Goal: Task Accomplishment & Management: Complete application form

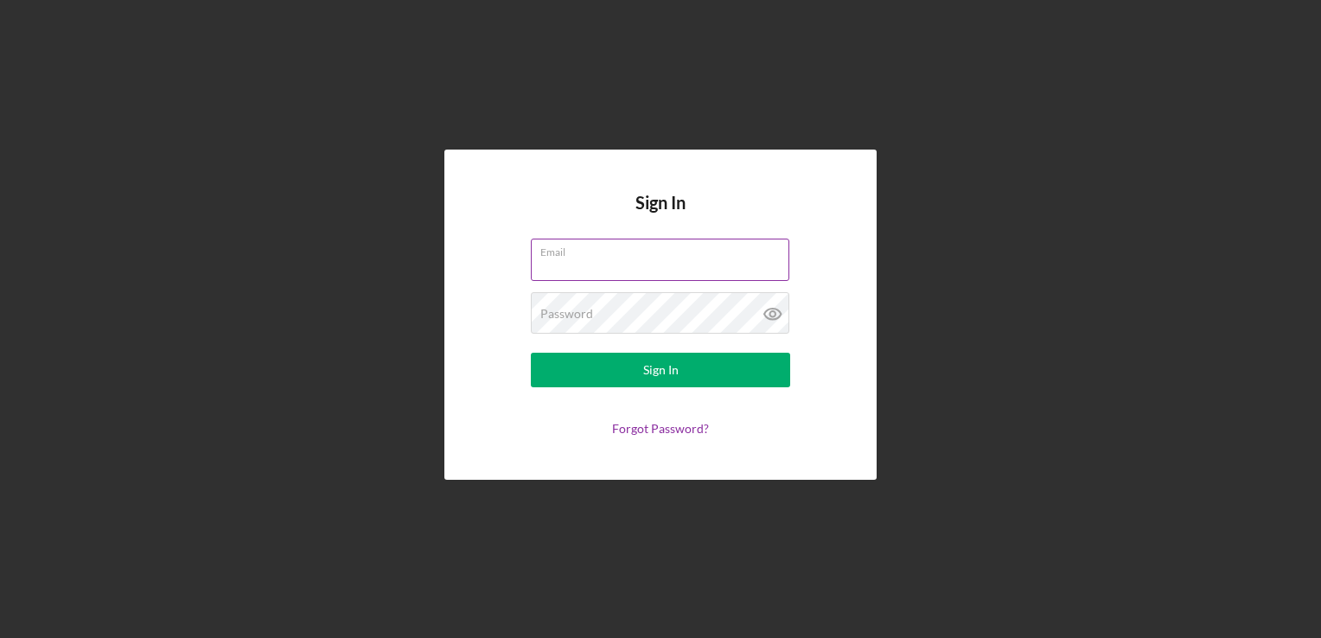
click at [742, 264] on input "Email" at bounding box center [660, 259] width 258 height 41
type input "[EMAIL_ADDRESS][DOMAIN_NAME]"
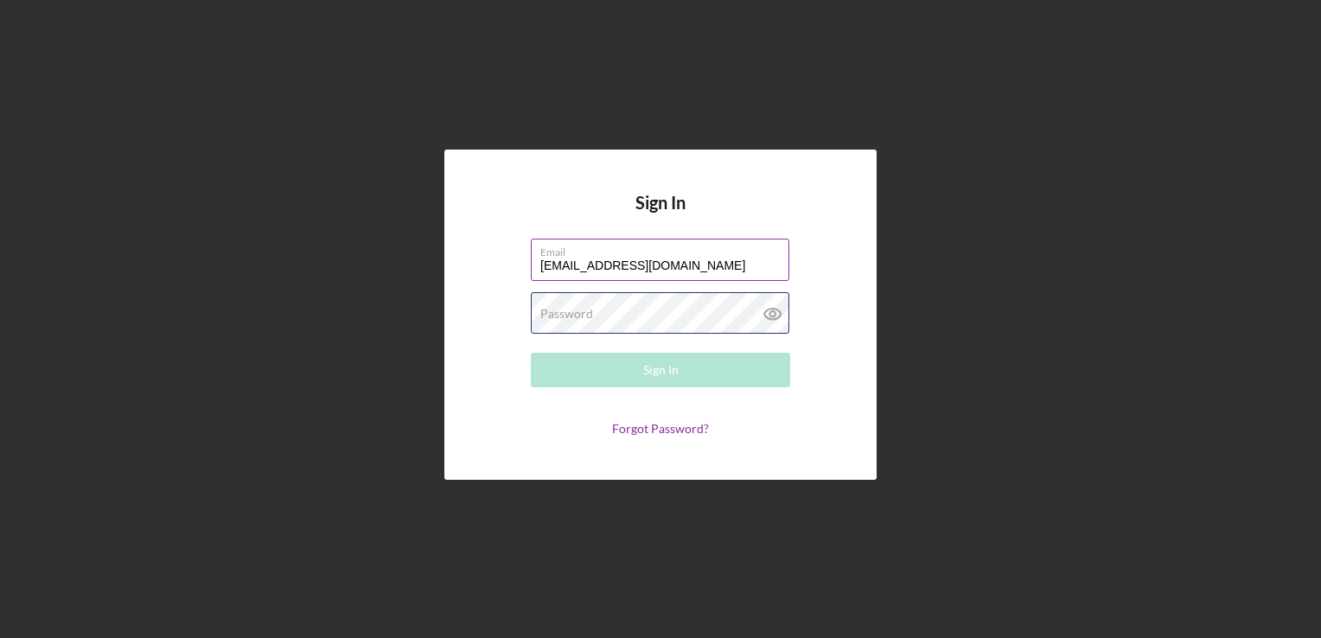
click at [724, 318] on div "Password Required" at bounding box center [660, 313] width 259 height 43
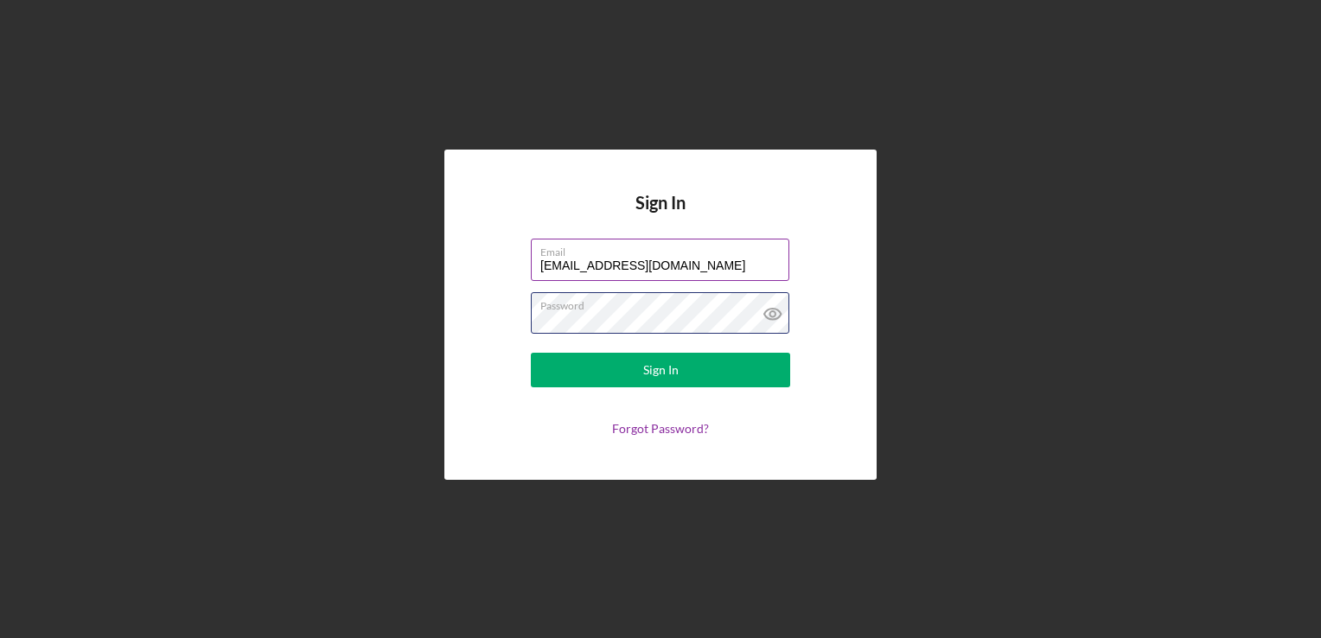
click at [531, 353] on button "Sign In" at bounding box center [660, 370] width 259 height 35
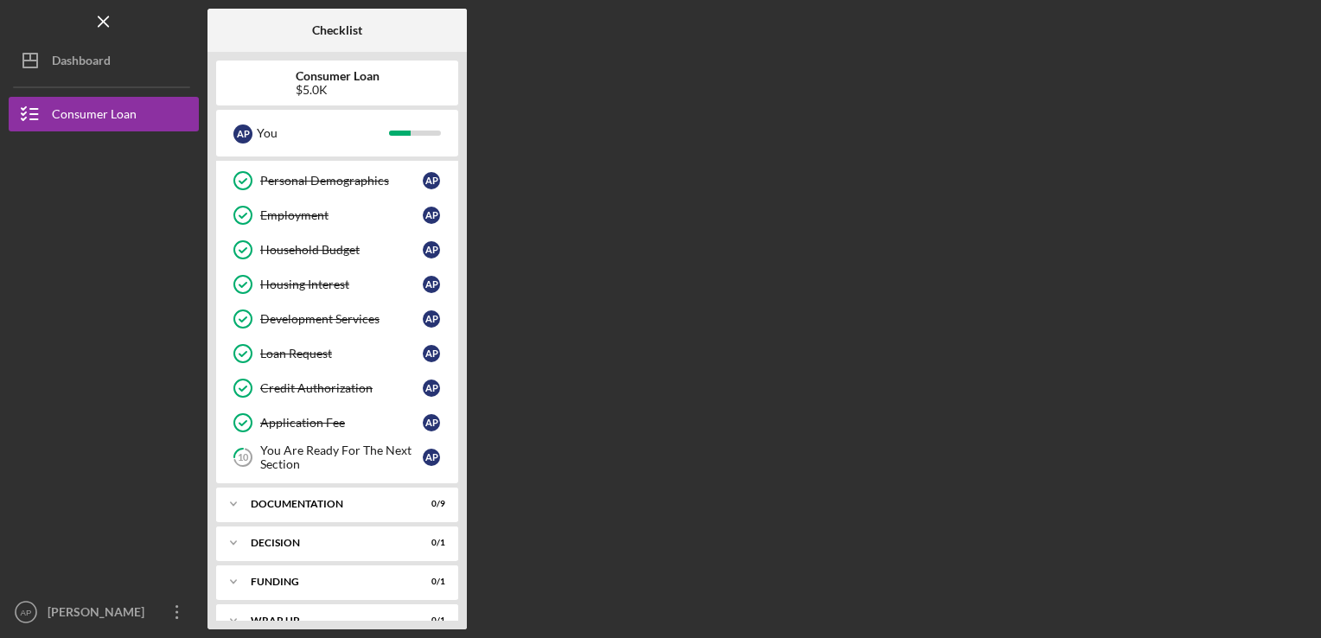
scroll to position [90, 0]
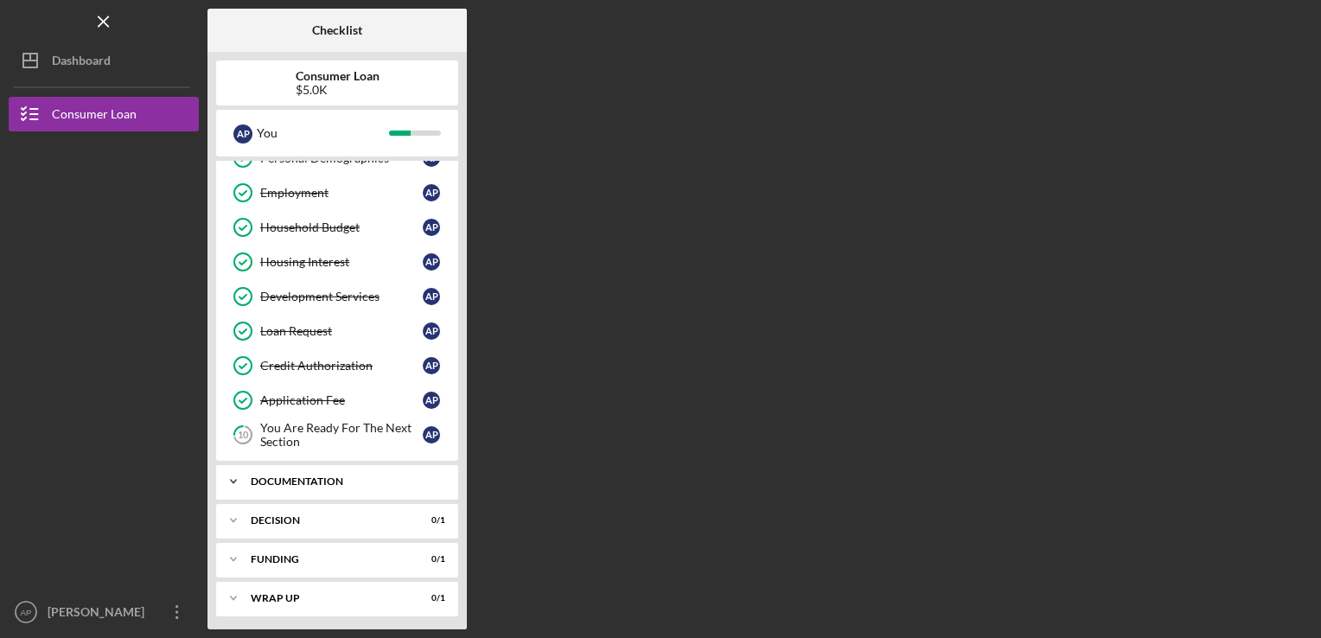
click at [354, 477] on div "Documentation" at bounding box center [344, 481] width 186 height 10
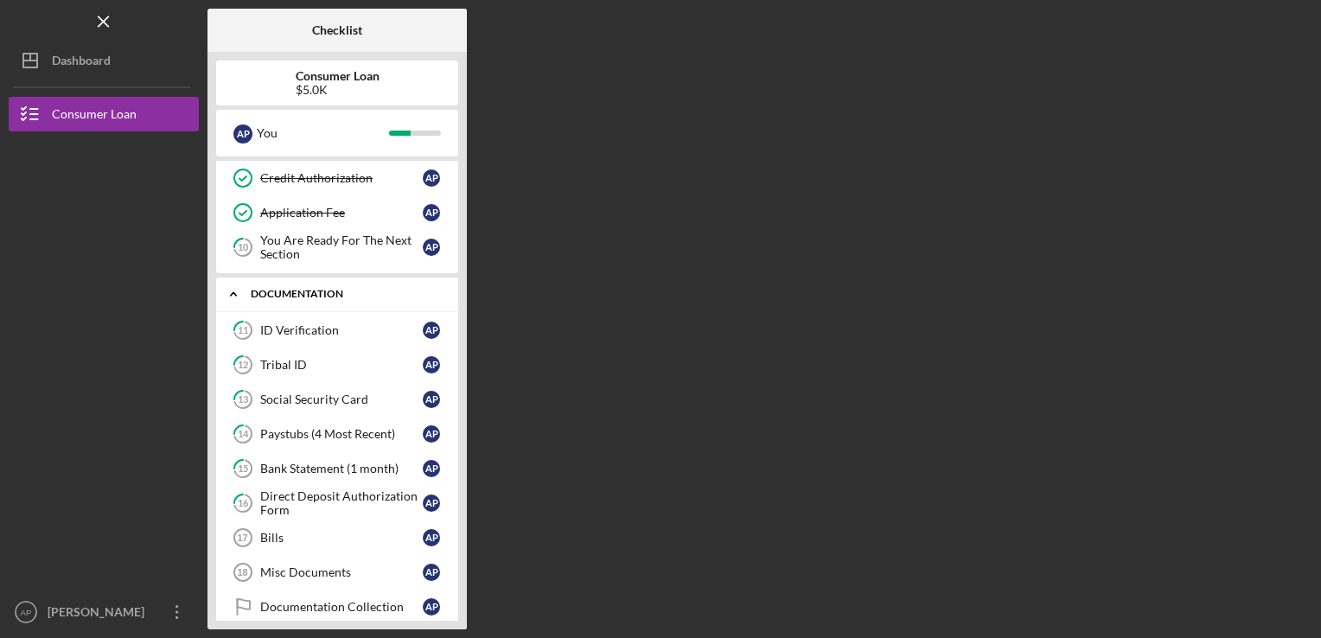
scroll to position [289, 0]
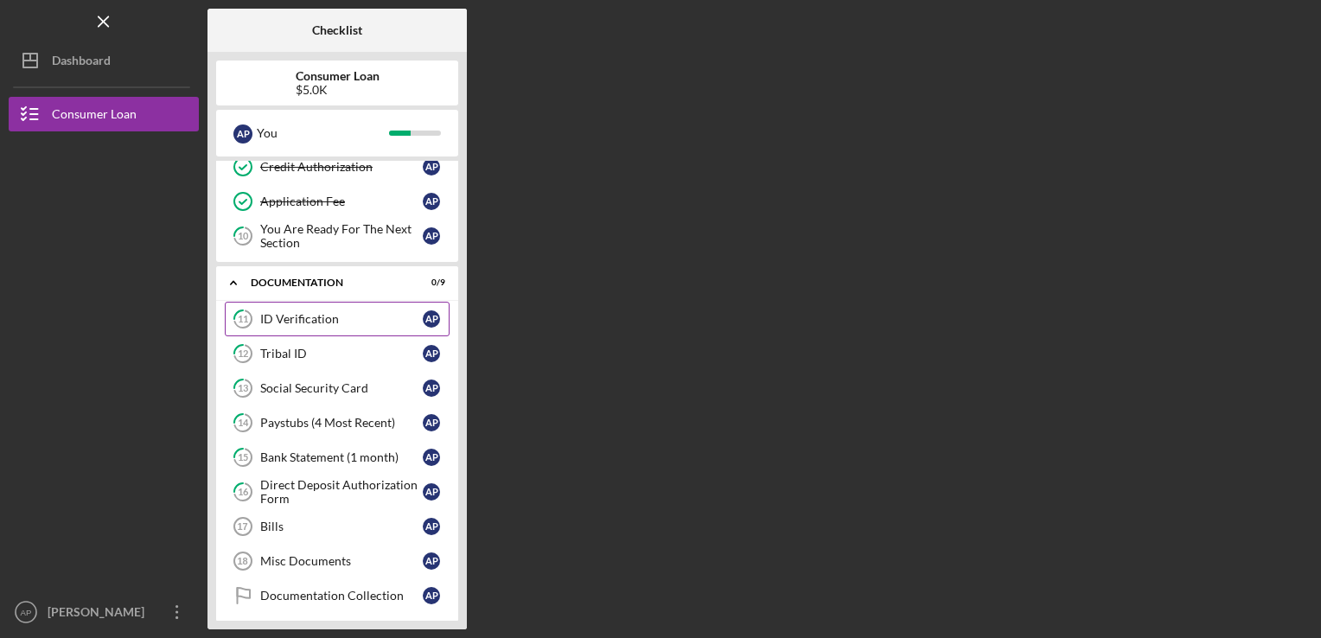
click at [349, 312] on div "ID Verification" at bounding box center [341, 319] width 162 height 14
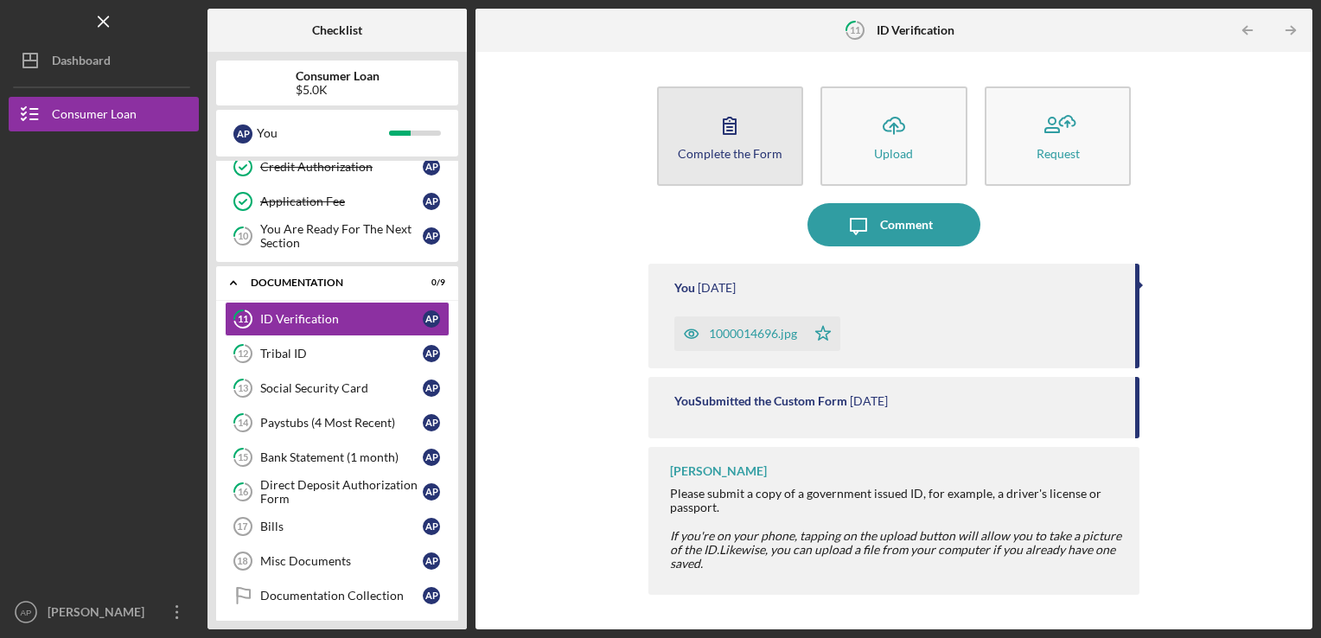
click at [774, 156] on div "Complete the Form" at bounding box center [730, 153] width 105 height 13
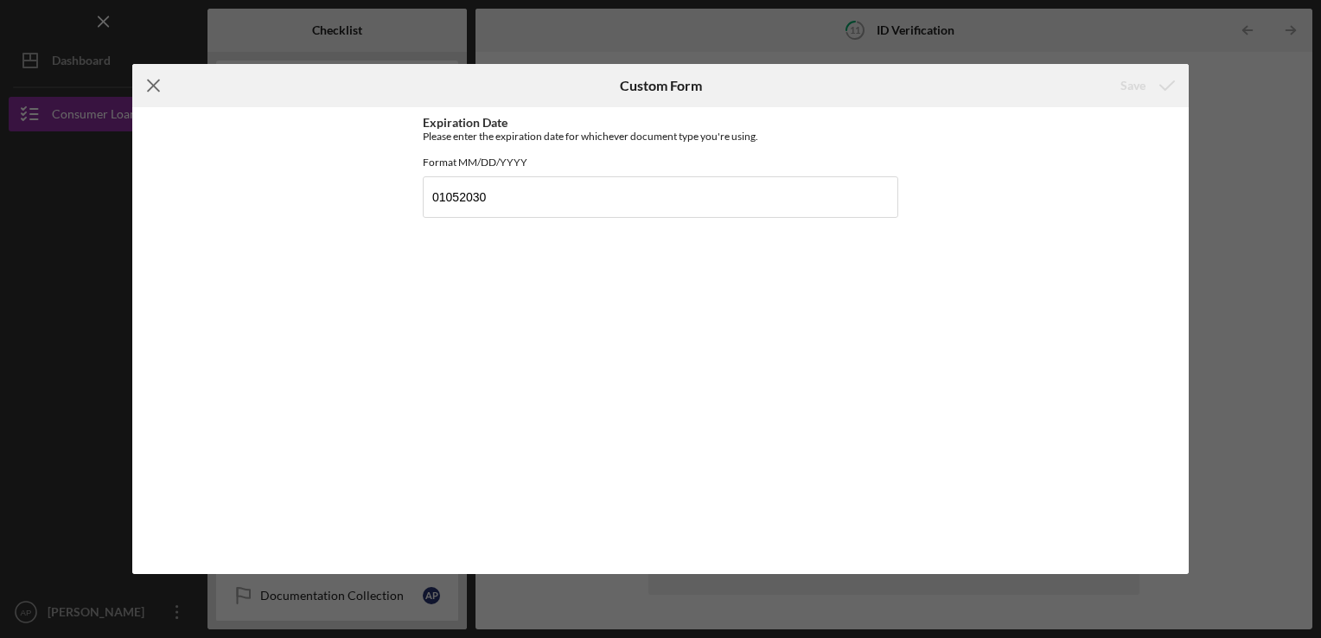
click at [153, 86] on line at bounding box center [153, 85] width 11 height 11
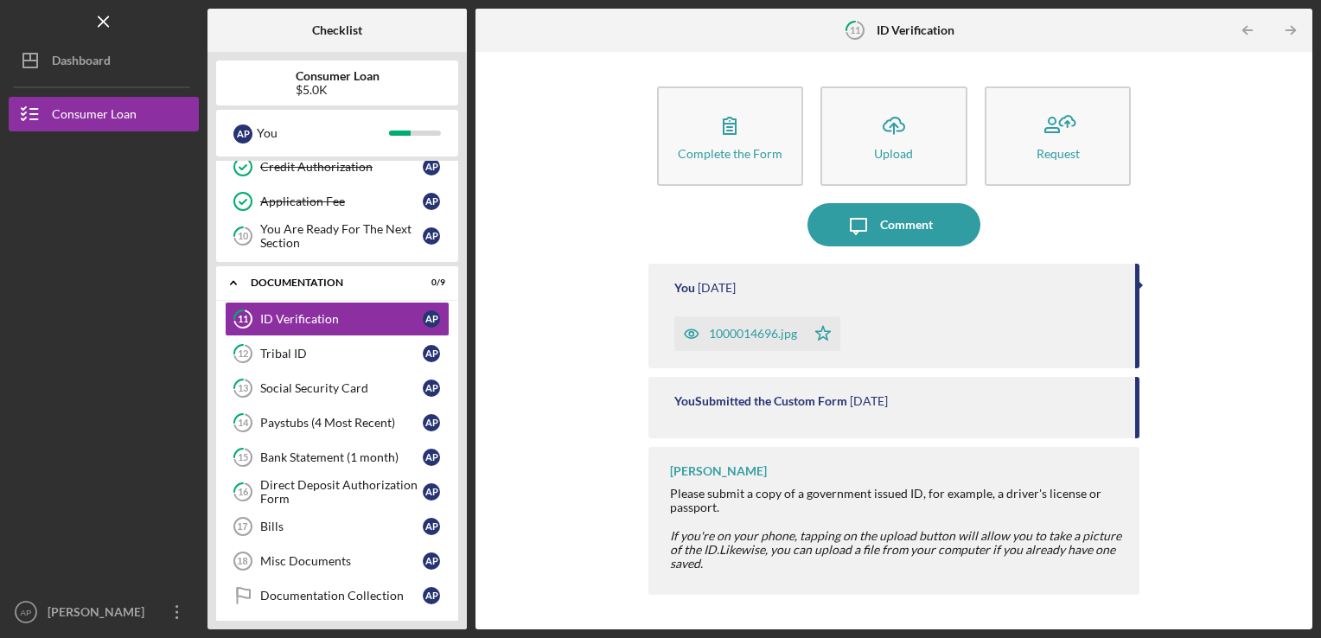
click at [766, 325] on div "1000014696.jpg" at bounding box center [739, 333] width 131 height 35
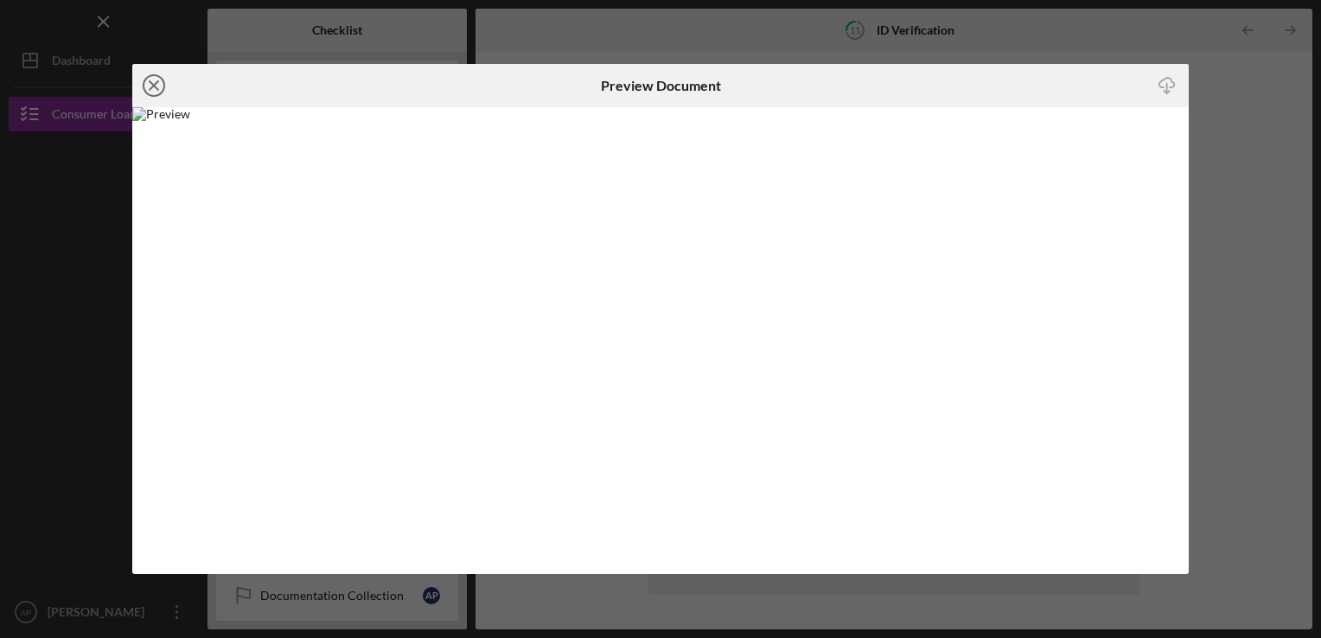
click at [155, 93] on icon "Icon/Close" at bounding box center [153, 85] width 43 height 43
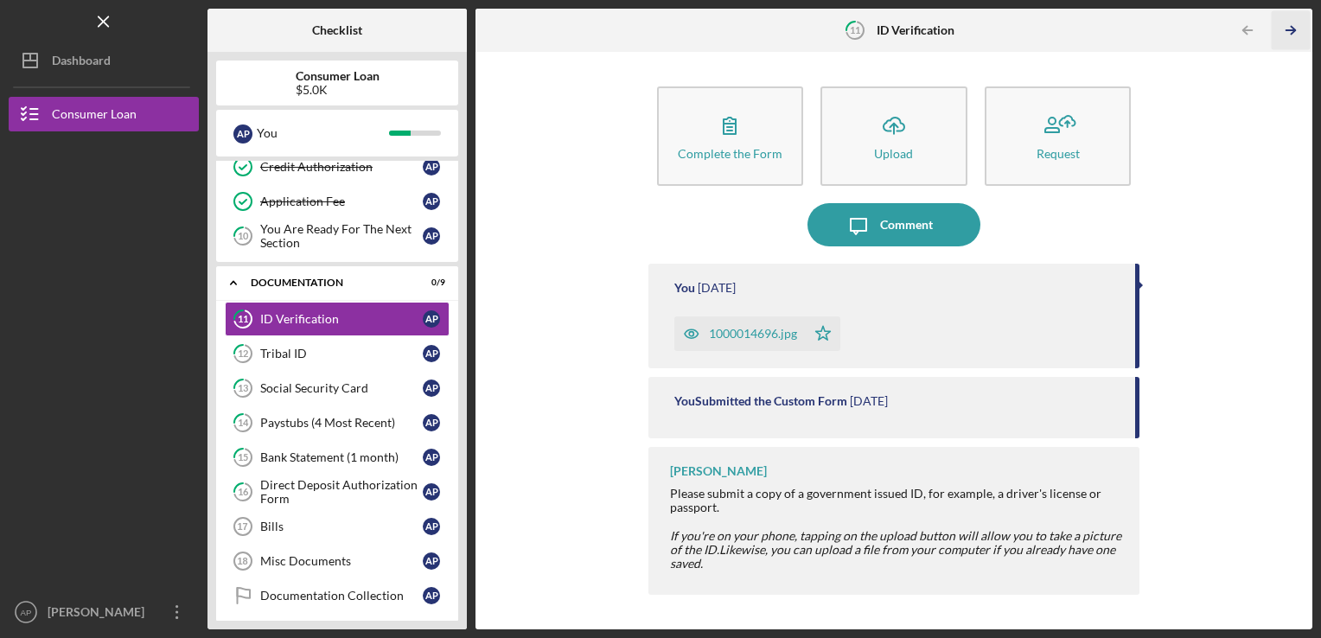
click at [1285, 29] on icon "Icon/Table Pagination Arrow" at bounding box center [1290, 30] width 39 height 39
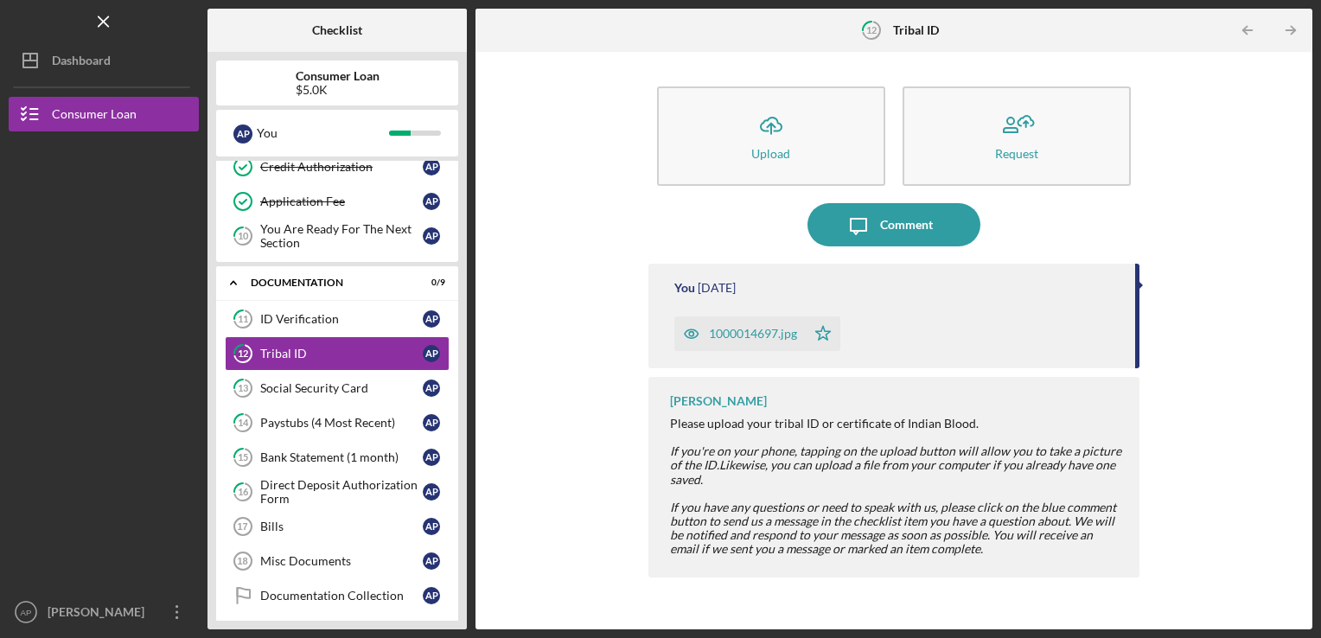
click at [765, 332] on div "1000014697.jpg" at bounding box center [753, 334] width 88 height 14
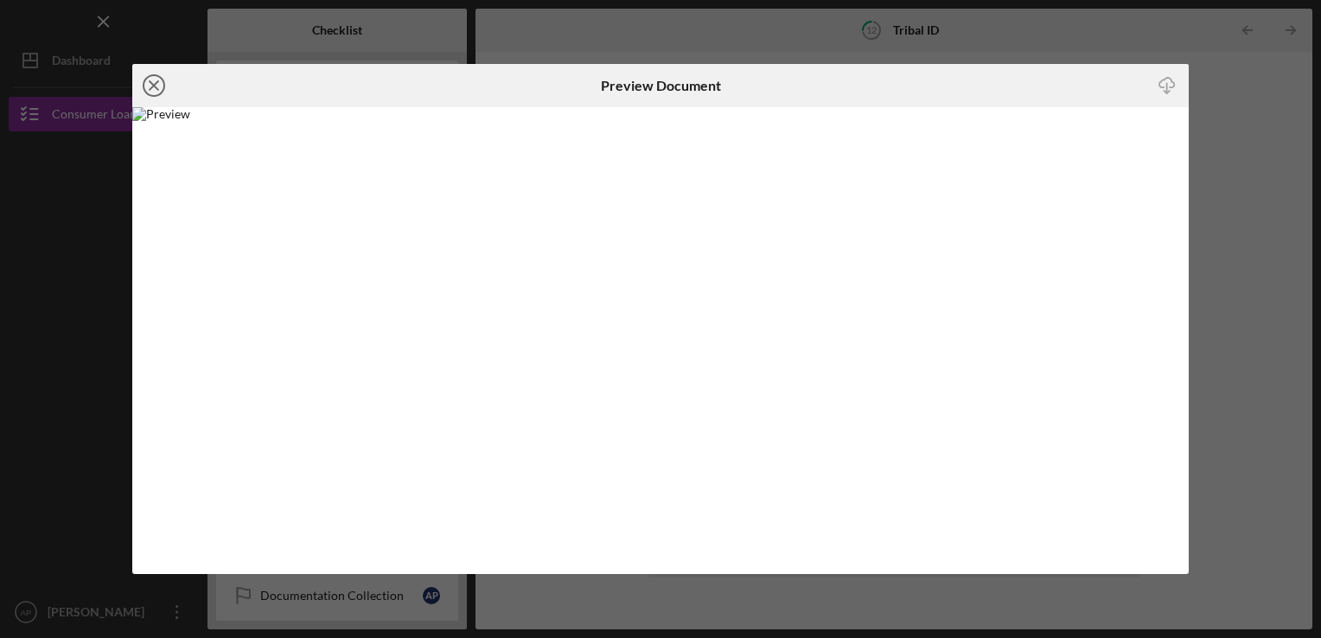
click at [152, 85] on line at bounding box center [154, 85] width 9 height 9
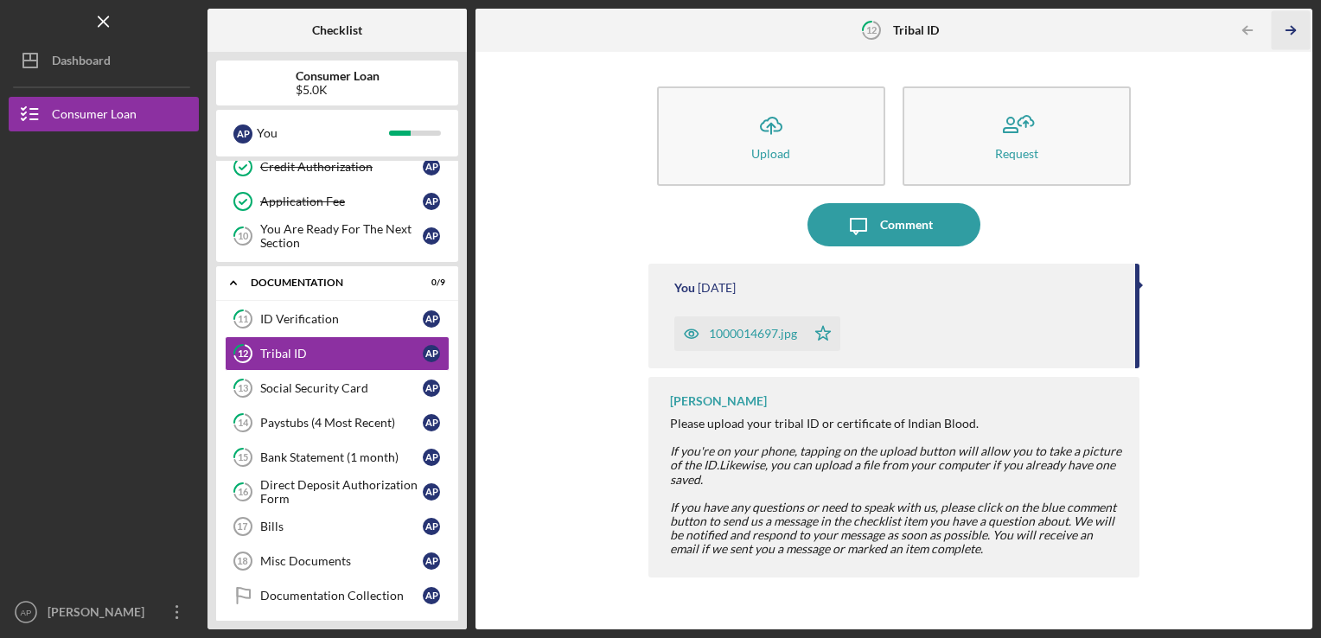
click at [1286, 32] on icon "Icon/Table Pagination Arrow" at bounding box center [1290, 30] width 39 height 39
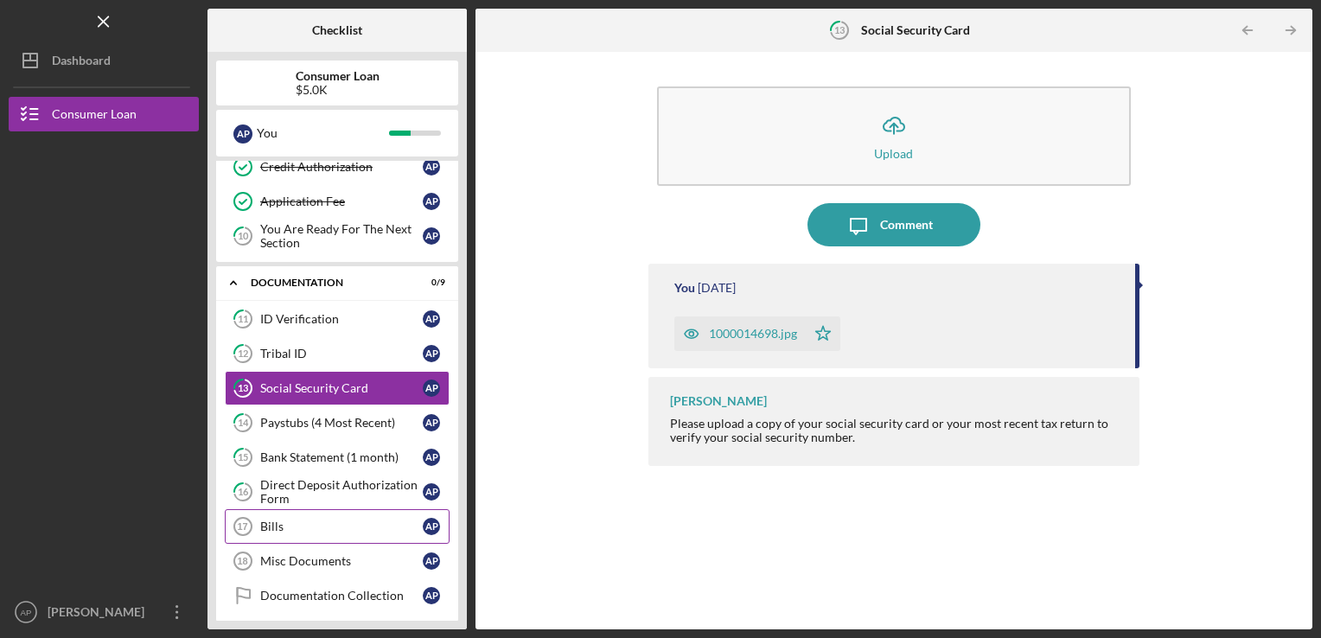
click at [300, 519] on div "Bills" at bounding box center [341, 526] width 162 height 14
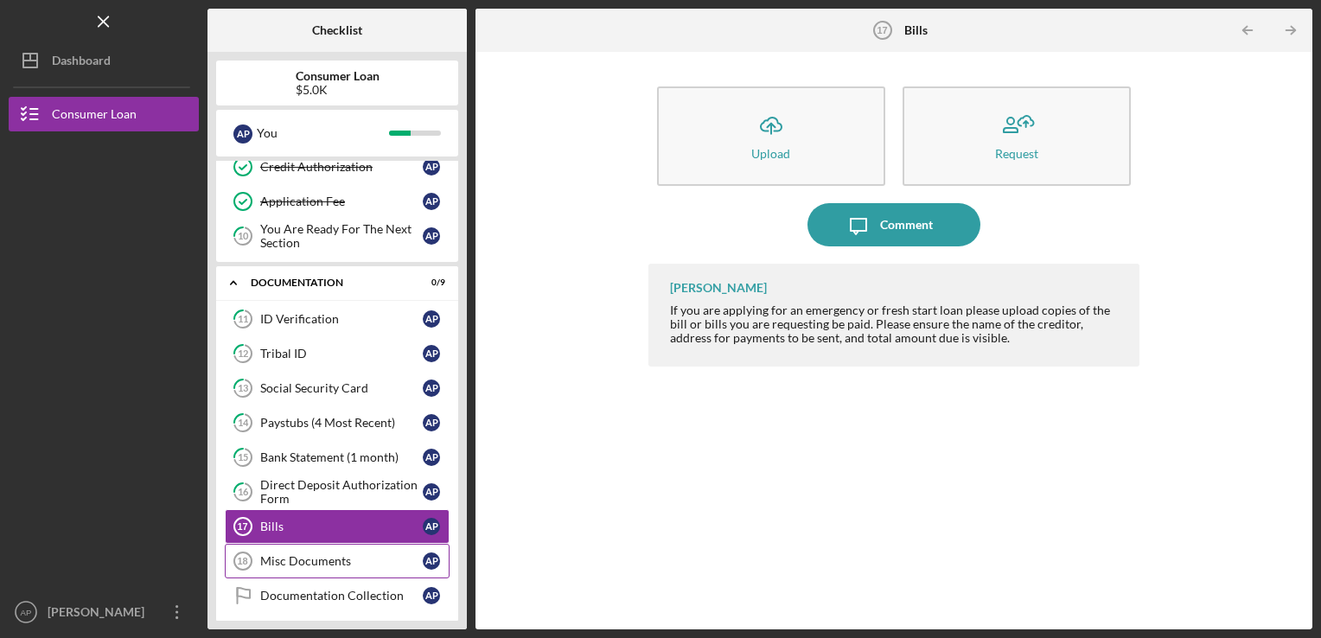
click at [347, 554] on div "Misc Documents" at bounding box center [341, 561] width 162 height 14
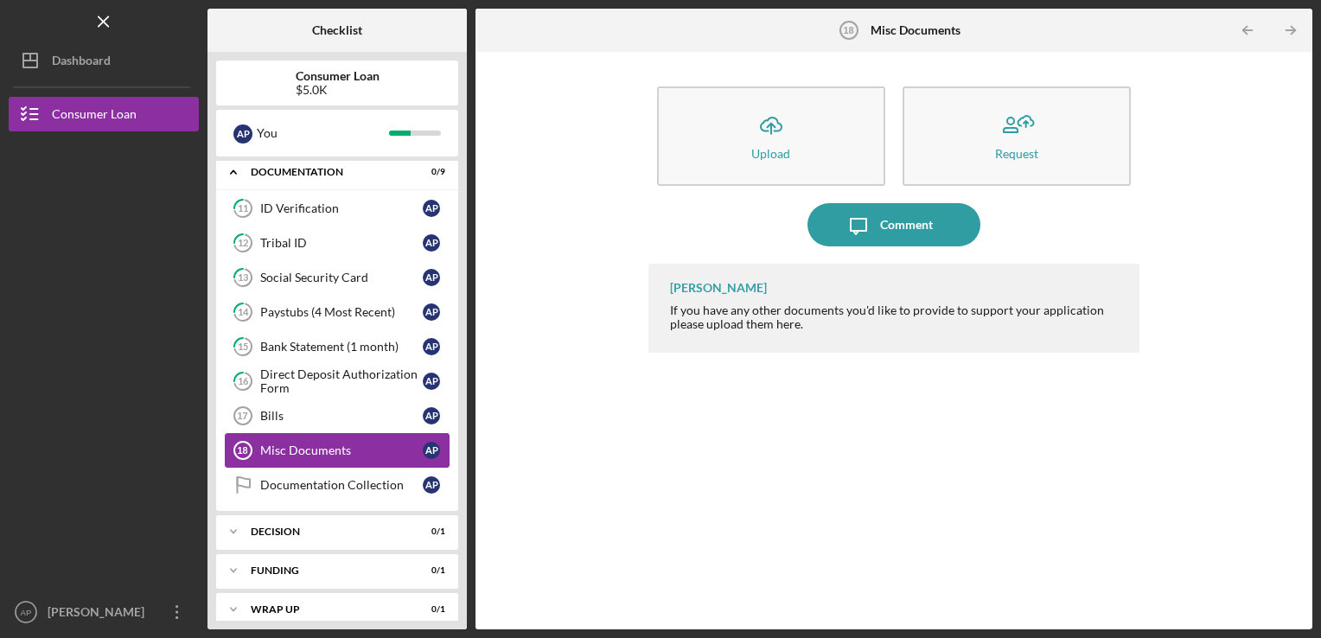
scroll to position [408, 0]
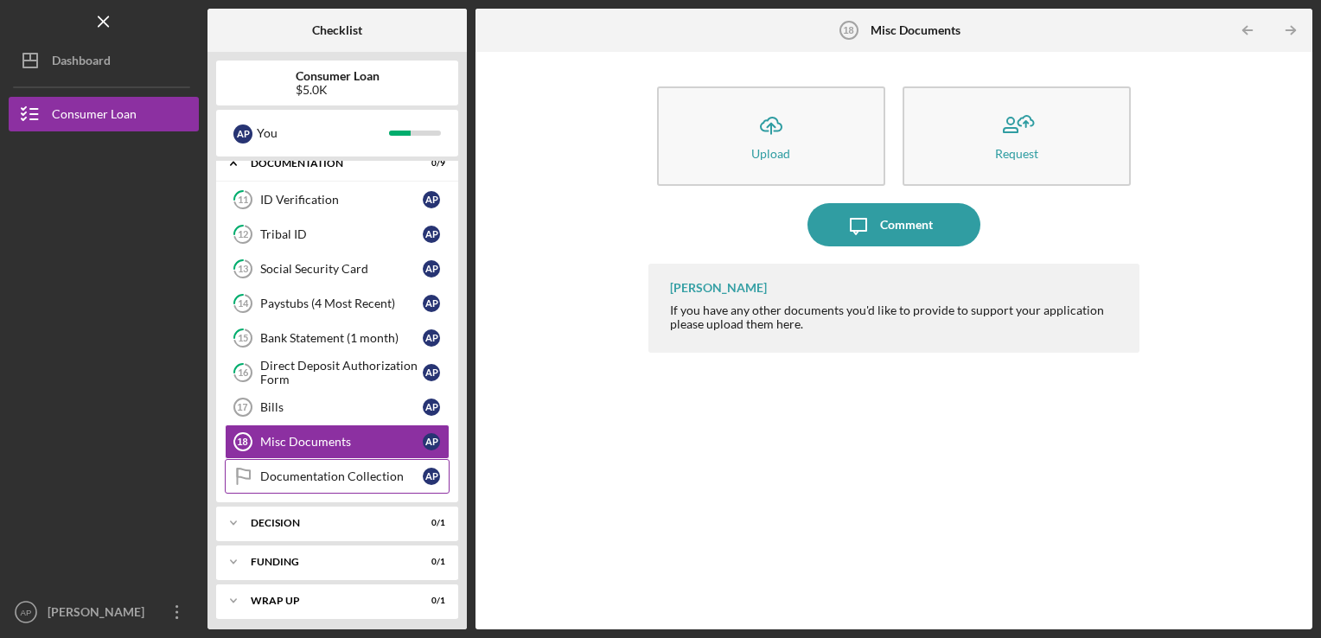
click at [360, 469] on div "Documentation Collection" at bounding box center [341, 476] width 162 height 14
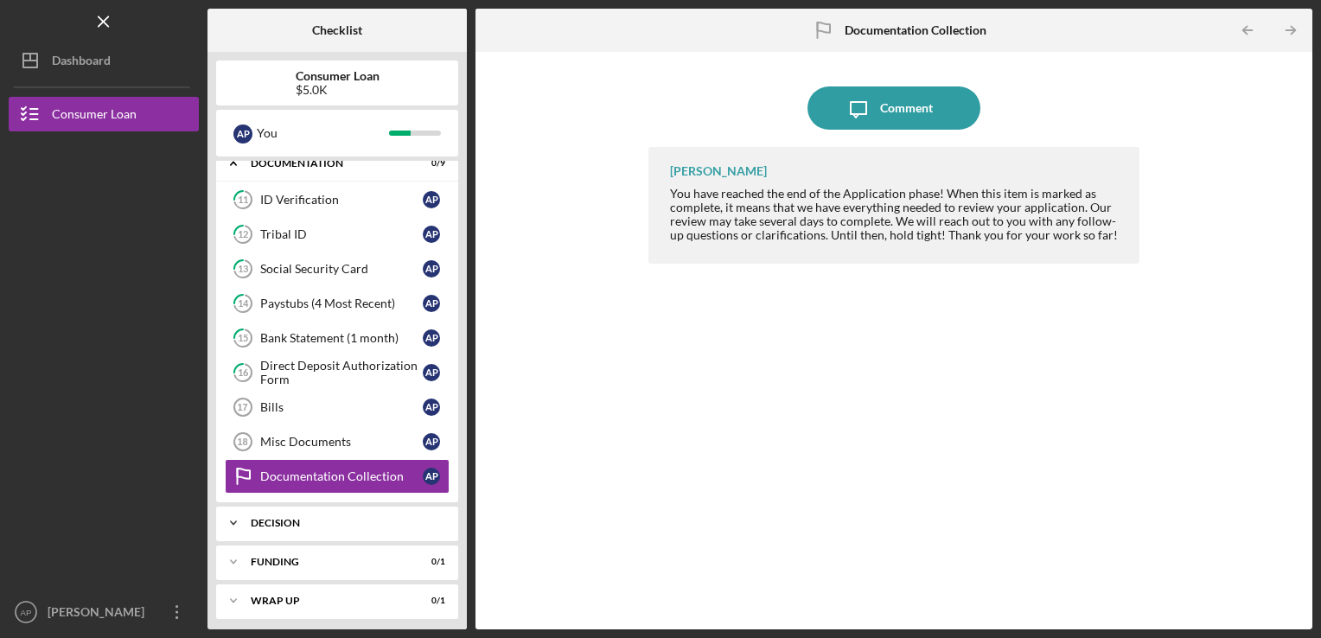
click at [370, 518] on div "Decision" at bounding box center [344, 523] width 186 height 10
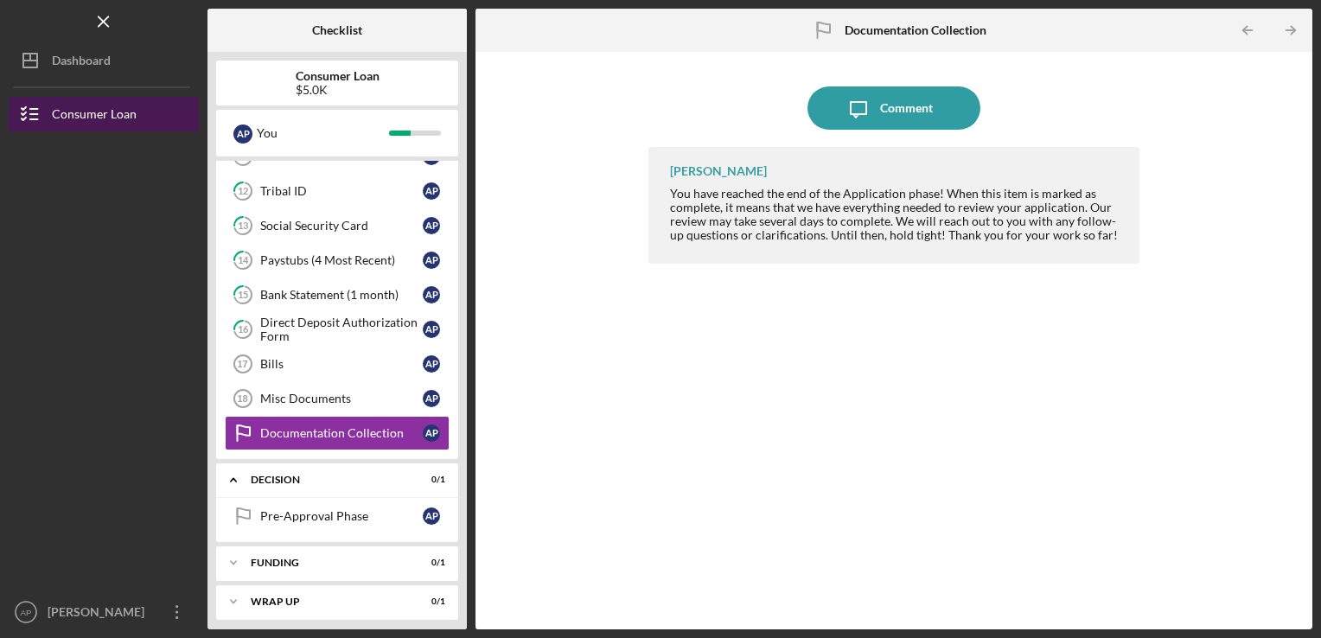
click at [138, 111] on button "Consumer Loan" at bounding box center [104, 114] width 190 height 35
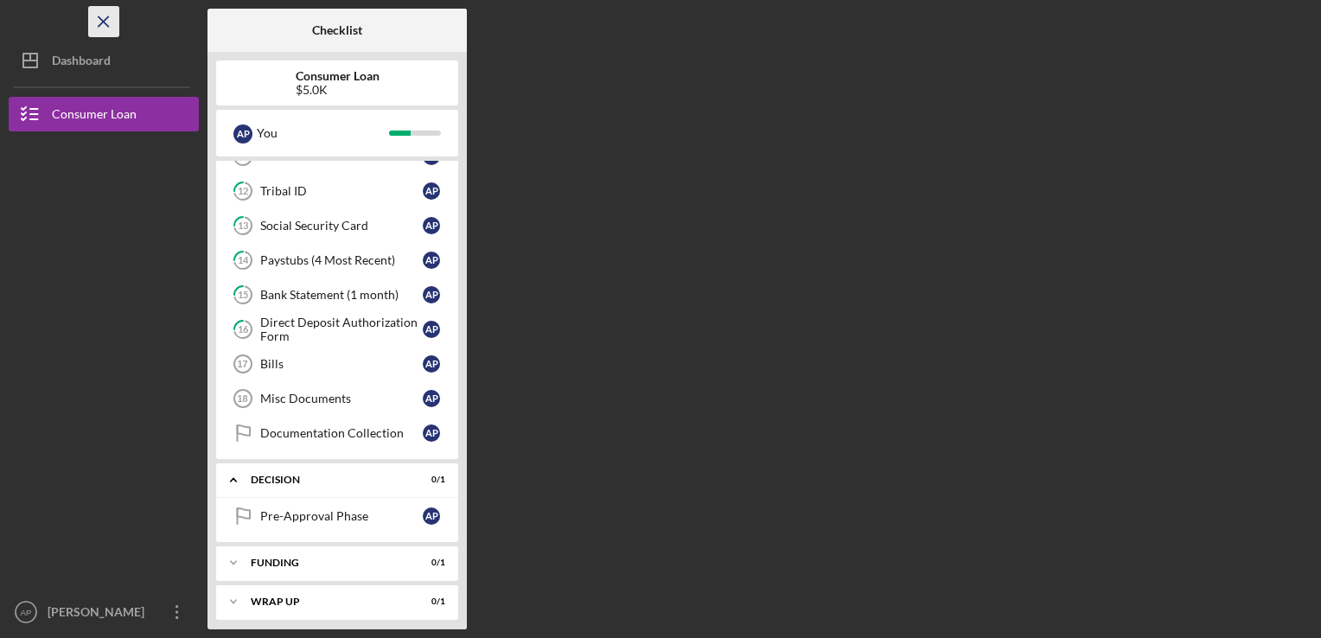
click at [111, 22] on icon "Icon/Menu Close" at bounding box center [104, 22] width 39 height 39
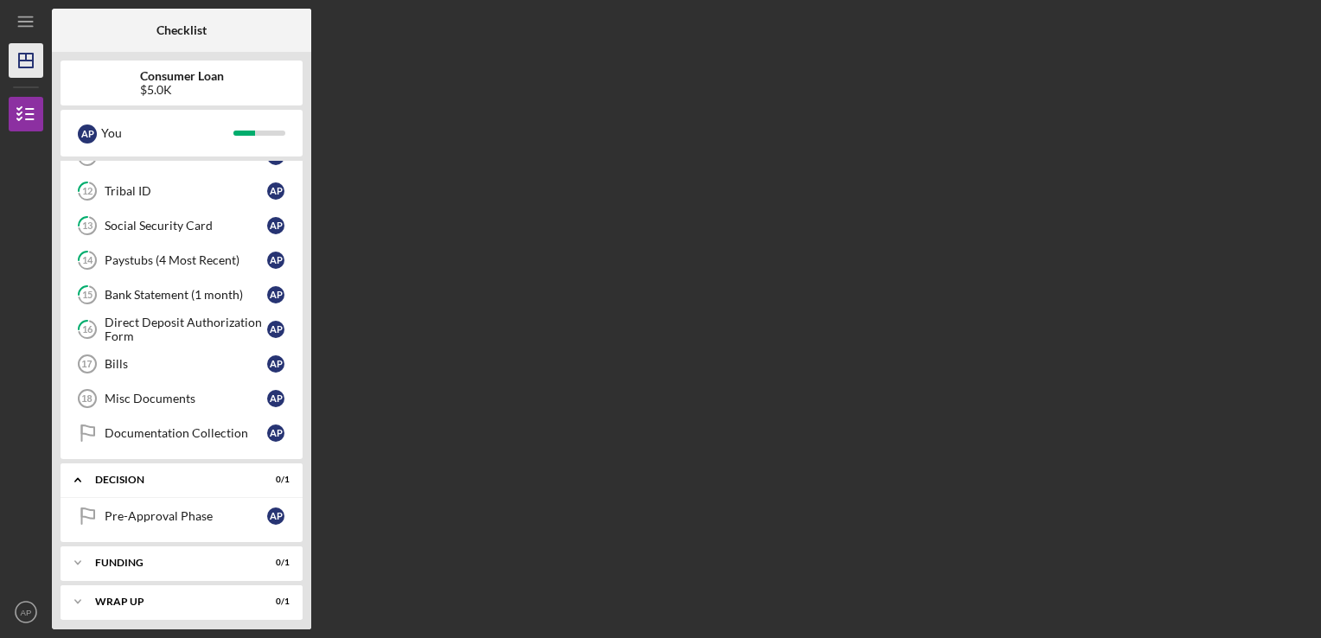
click at [35, 61] on icon "Icon/Dashboard" at bounding box center [25, 60] width 43 height 43
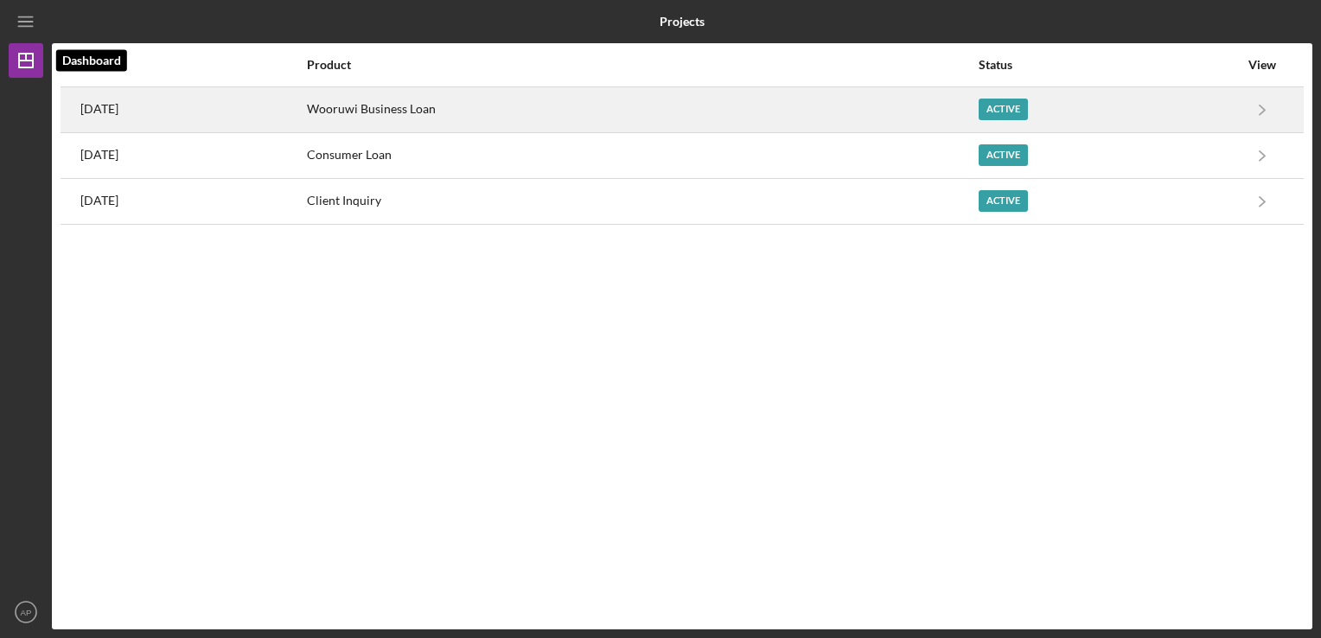
click at [1028, 110] on div "Active" at bounding box center [1002, 110] width 49 height 22
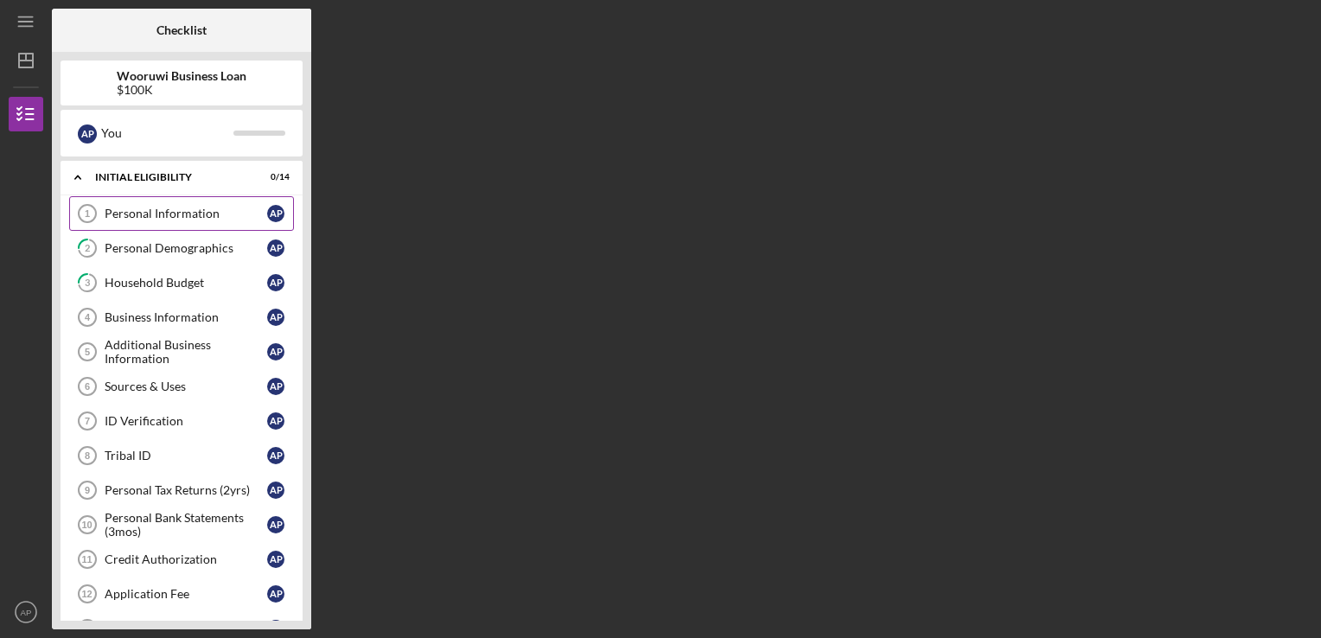
click at [221, 215] on div "Personal Information" at bounding box center [186, 214] width 162 height 14
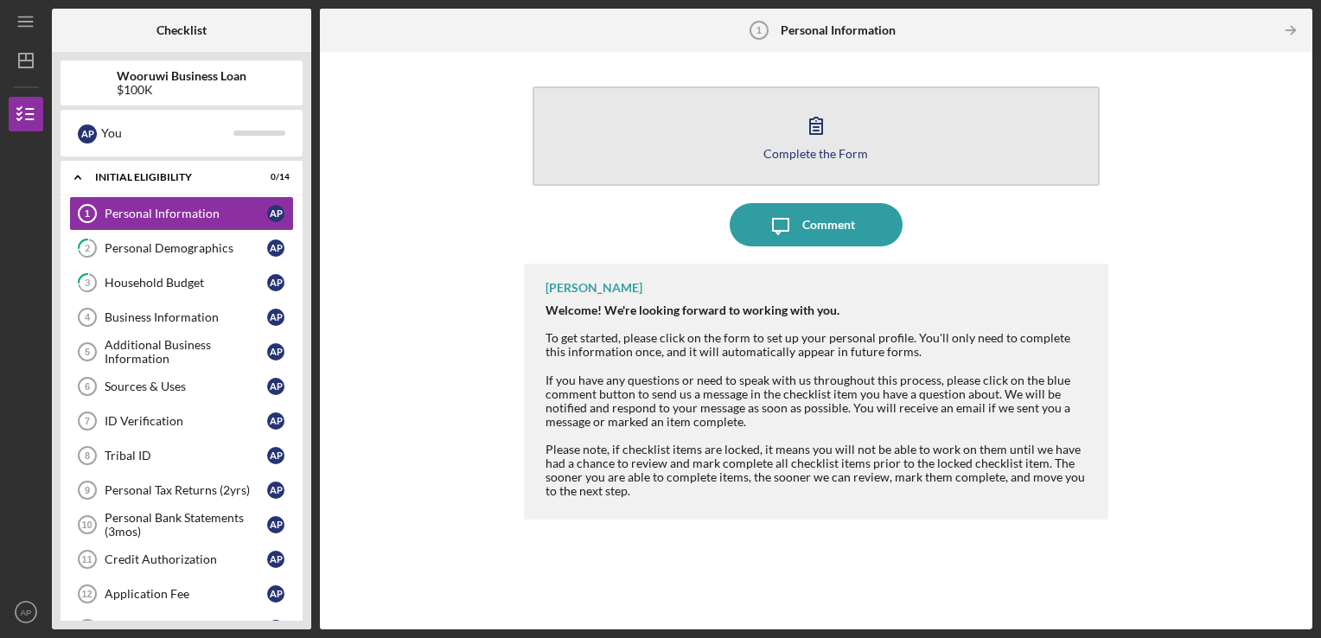
click at [1040, 152] on button "Complete the Form Form" at bounding box center [816, 135] width 568 height 99
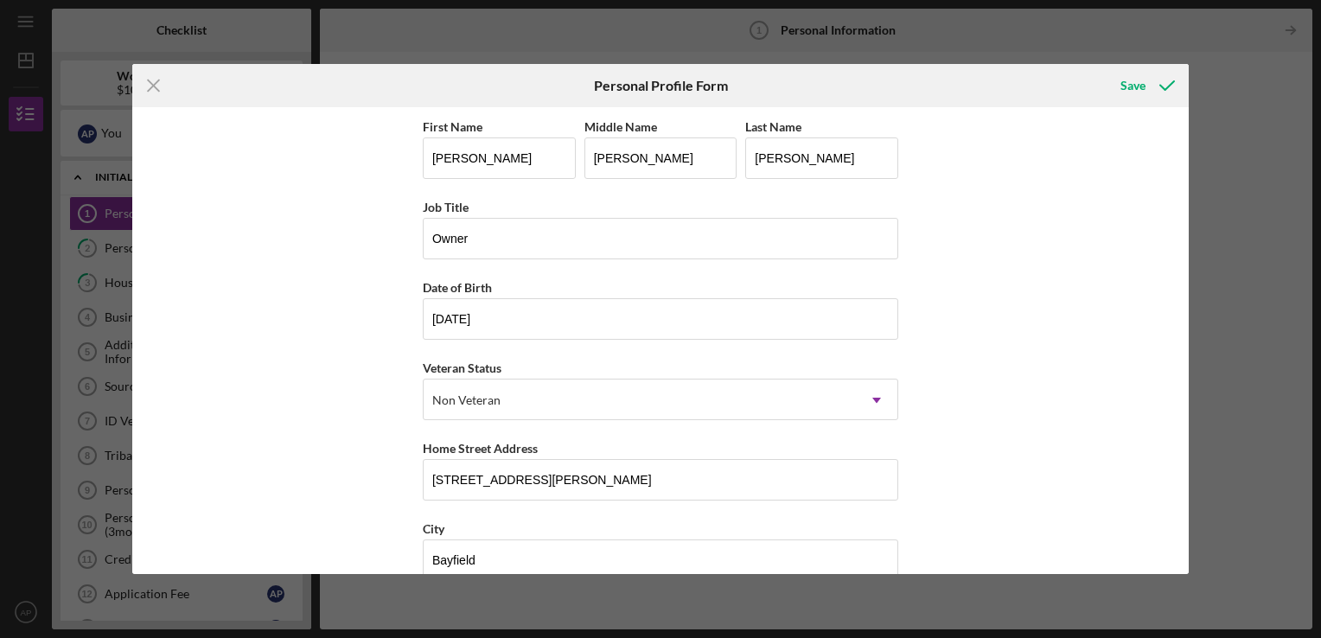
scroll to position [190, 0]
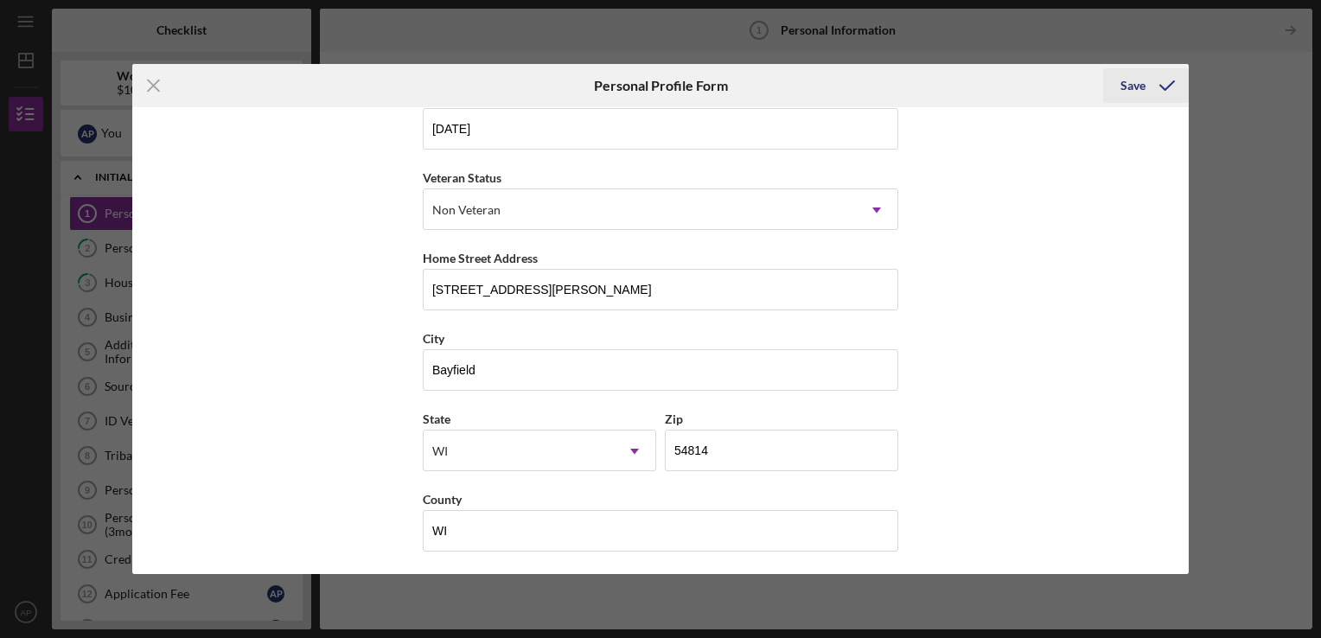
click at [1148, 93] on icon "submit" at bounding box center [1166, 85] width 43 height 43
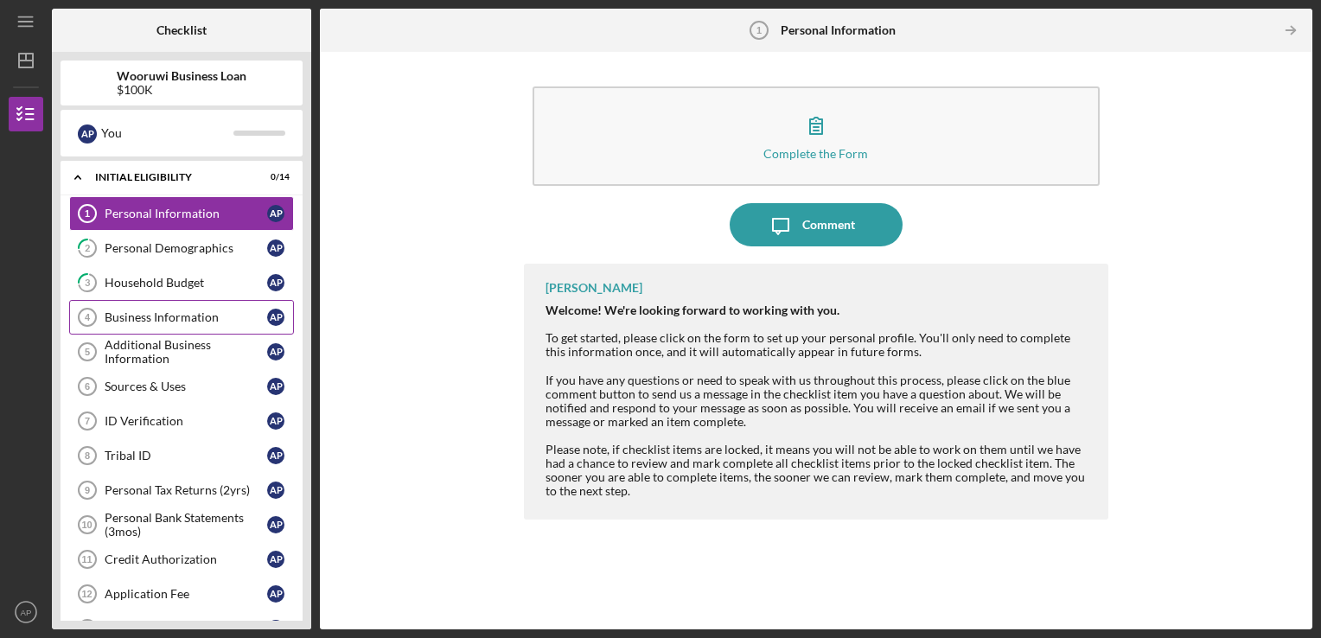
click at [200, 318] on div "Business Information" at bounding box center [186, 317] width 162 height 14
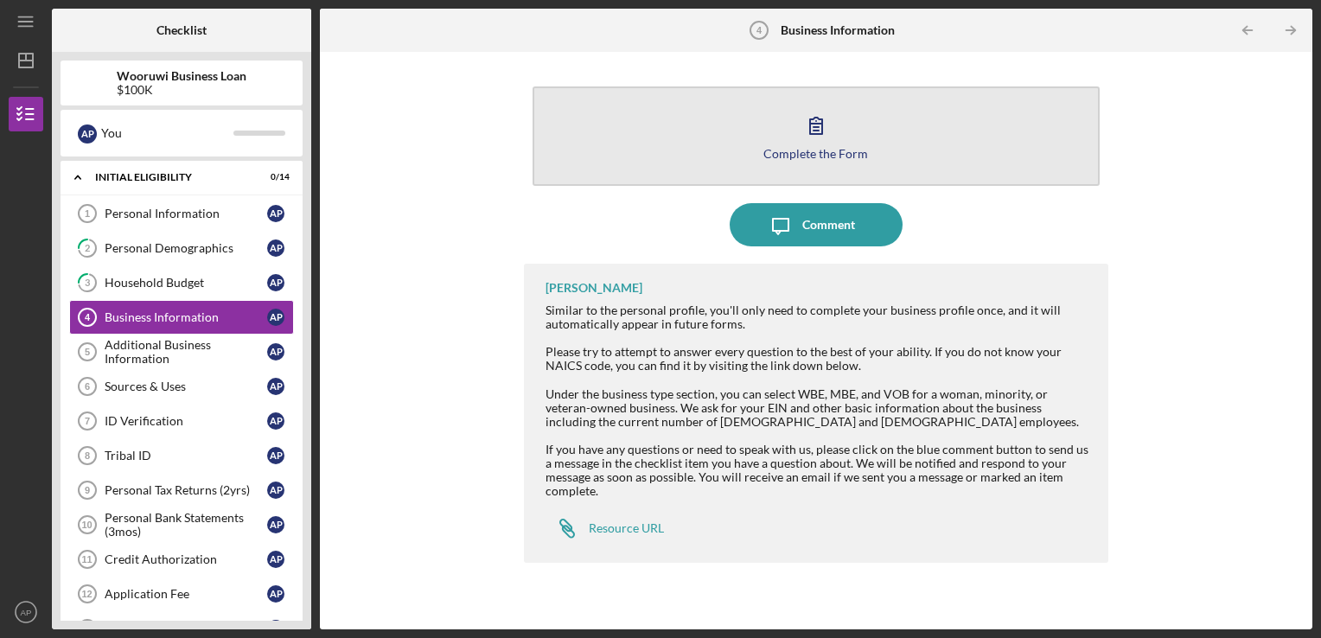
click at [1035, 149] on button "Complete the Form Form" at bounding box center [816, 135] width 568 height 99
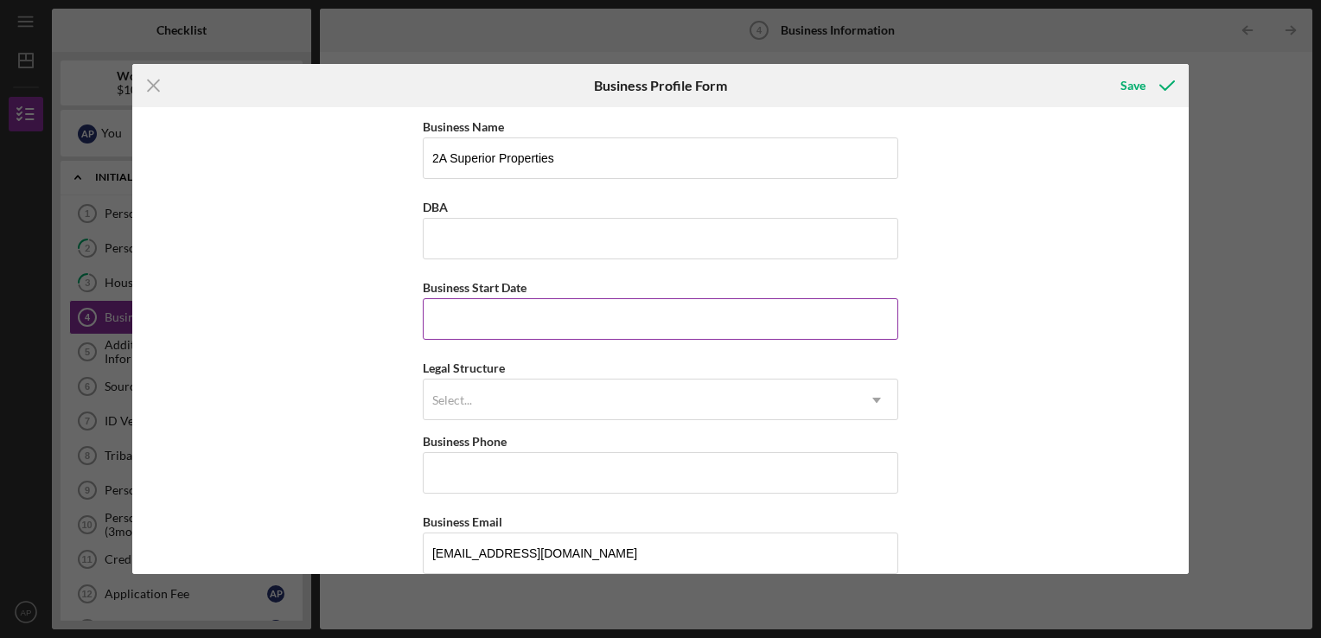
click at [854, 321] on input "Business Start Date" at bounding box center [660, 318] width 475 height 41
type input "[DATE]"
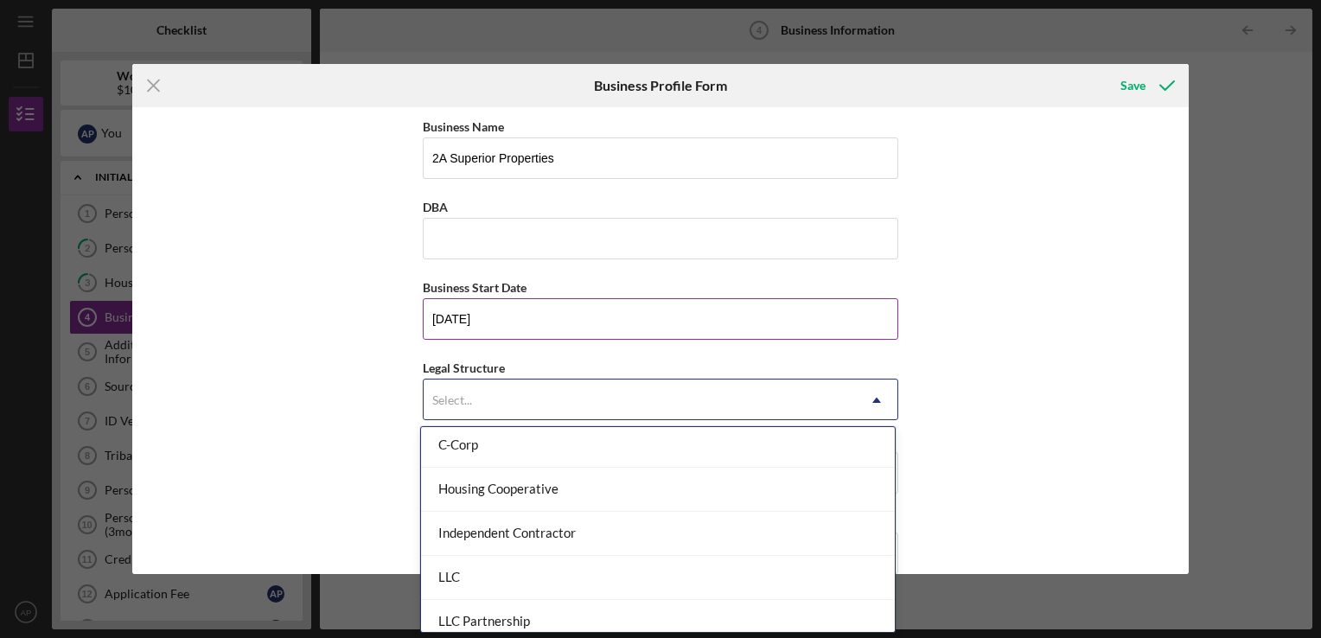
scroll to position [218, 0]
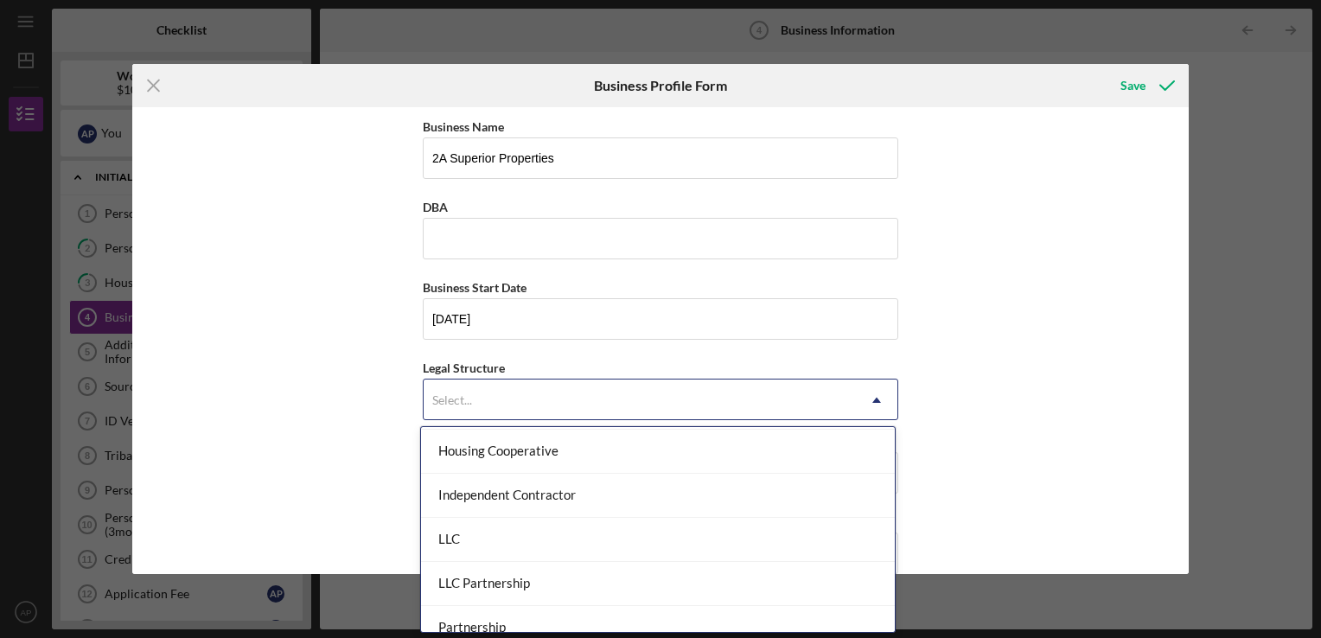
click at [729, 532] on div "LLC" at bounding box center [658, 540] width 474 height 44
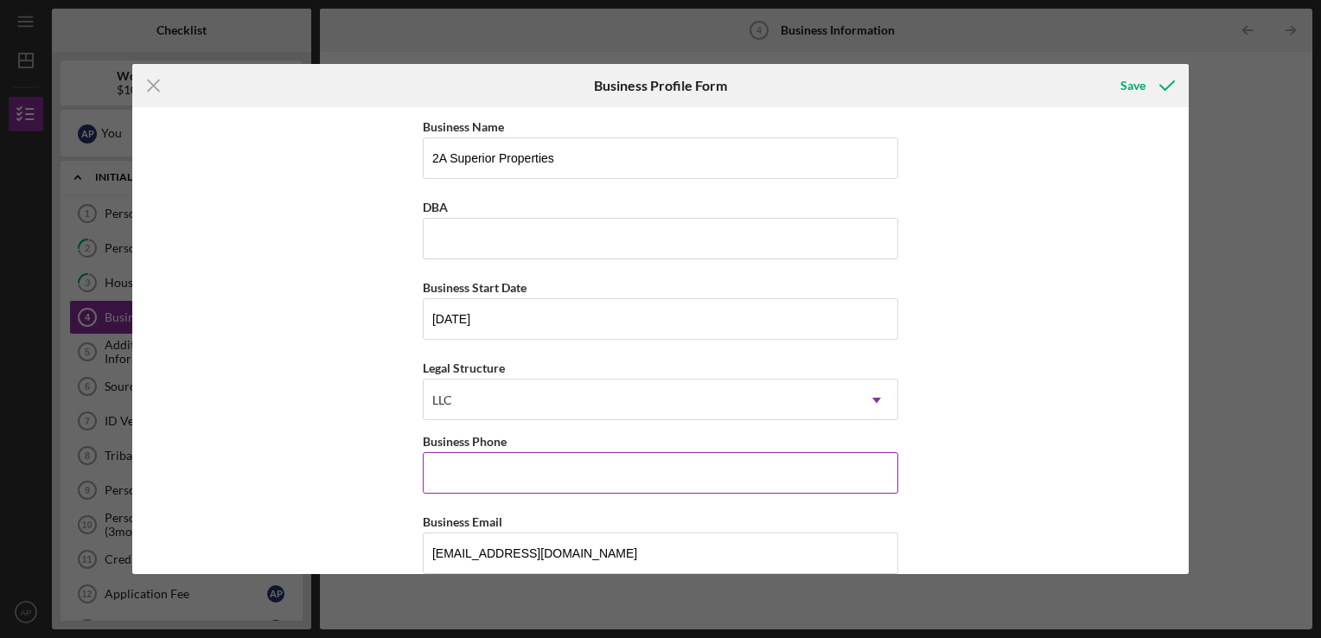
click at [775, 477] on input "Business Phone" at bounding box center [660, 472] width 475 height 41
type input "[PHONE_NUMBER]"
type input "[STREET_ADDRESS][PERSON_NAME]"
type input "54814"
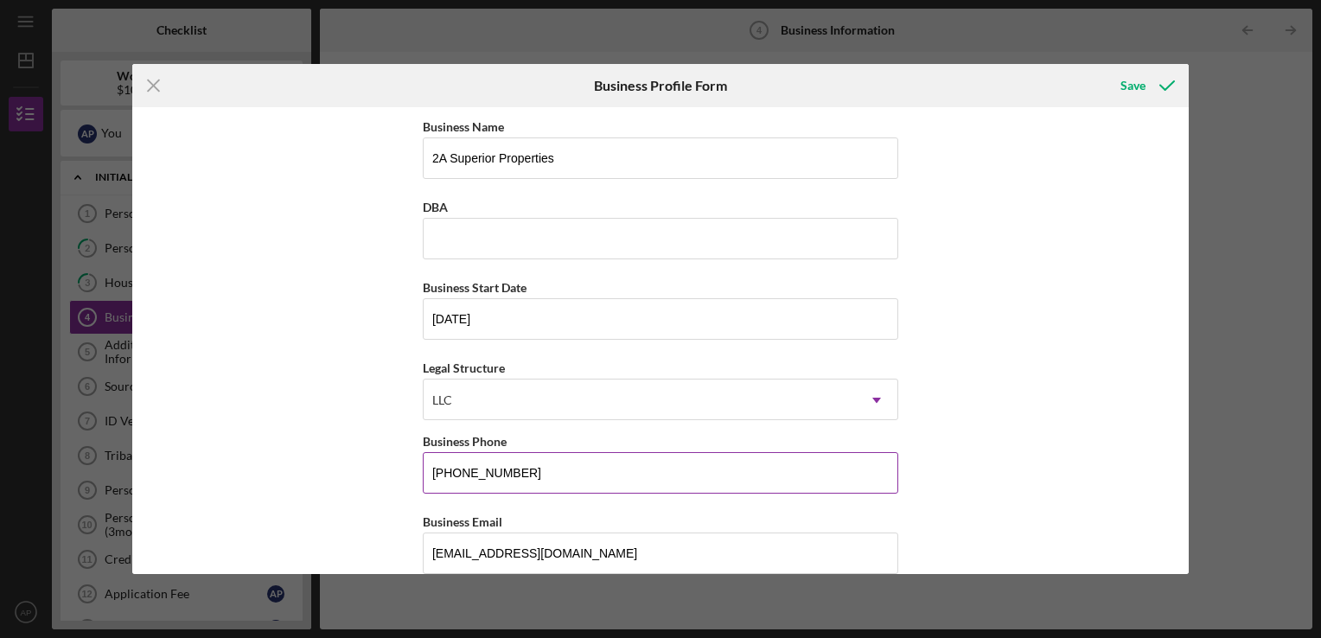
type input "WI"
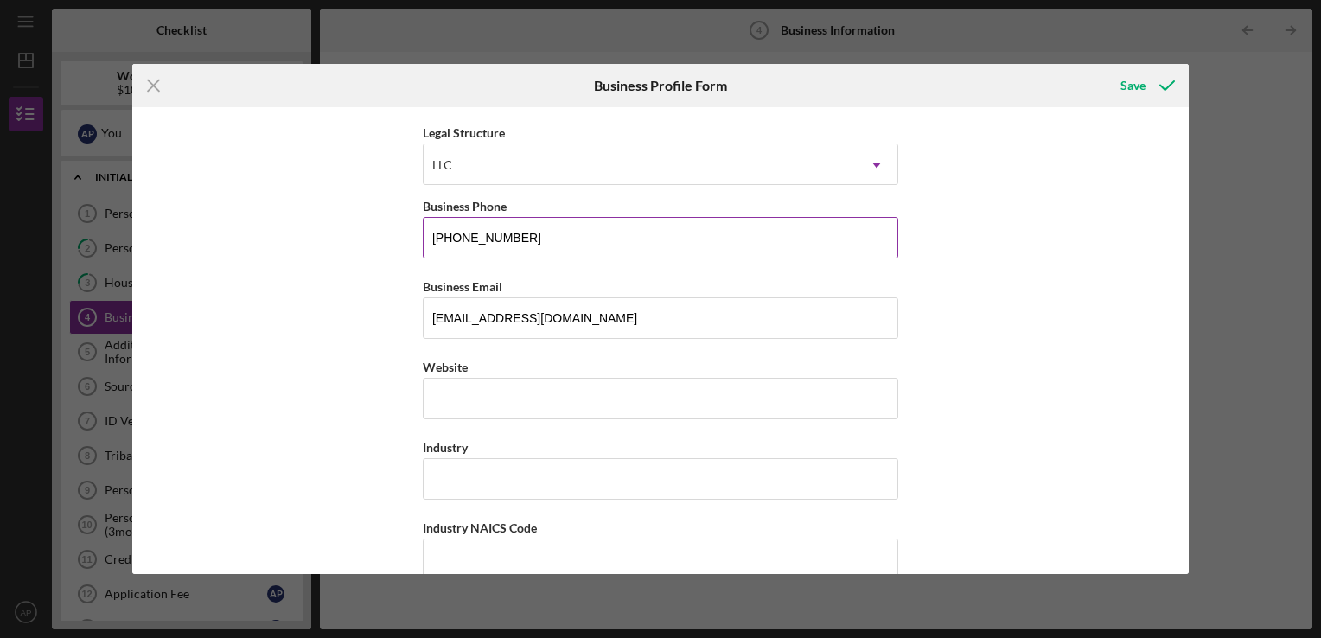
scroll to position [239, 0]
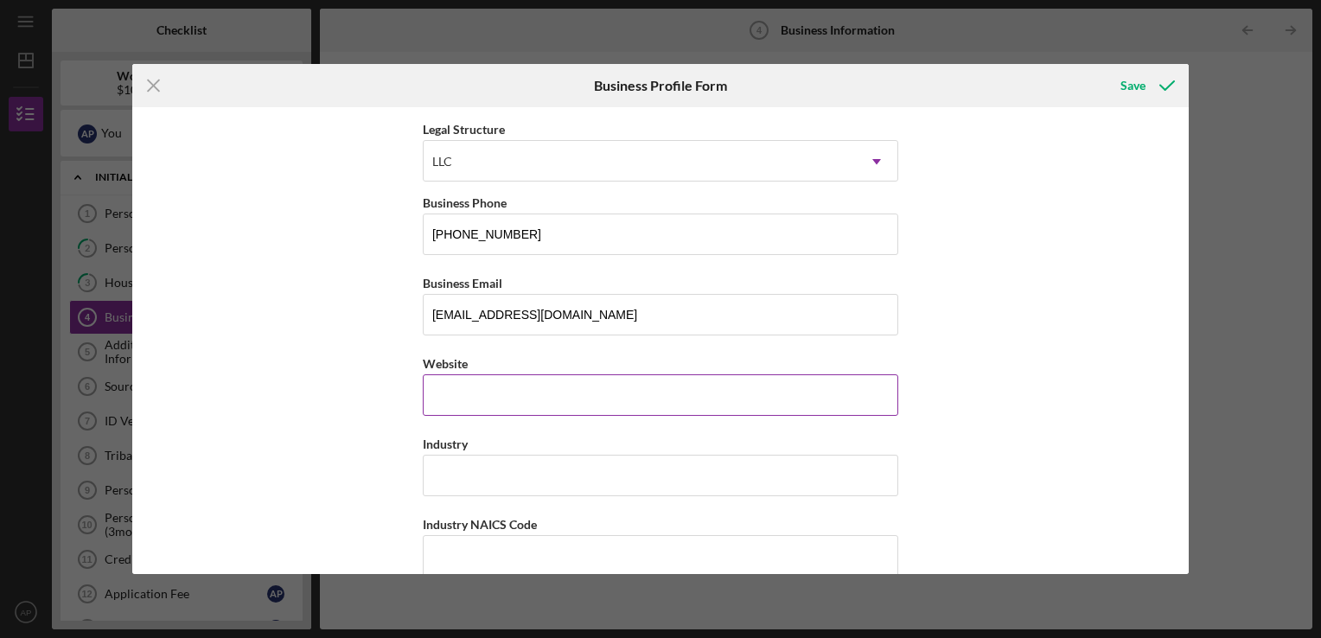
click at [861, 400] on input "Website" at bounding box center [660, 394] width 475 height 41
type input "[DOMAIN_NAME]"
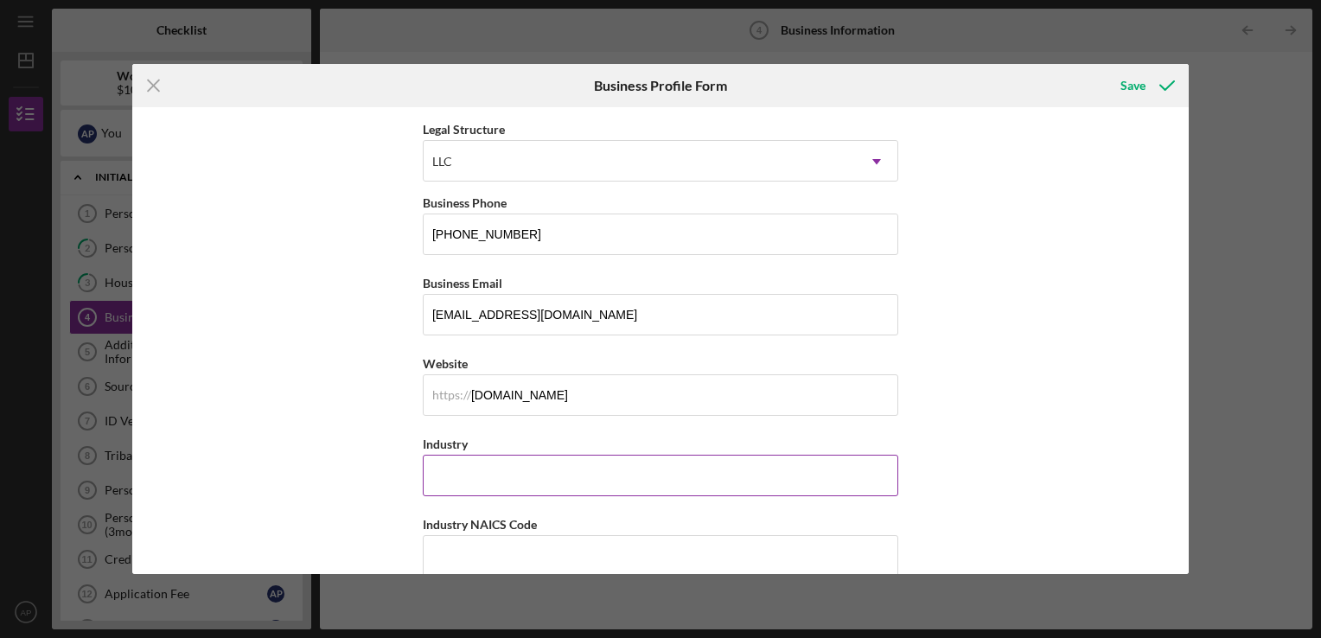
click at [709, 480] on input "Industry" at bounding box center [660, 475] width 475 height 41
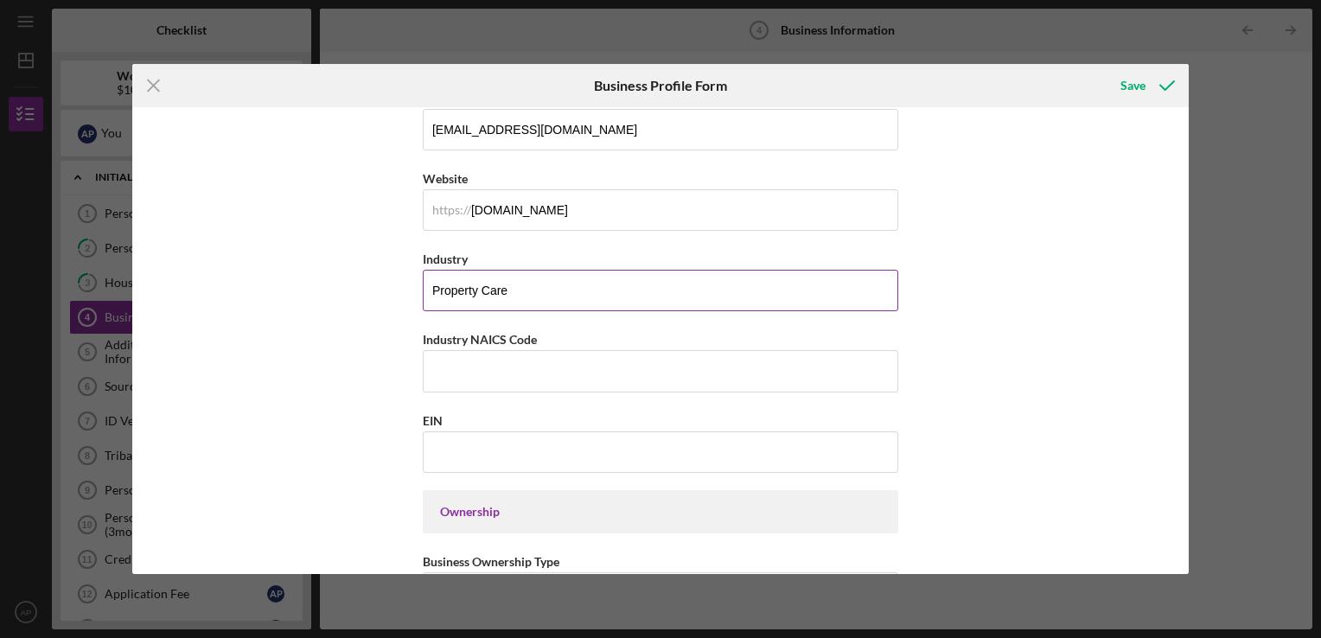
scroll to position [438, 0]
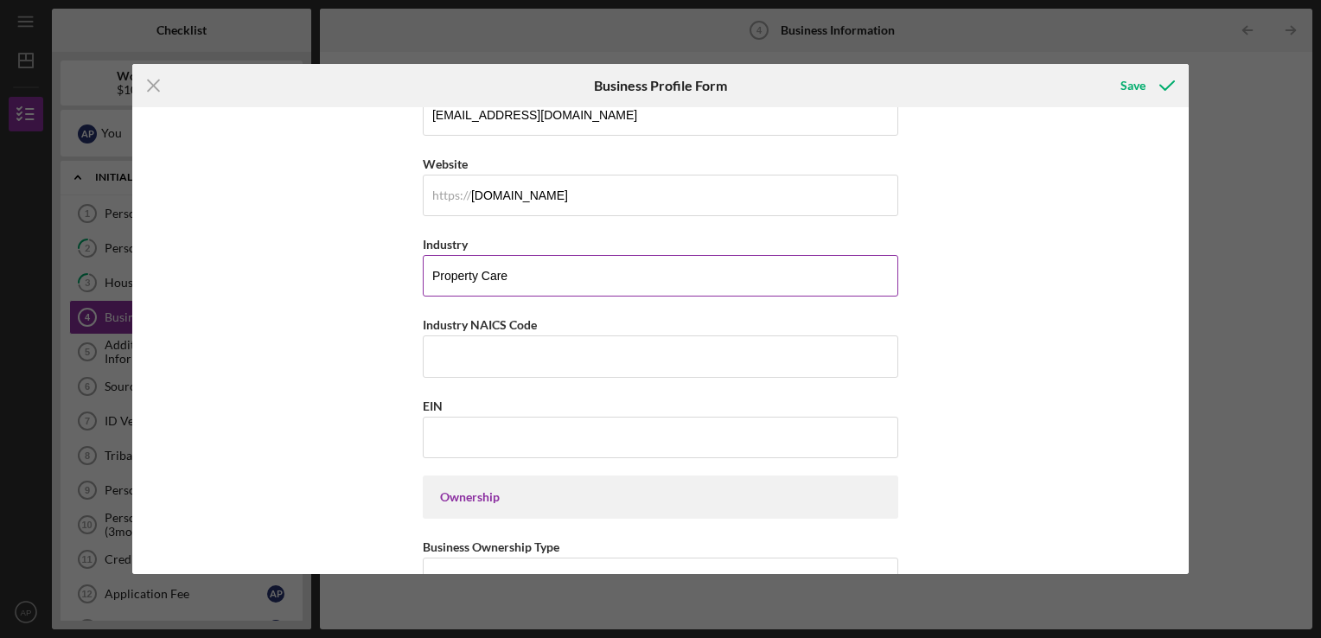
type input "Property Care"
click at [790, 435] on input "EIN" at bounding box center [660, 437] width 475 height 41
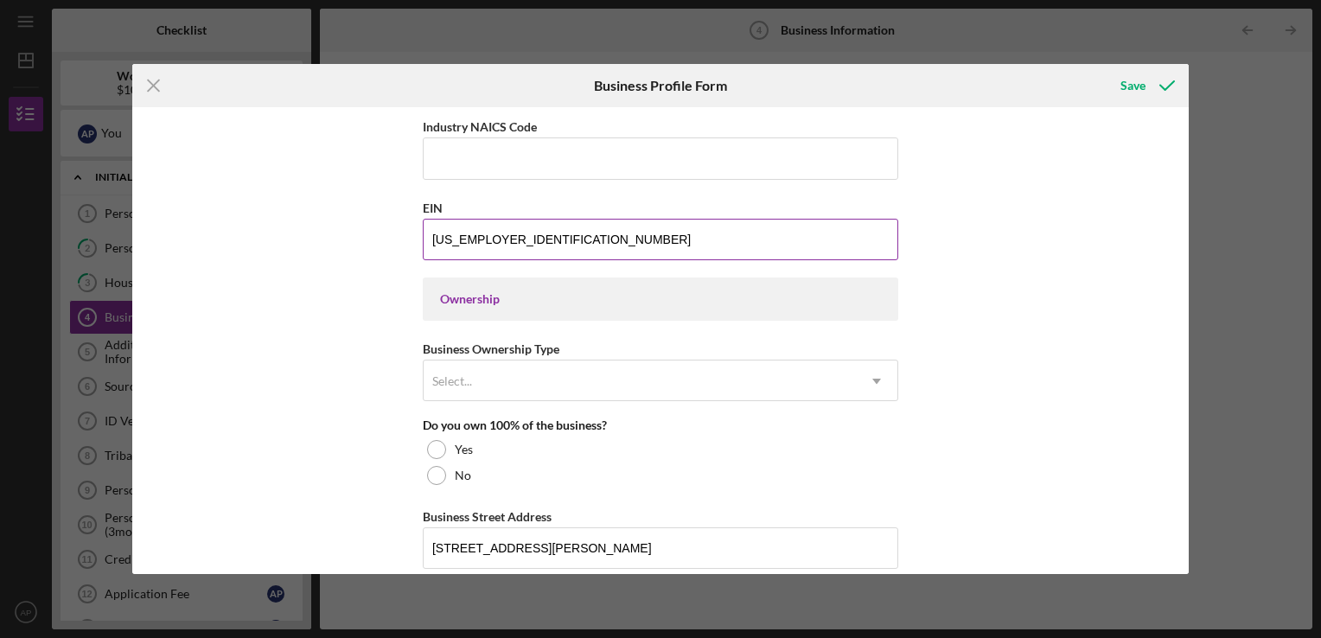
scroll to position [647, 0]
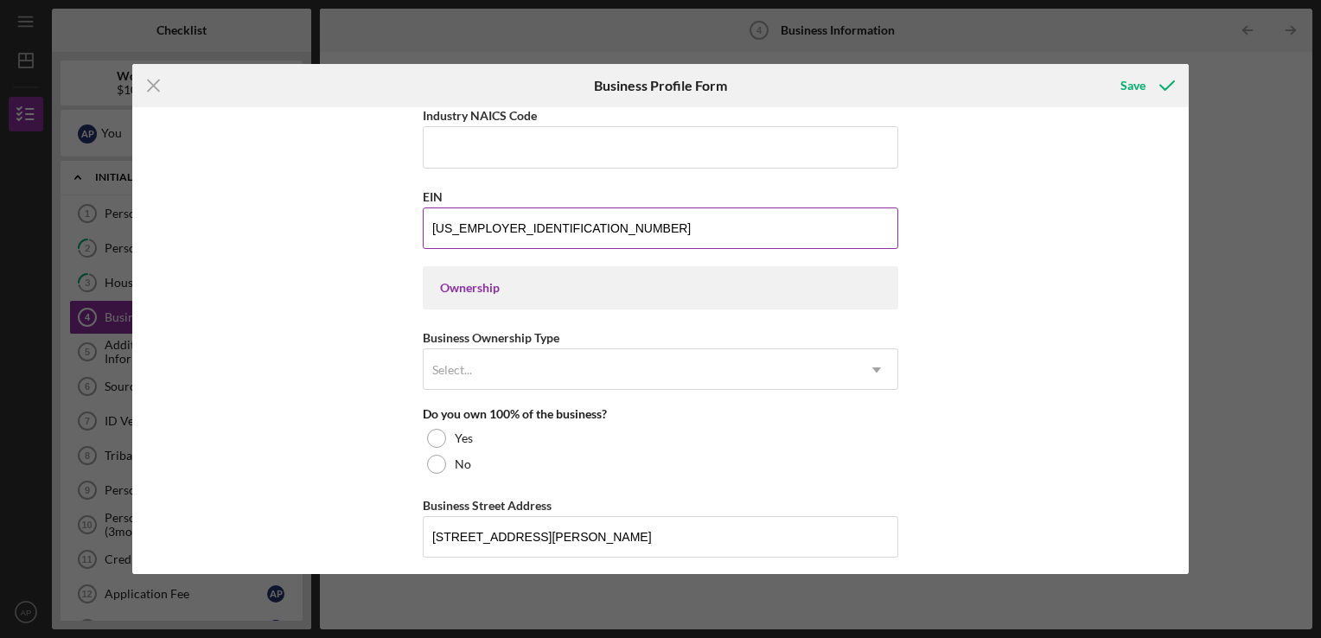
type input "[US_EMPLOYER_IDENTIFICATION_NUMBER]"
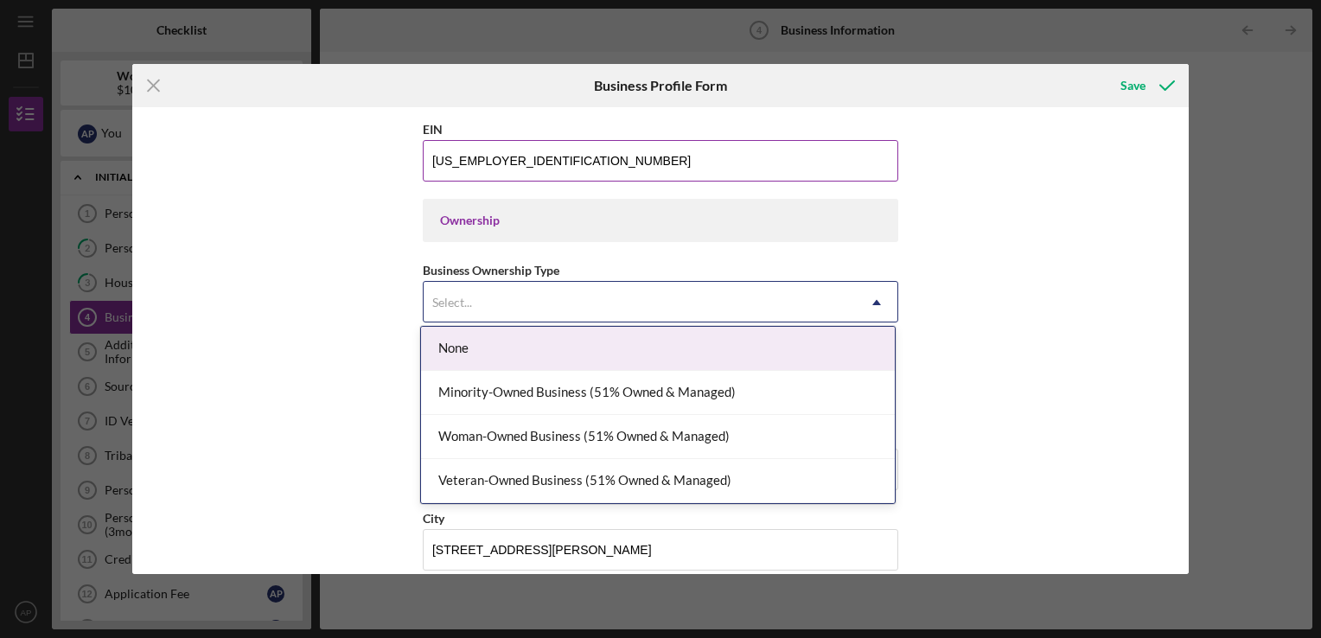
scroll to position [742, 0]
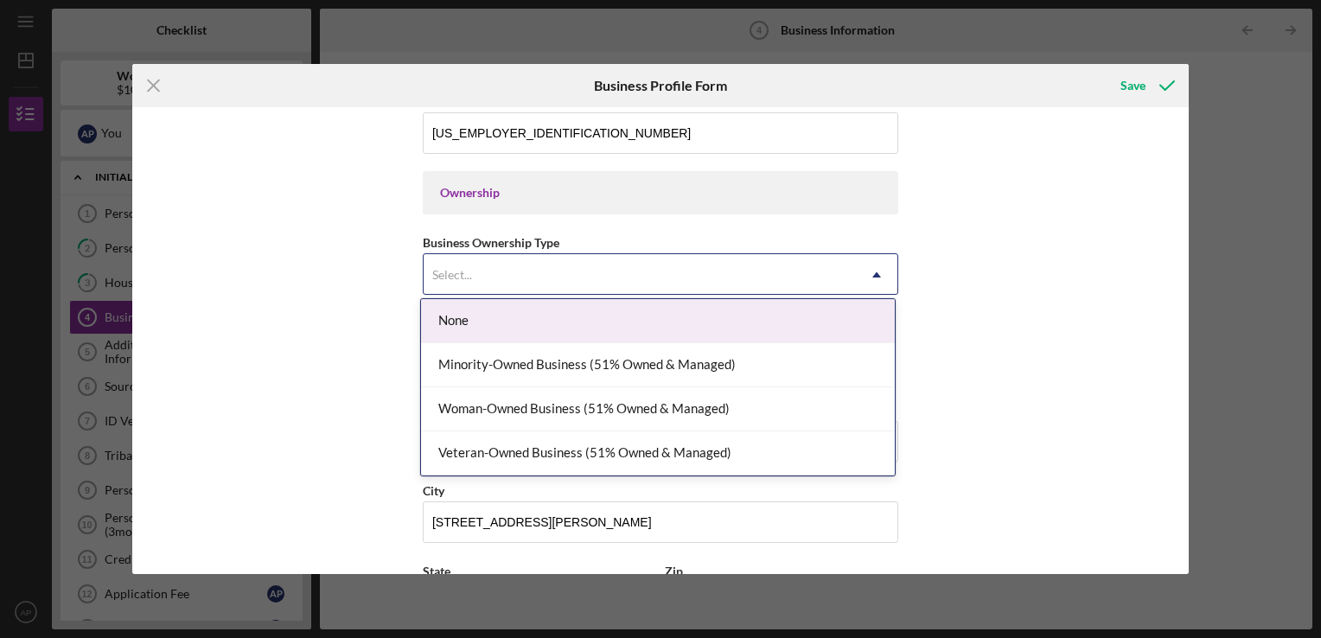
click at [785, 408] on div "Woman-Owned Business (51% Owned & Managed)" at bounding box center [658, 409] width 474 height 44
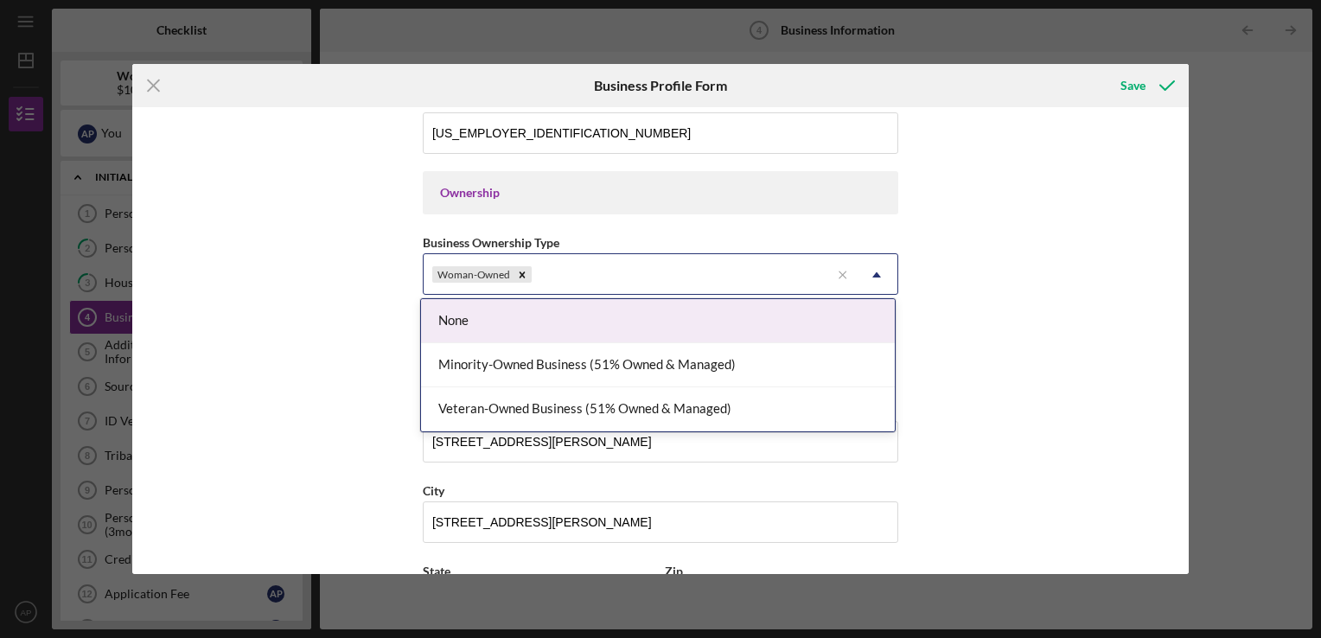
click at [781, 369] on div "Minority-Owned Business (51% Owned & Managed)" at bounding box center [658, 365] width 474 height 44
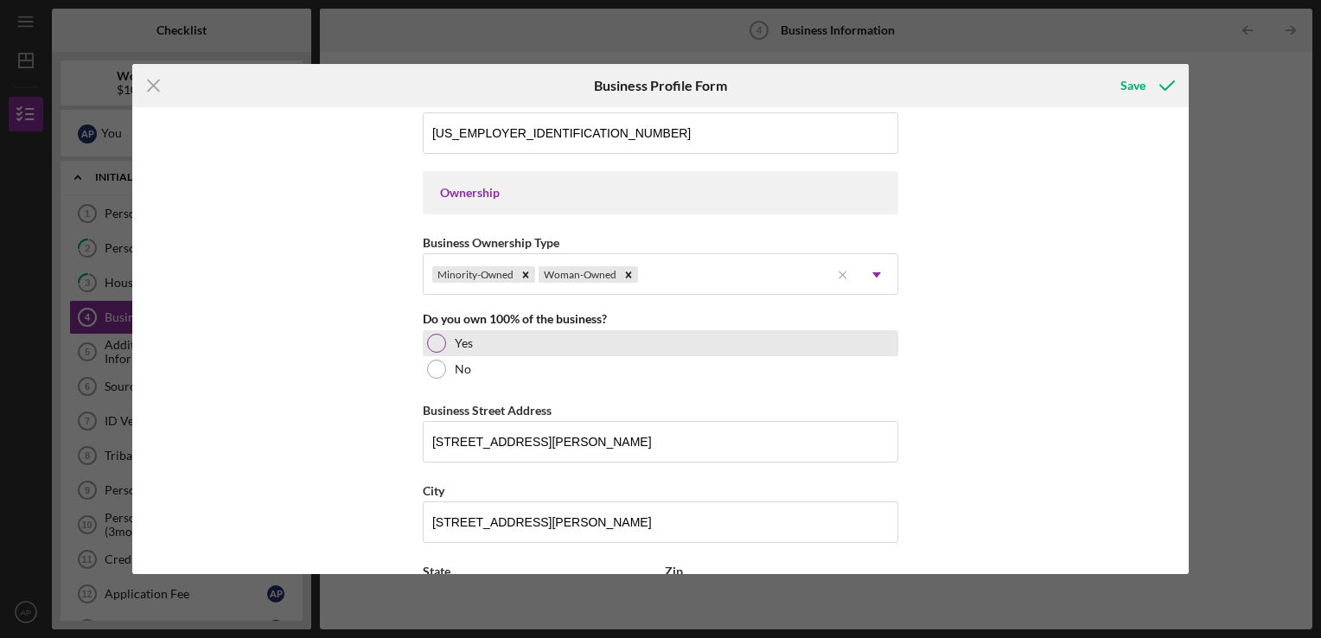
click at [436, 341] on div at bounding box center [436, 343] width 19 height 19
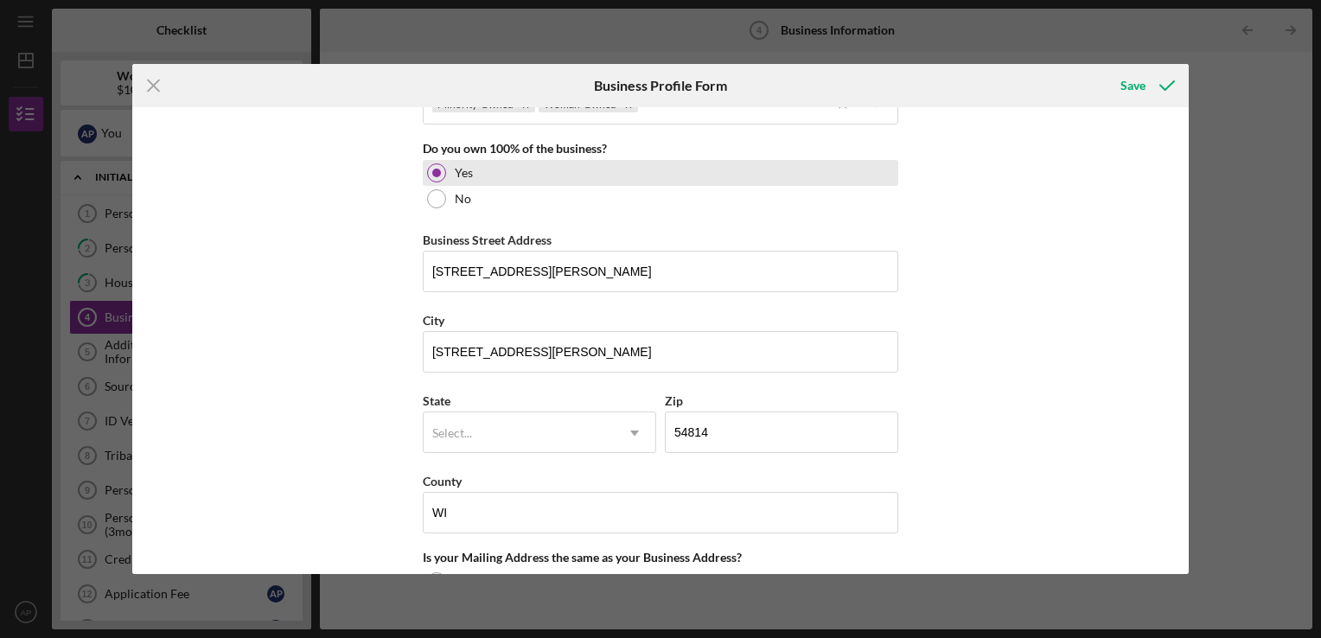
scroll to position [920, 0]
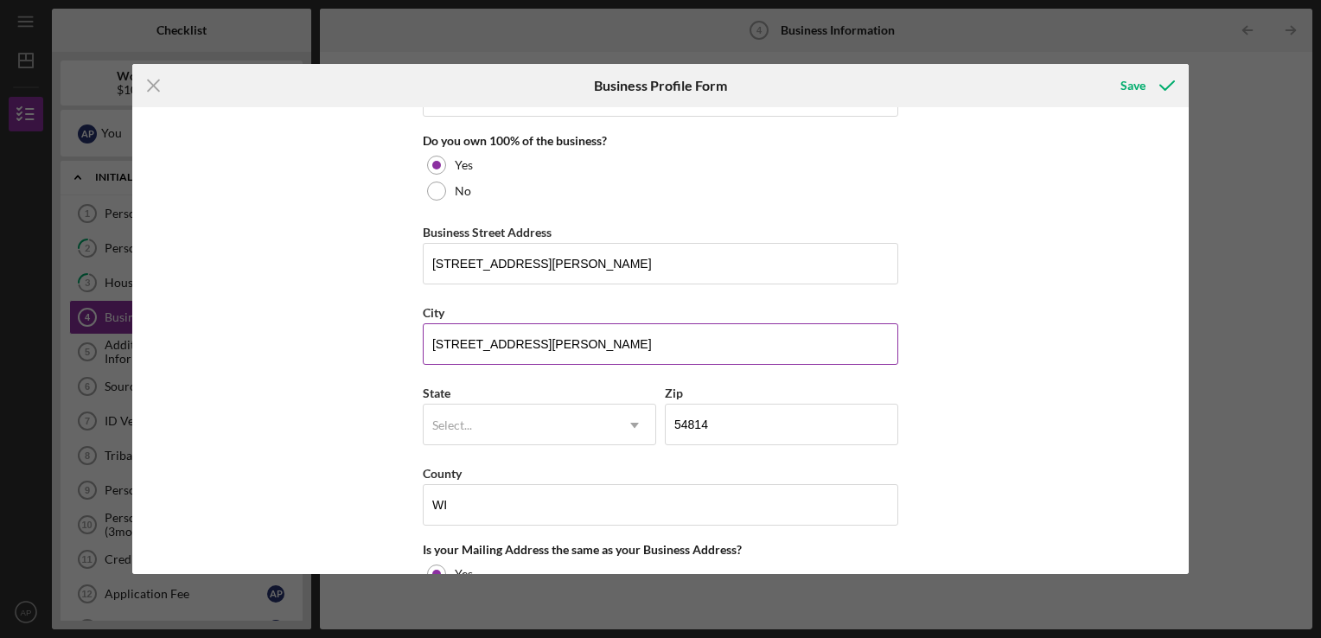
click at [641, 333] on input "[STREET_ADDRESS][PERSON_NAME]" at bounding box center [660, 343] width 475 height 41
click at [514, 344] on input "[STREET_ADDRESS][PERSON_NAME]" at bounding box center [660, 343] width 475 height 41
click at [616, 343] on input "Bayfield wi 54814" at bounding box center [660, 343] width 475 height 41
type input "Bayfield"
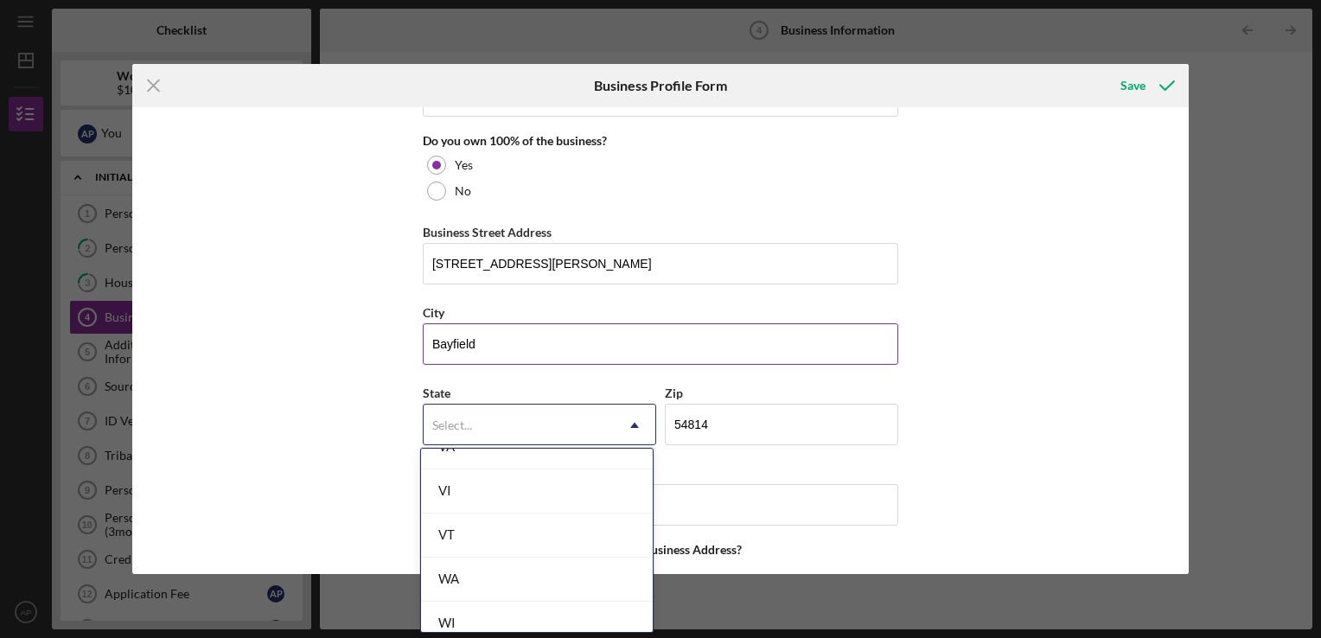
scroll to position [3153, 0]
click at [520, 472] on div "WI" at bounding box center [537, 491] width 232 height 44
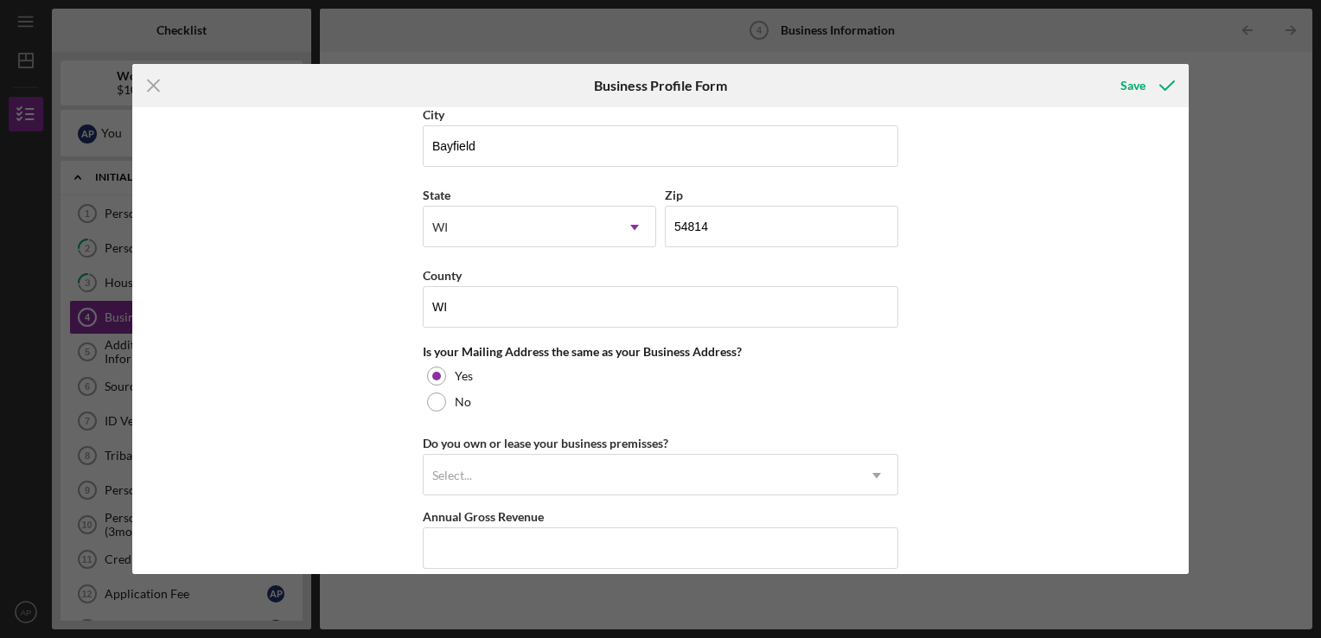
scroll to position [1121, 0]
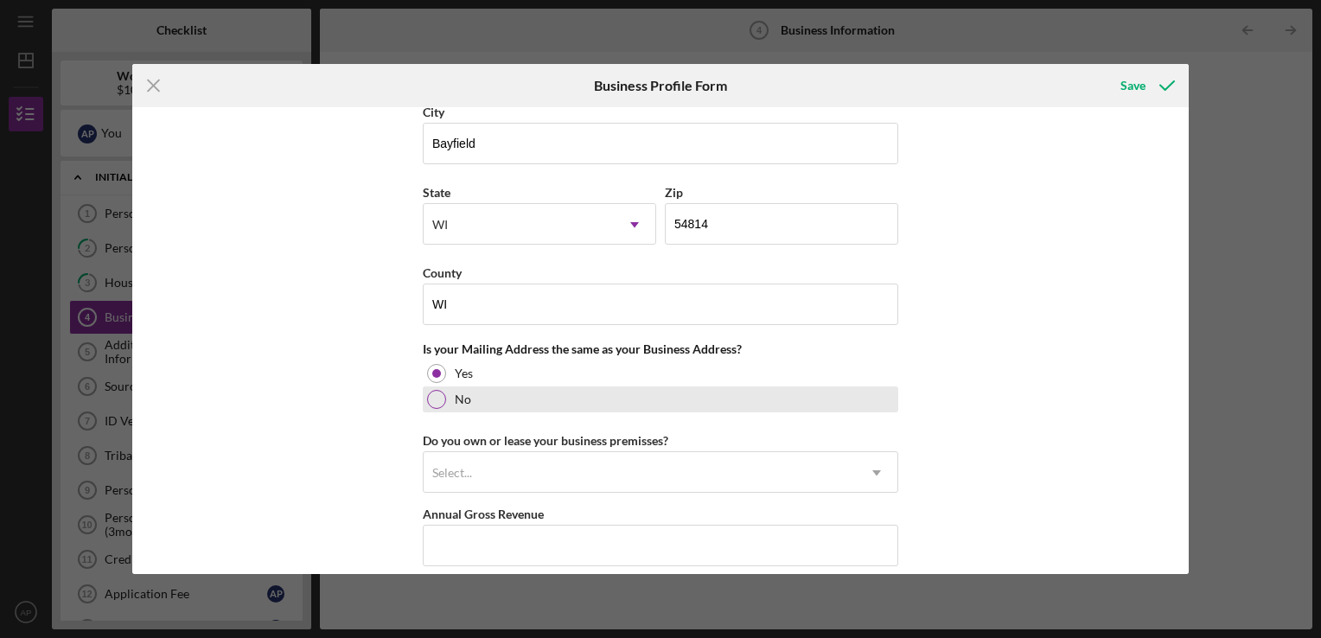
click at [437, 395] on div at bounding box center [436, 399] width 19 height 19
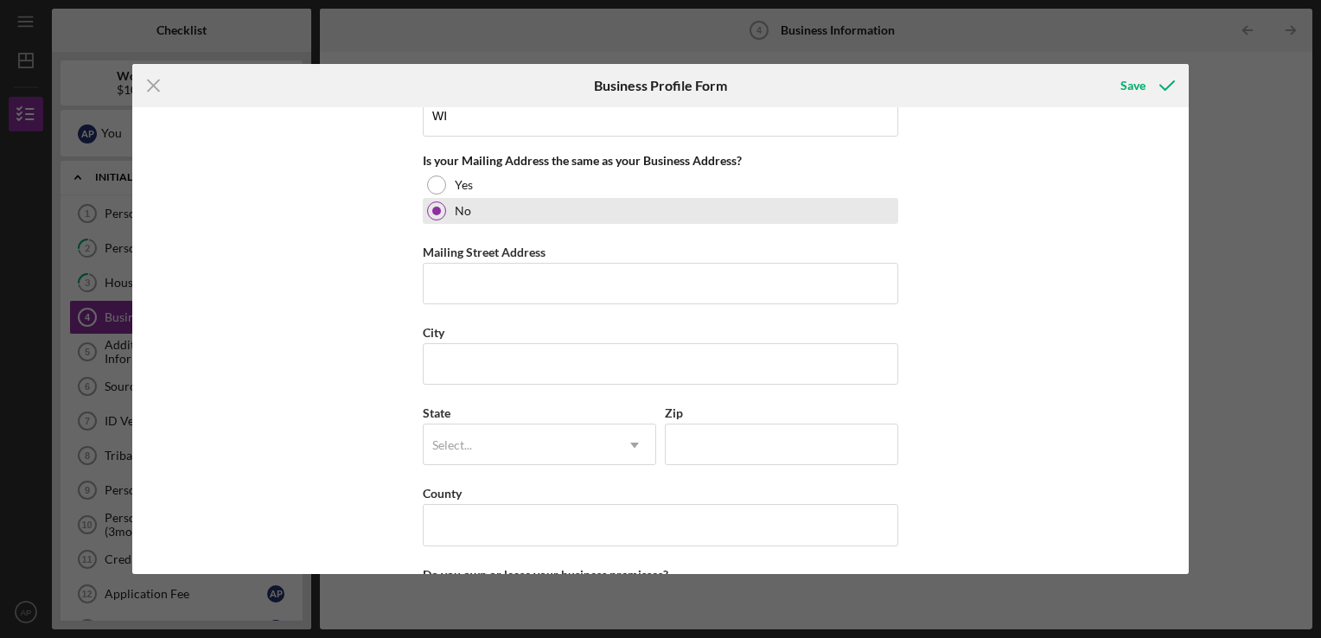
scroll to position [1314, 0]
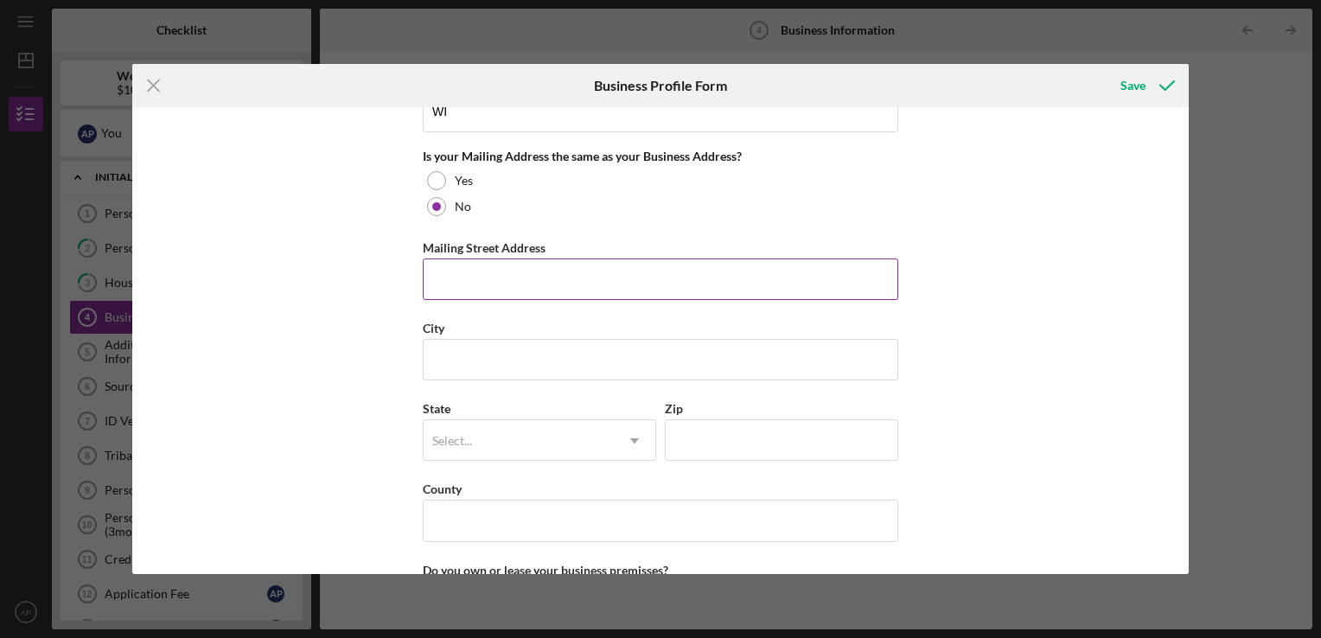
click at [633, 279] on input "Mailing Street Address" at bounding box center [660, 278] width 475 height 41
type input "po box 252"
type input "Bayfield"
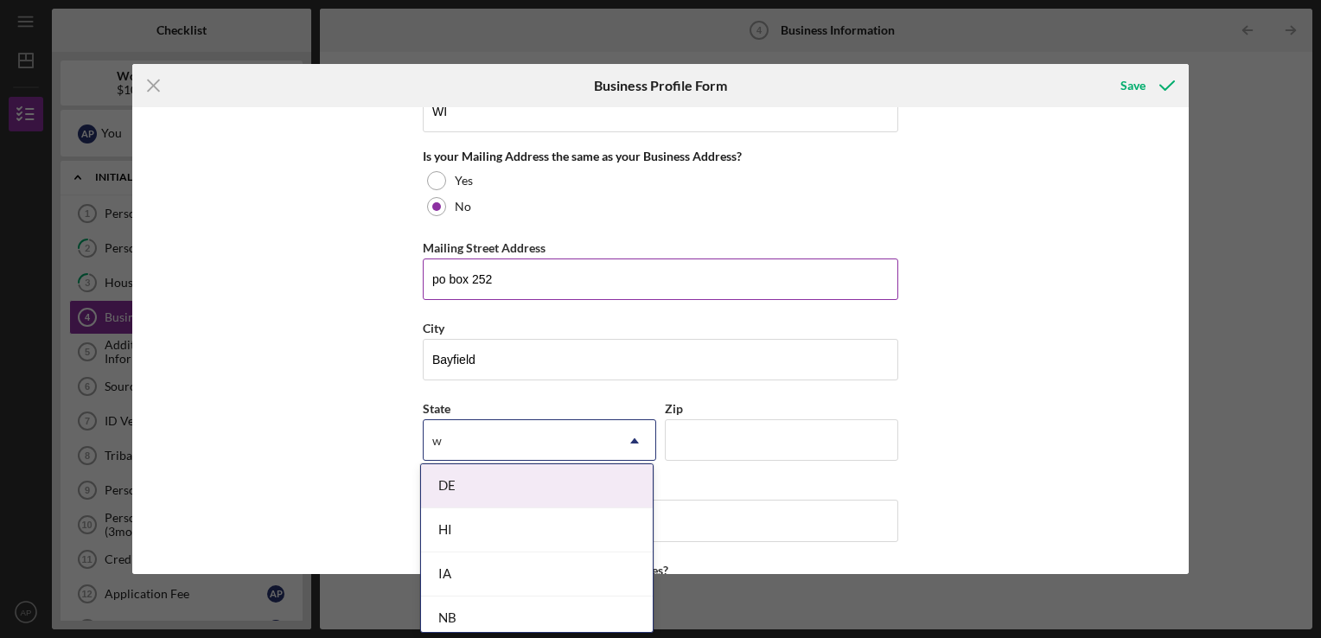
type input "wi"
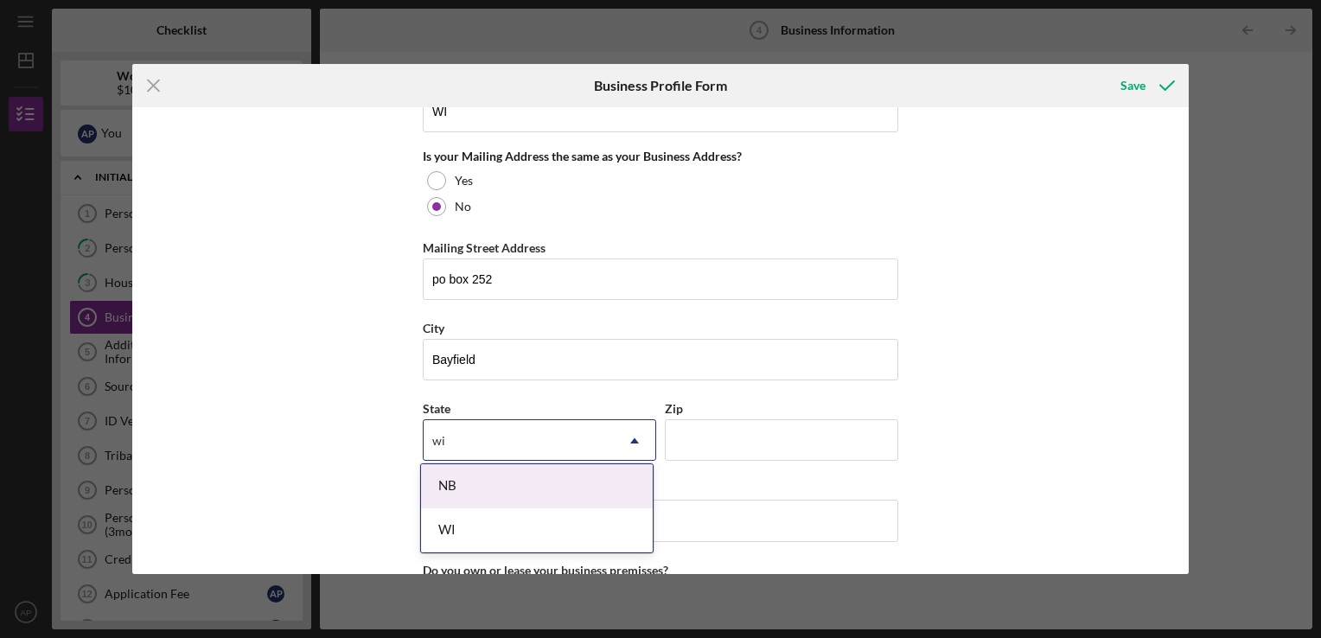
click at [564, 522] on div "WI" at bounding box center [537, 530] width 232 height 44
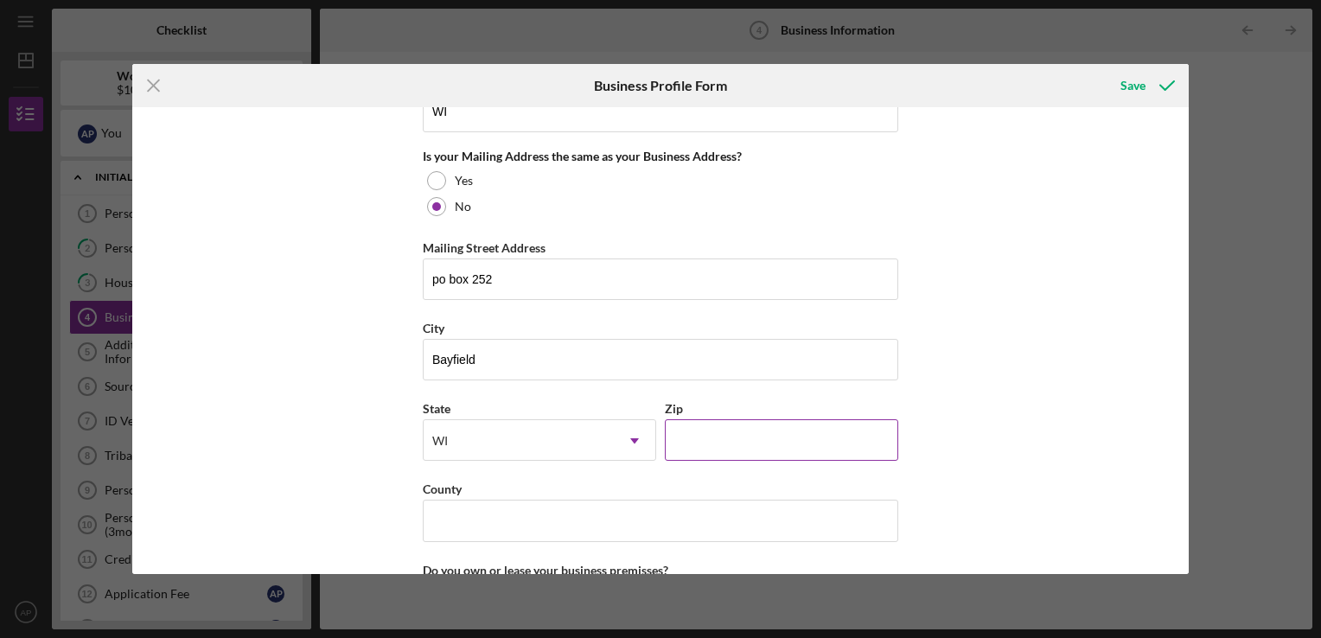
click at [764, 436] on input "Zip" at bounding box center [781, 439] width 233 height 41
type input "54814"
type input "WI"
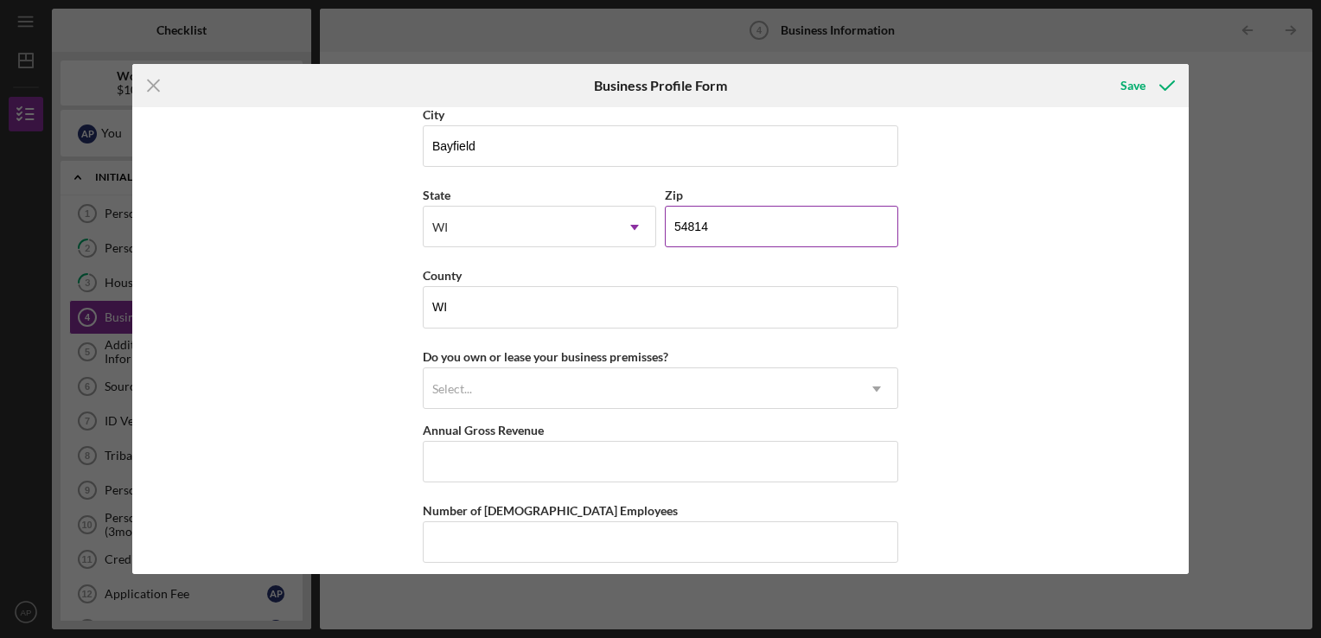
scroll to position [1533, 0]
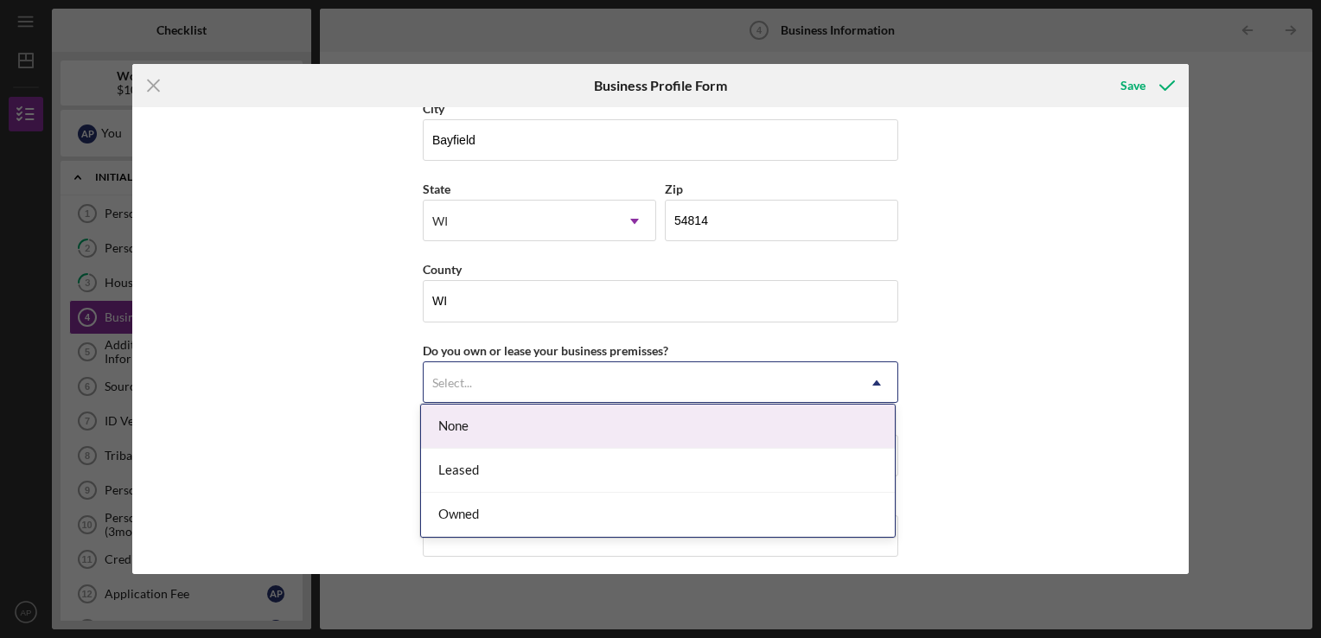
click at [638, 476] on div "Leased" at bounding box center [658, 471] width 474 height 44
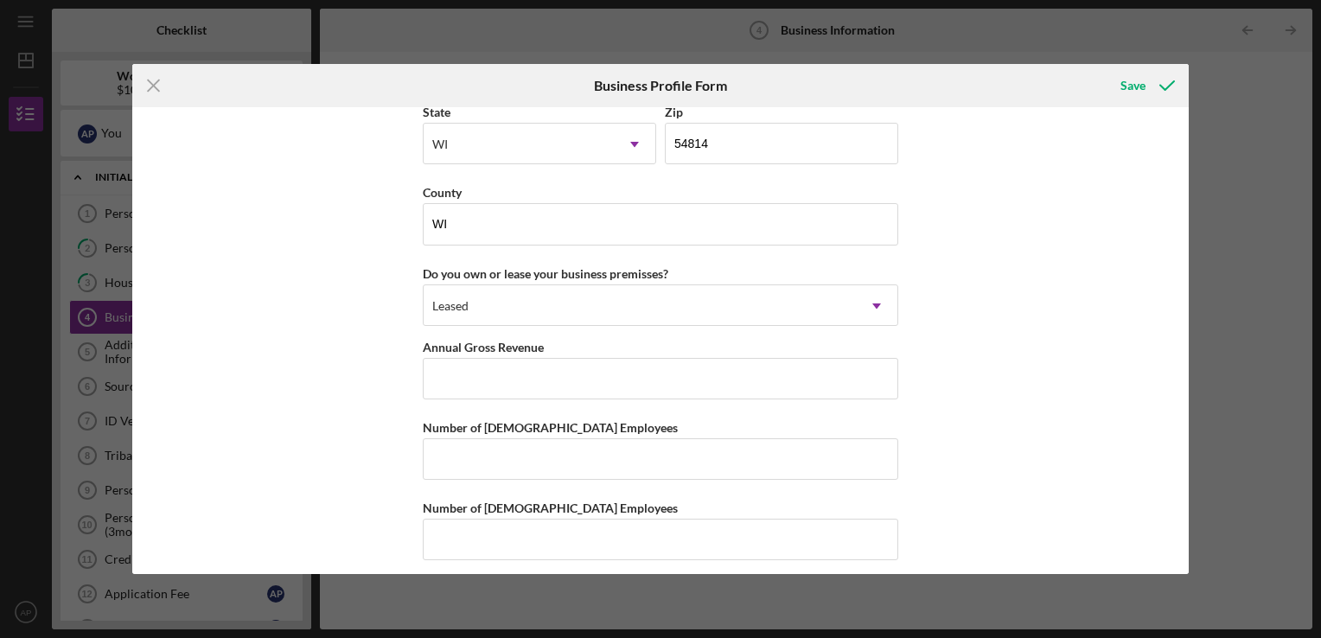
scroll to position [1611, 0]
click at [716, 377] on input "Annual Gross Revenue" at bounding box center [660, 377] width 475 height 41
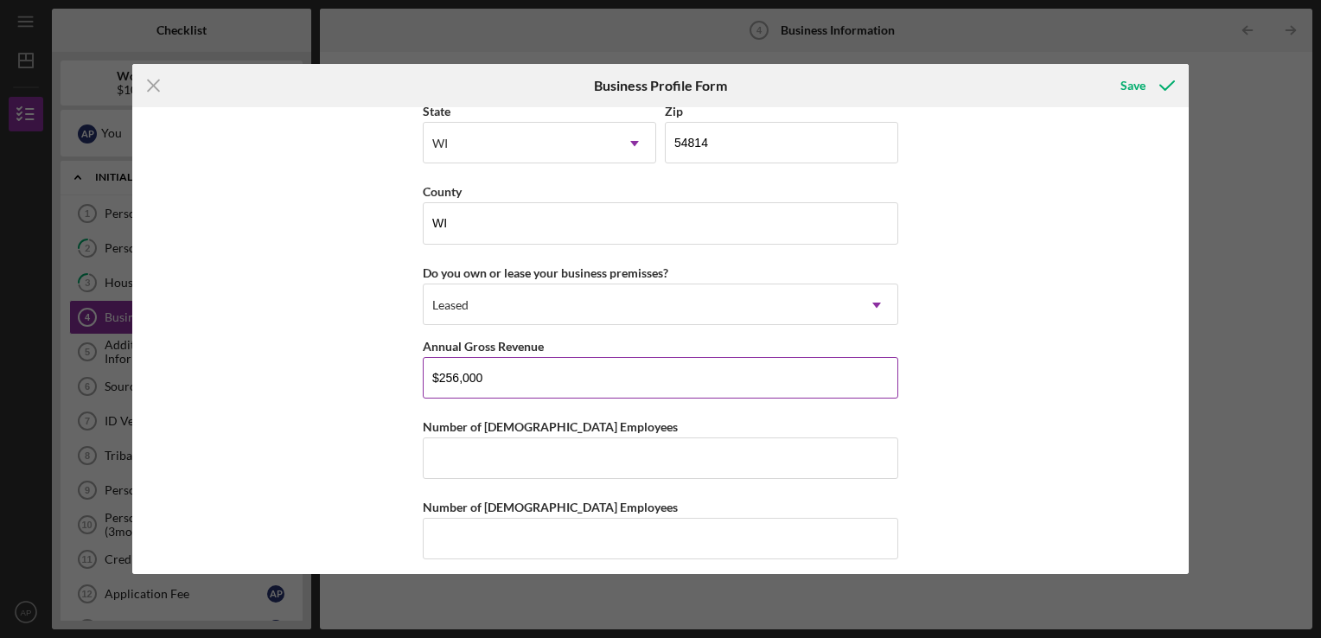
scroll to position [1614, 0]
type input "$256,000"
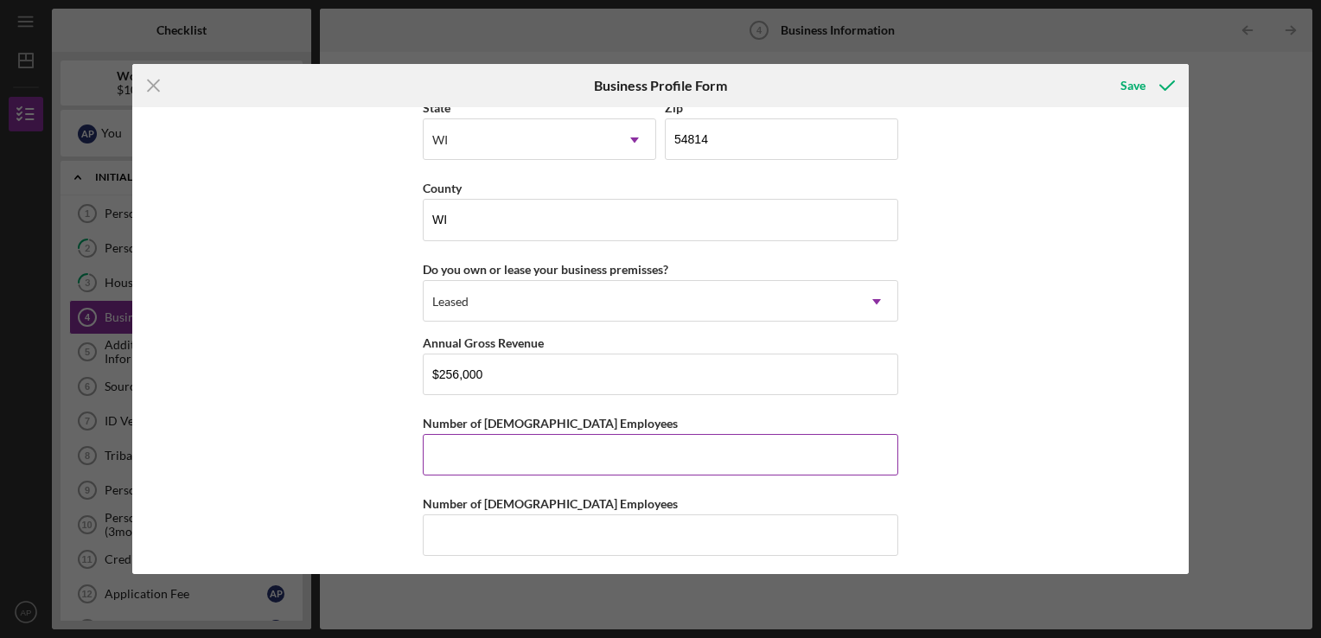
click at [885, 454] on input "Number of [DEMOGRAPHIC_DATA] Employees" at bounding box center [660, 454] width 475 height 41
type input "2"
click at [845, 530] on input "Number of [DEMOGRAPHIC_DATA] Employees" at bounding box center [660, 534] width 475 height 41
type input "12"
click at [1145, 87] on icon "submit" at bounding box center [1166, 85] width 43 height 43
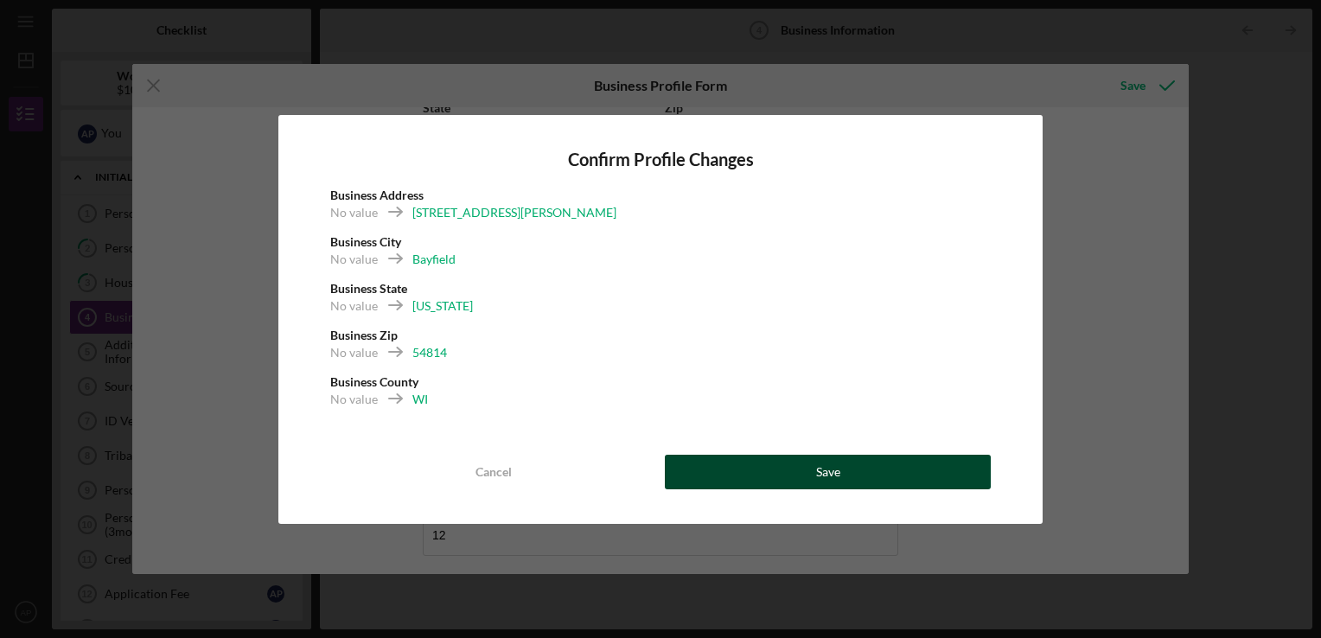
click at [884, 466] on button "Save" at bounding box center [828, 472] width 326 height 35
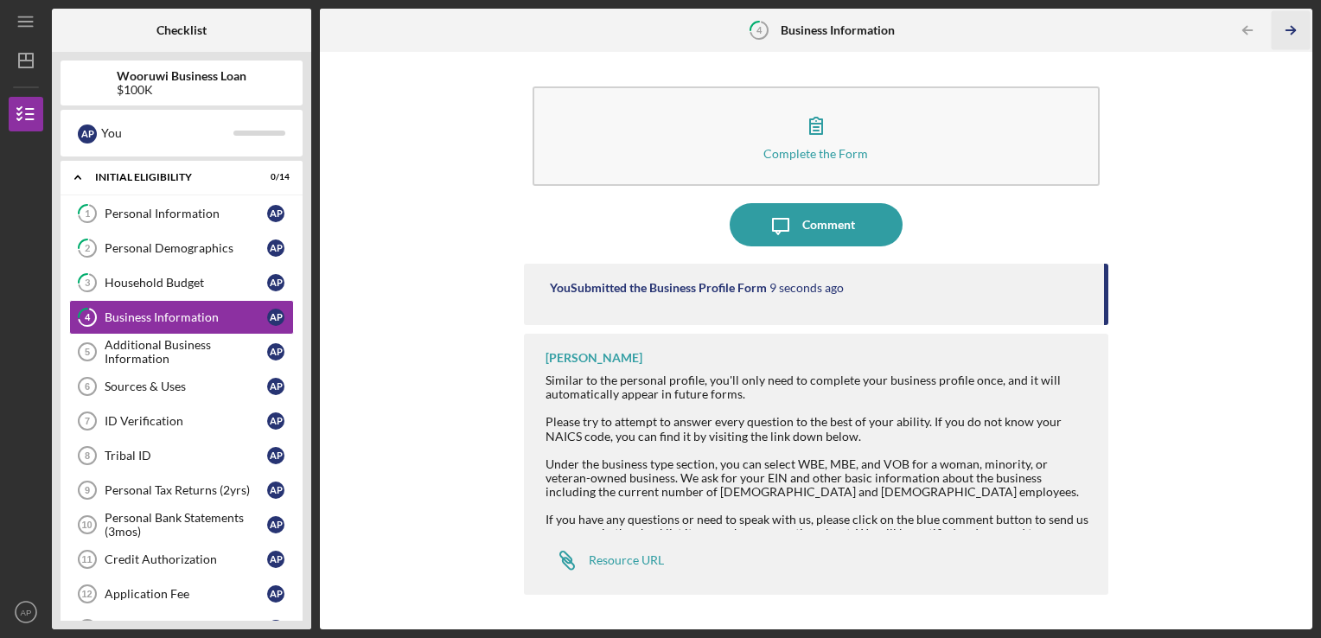
click at [1290, 27] on polyline "button" at bounding box center [1292, 31] width 4 height 8
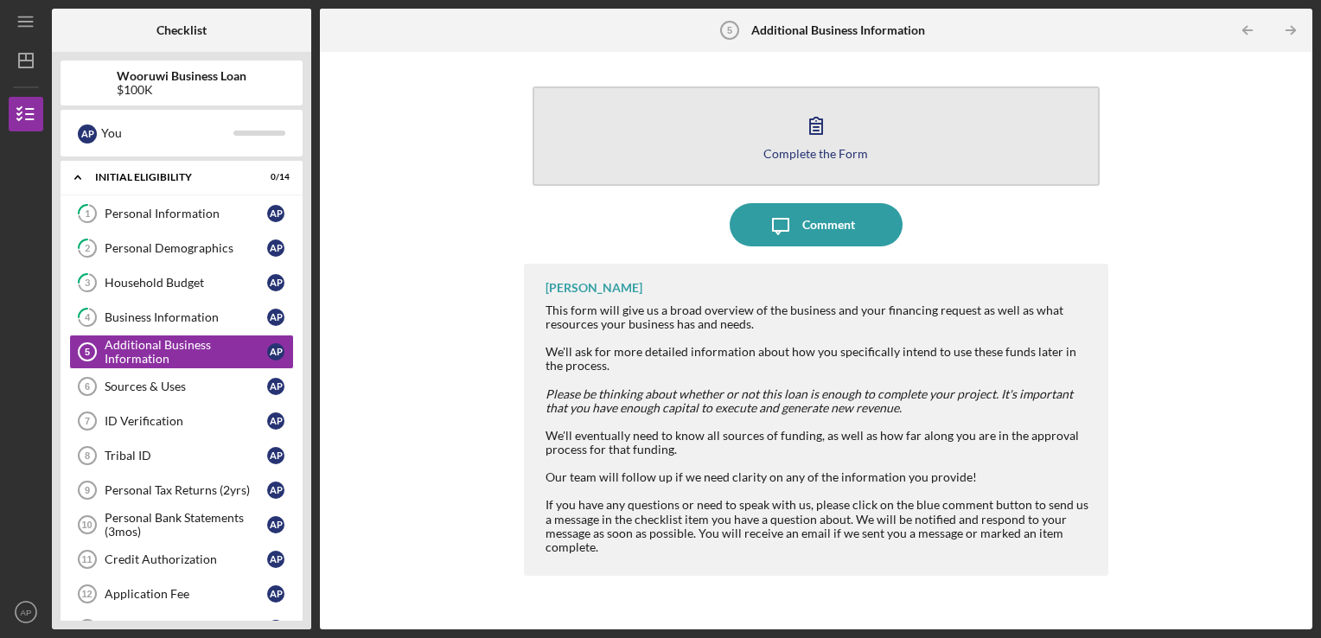
click at [1027, 156] on button "Complete the Form Form" at bounding box center [816, 135] width 568 height 99
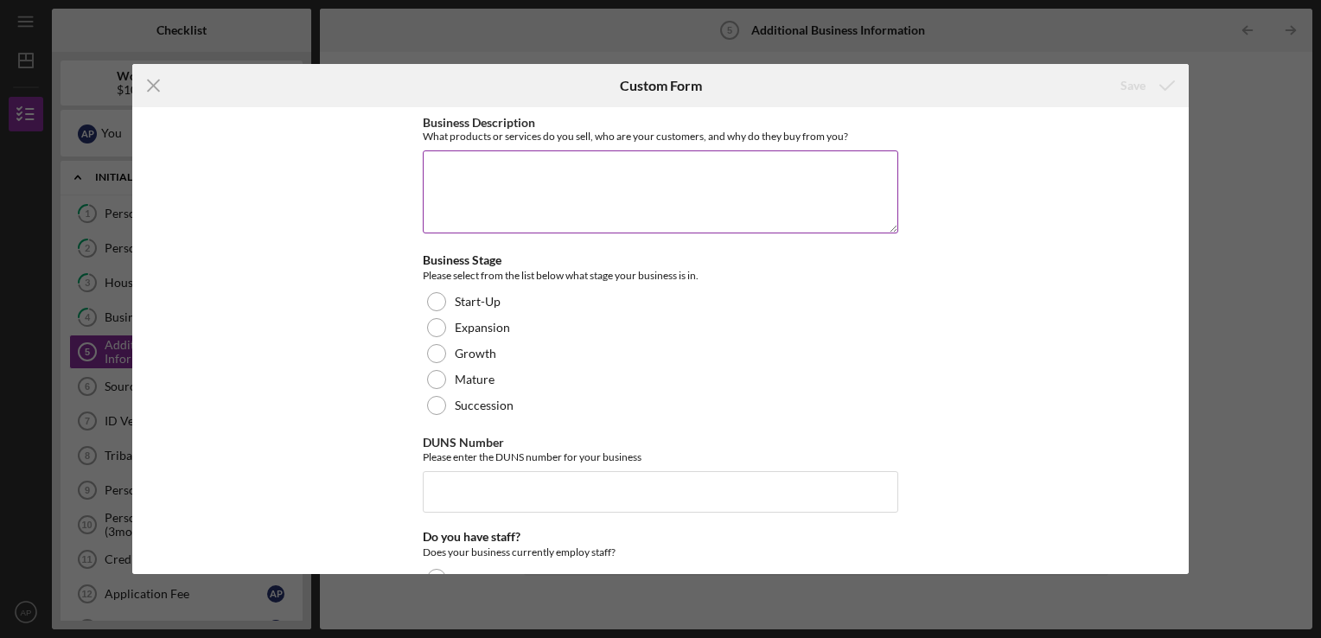
click at [871, 195] on textarea "Business Description" at bounding box center [660, 191] width 475 height 83
drag, startPoint x: 591, startPoint y: 181, endPoint x: 622, endPoint y: 169, distance: 33.1
click at [838, 173] on textarea "short term rental cleaning, Maintenace, laundry service, snow & lawn care," at bounding box center [660, 191] width 475 height 83
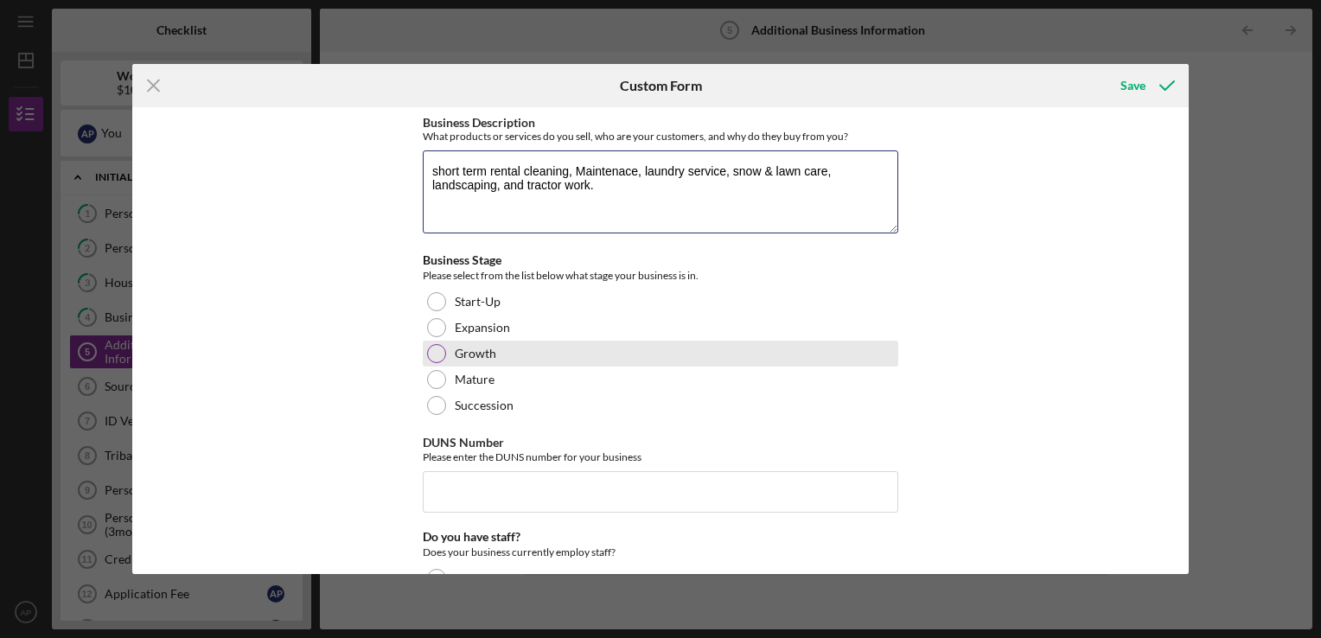
type textarea "short term rental cleaning, Maintenace, laundry service, snow & lawn care, land…"
drag, startPoint x: 425, startPoint y: 347, endPoint x: 434, endPoint y: 347, distance: 8.7
click at [434, 347] on div at bounding box center [436, 353] width 19 height 19
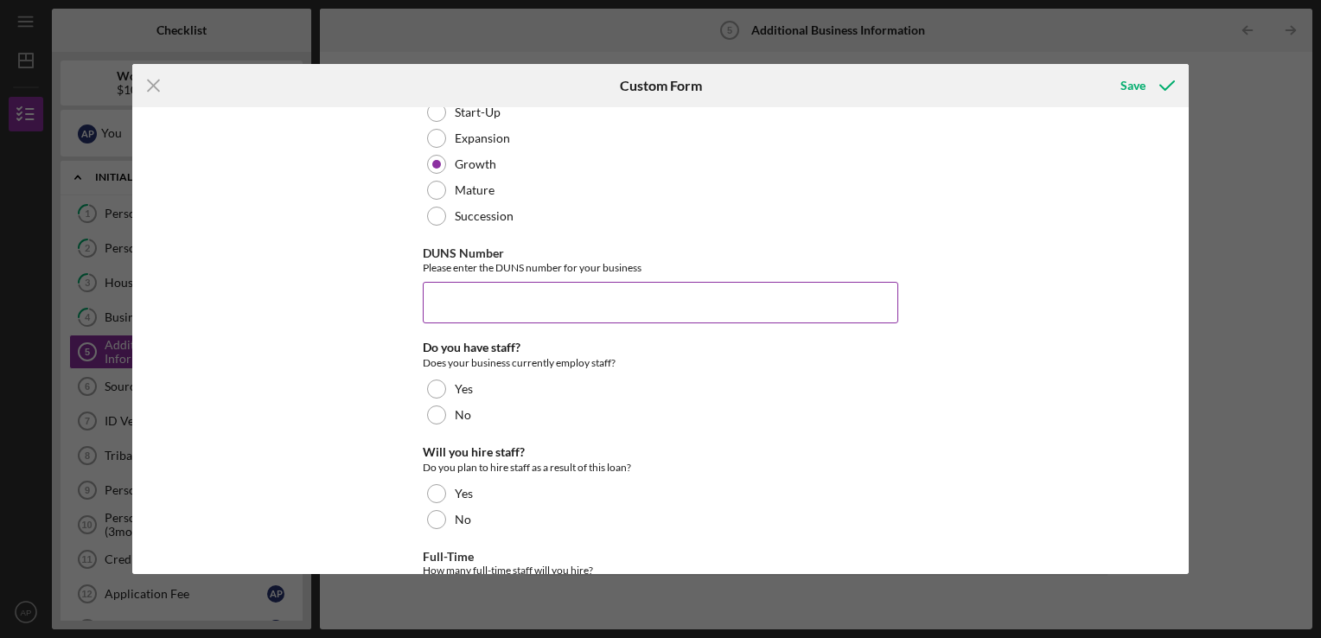
scroll to position [192, 0]
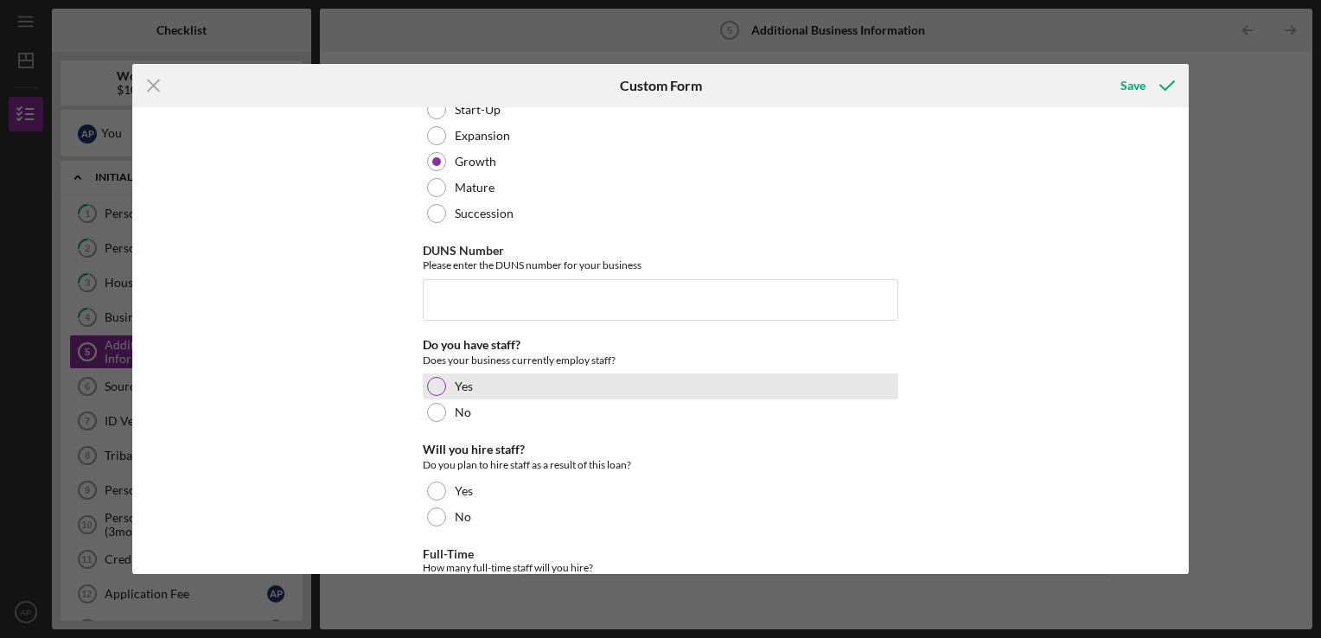
click at [438, 385] on div at bounding box center [436, 386] width 19 height 19
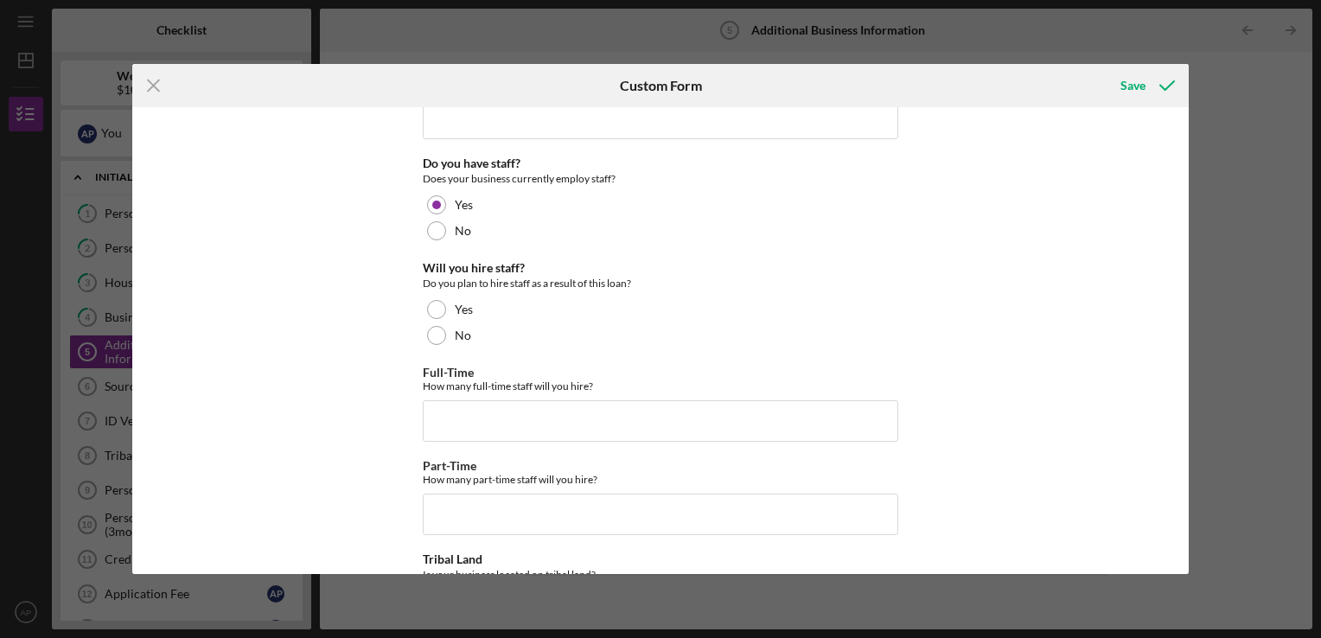
scroll to position [401, 0]
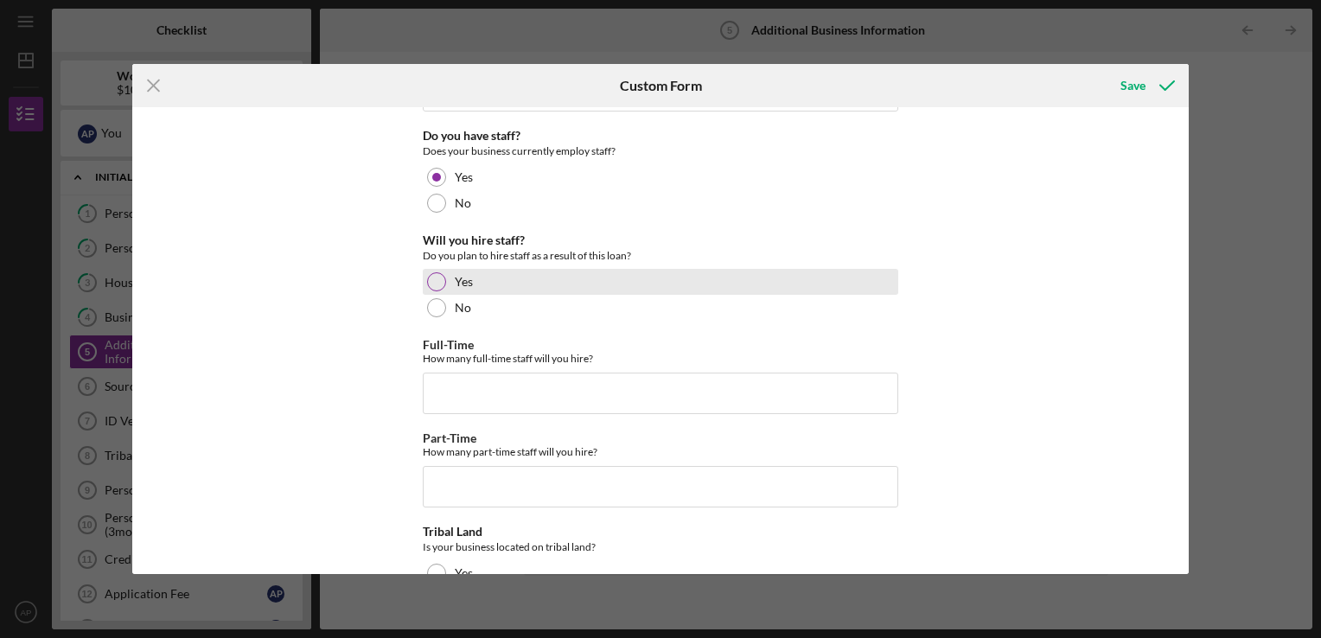
click at [436, 275] on div at bounding box center [436, 281] width 19 height 19
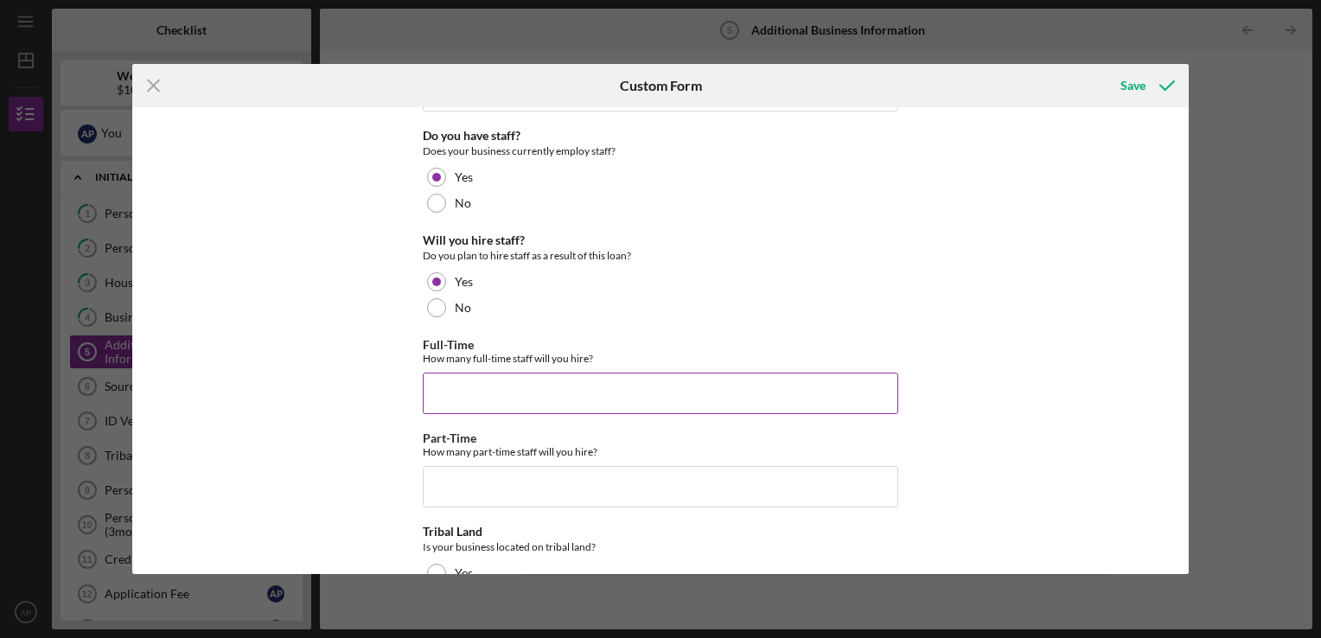
click at [539, 399] on input "Full-Time" at bounding box center [660, 392] width 475 height 41
type input "1"
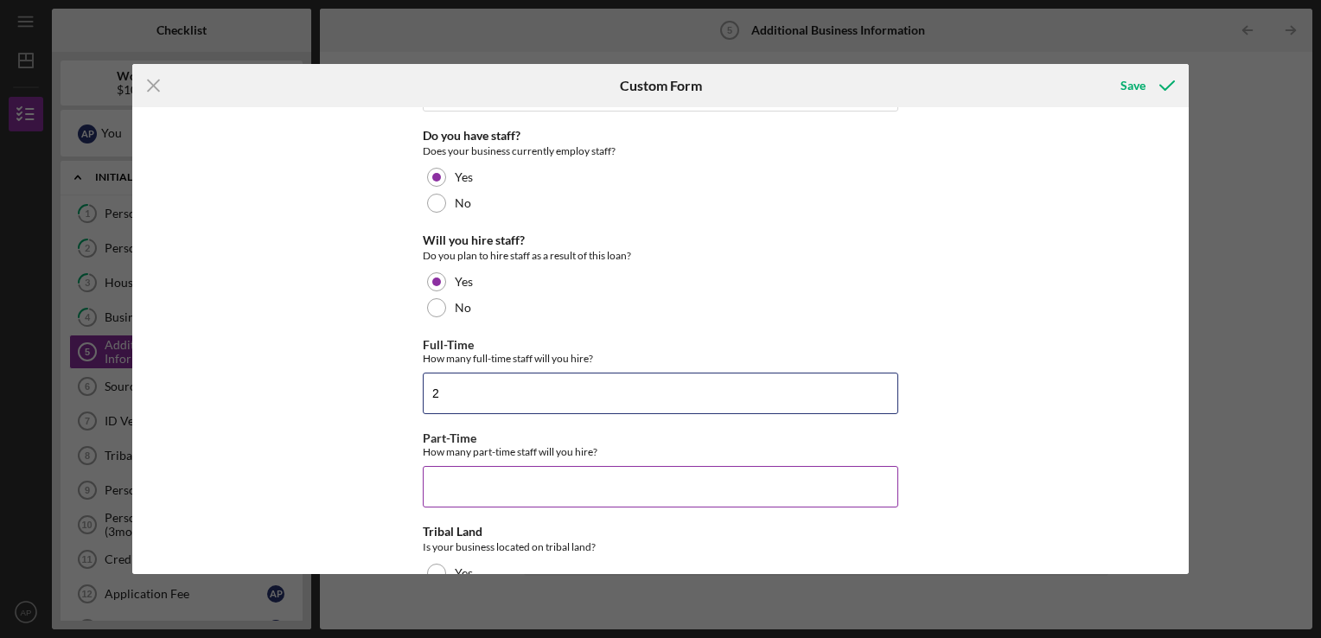
type input "2"
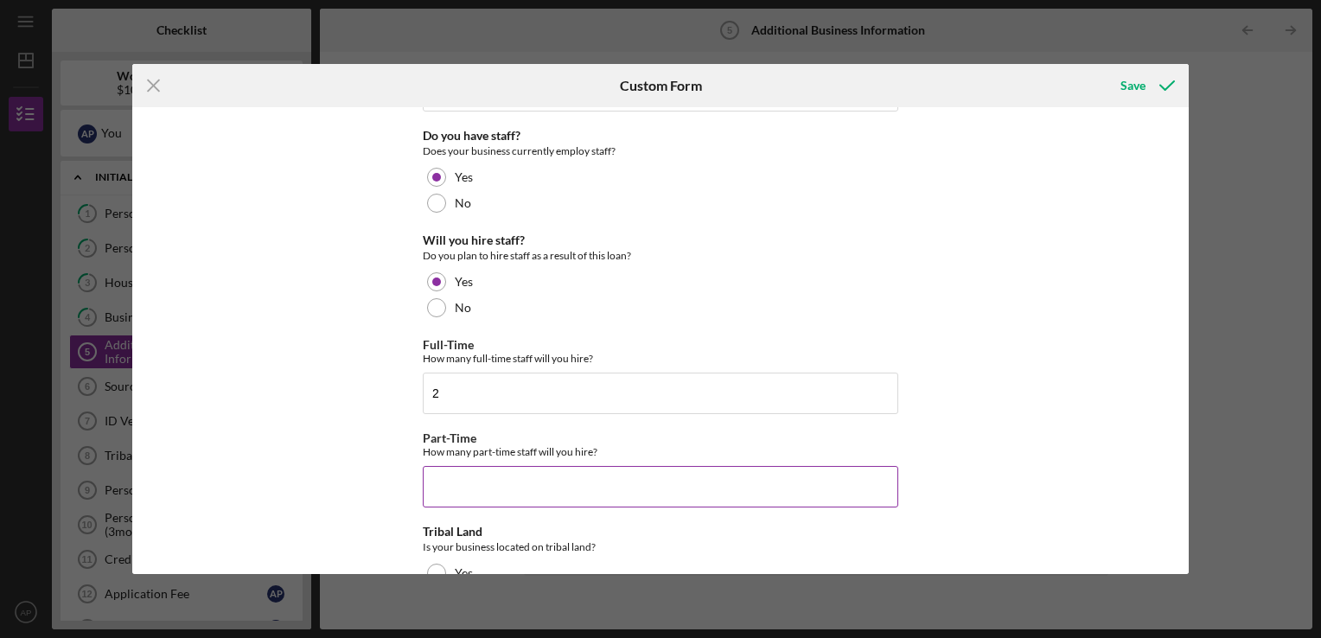
click at [528, 479] on input "Part-Time" at bounding box center [660, 486] width 475 height 41
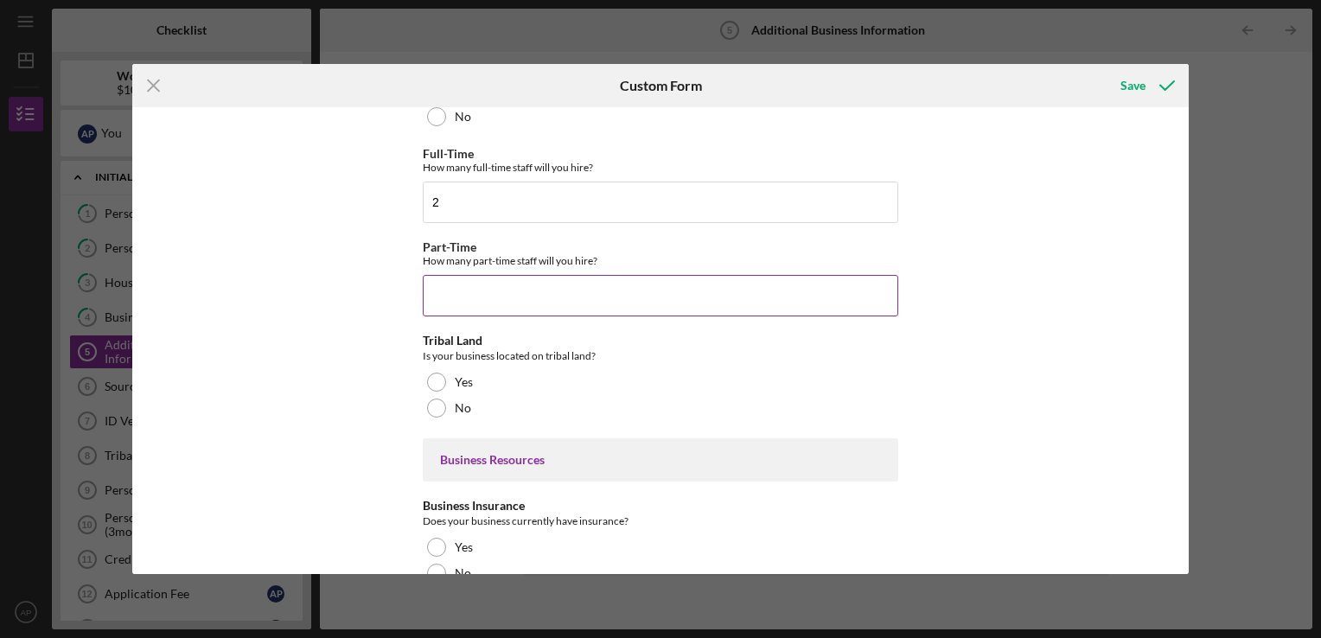
scroll to position [595, 0]
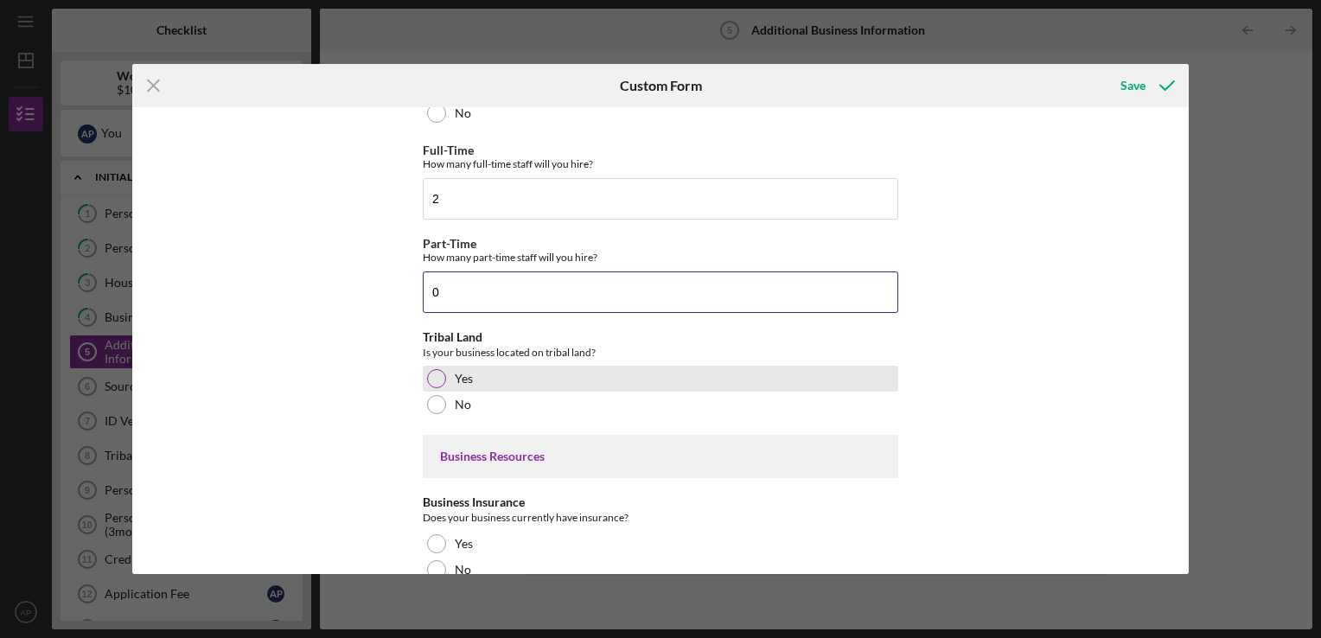
type input "0"
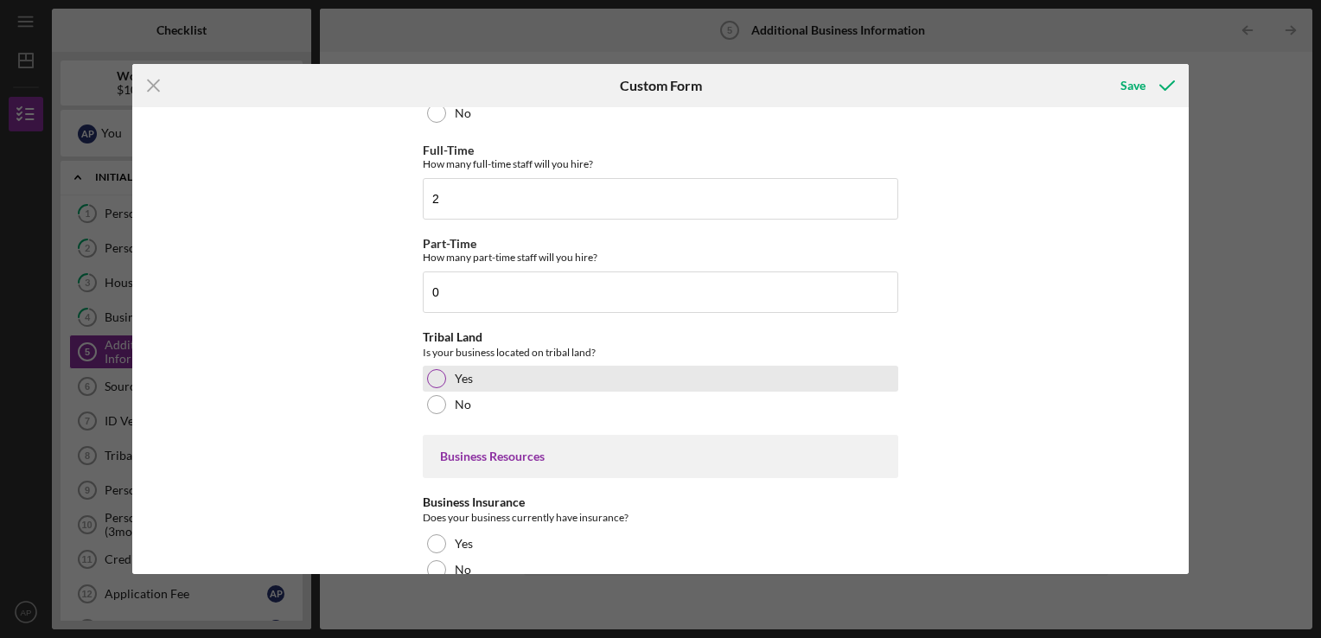
click at [441, 380] on div at bounding box center [436, 378] width 19 height 19
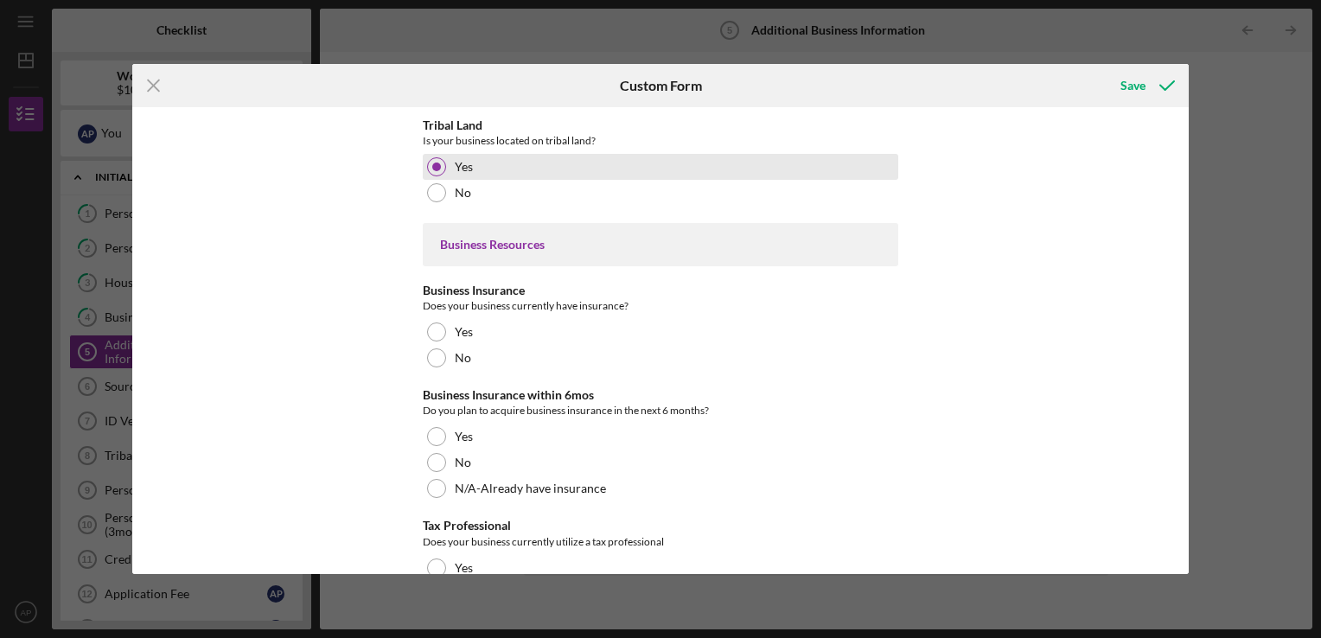
scroll to position [810, 0]
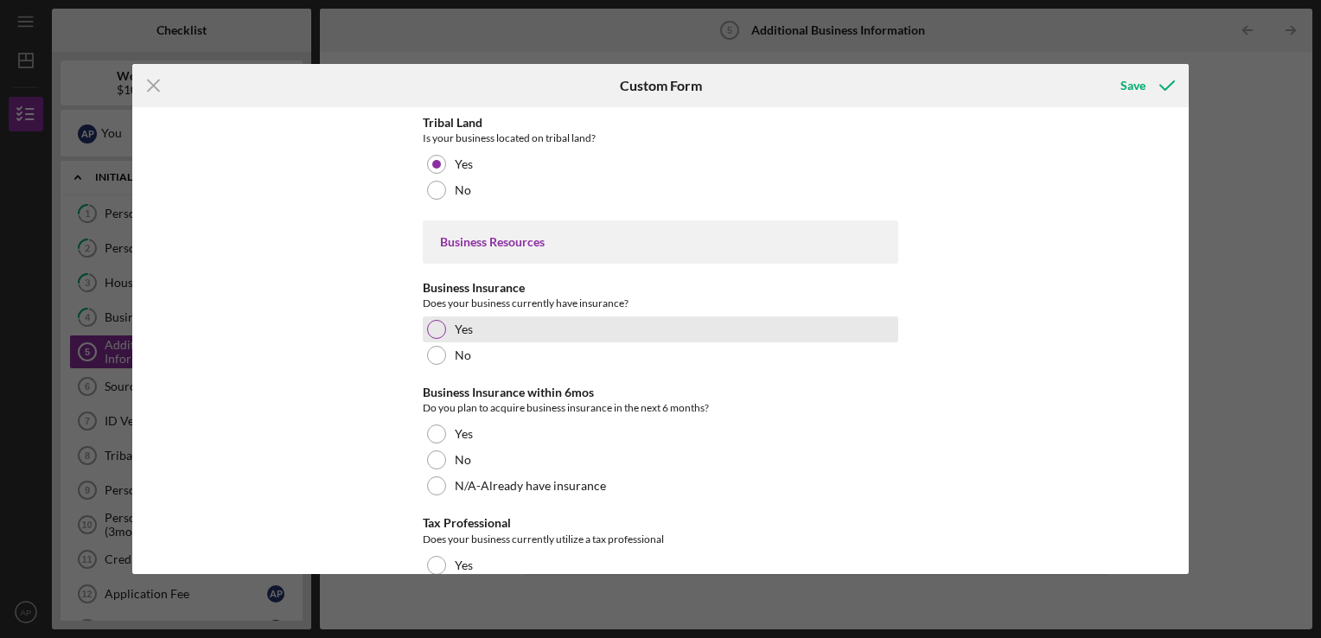
click at [439, 321] on div at bounding box center [436, 329] width 19 height 19
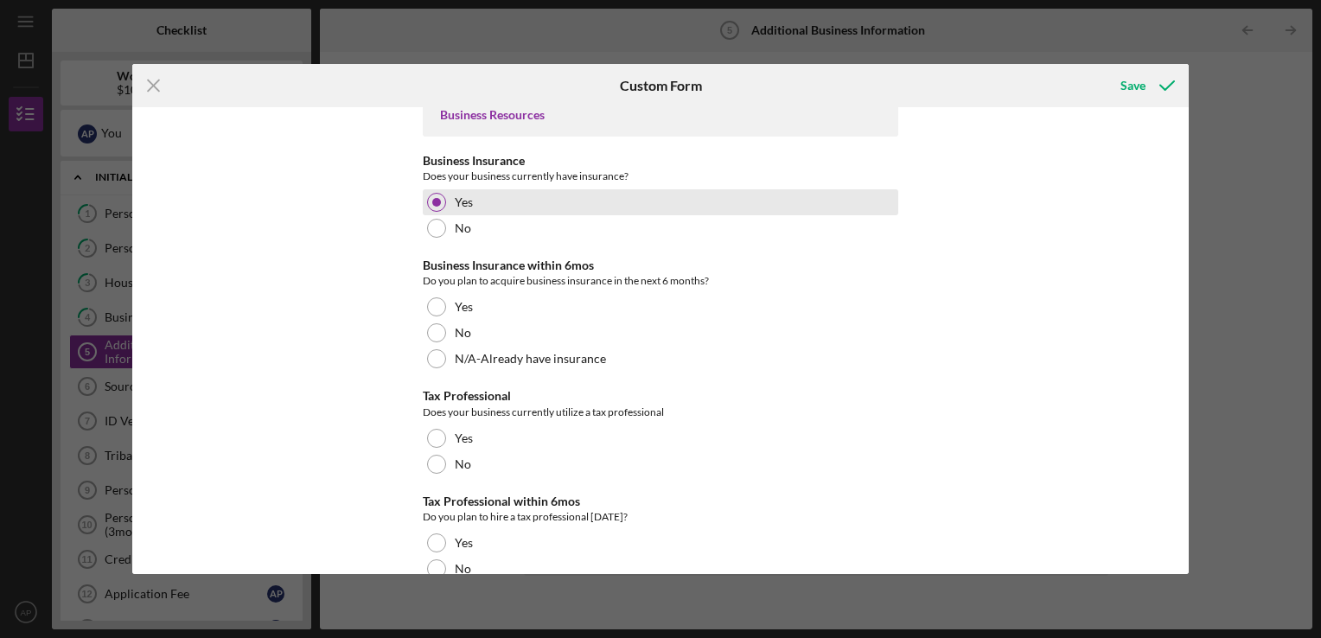
scroll to position [939, 0]
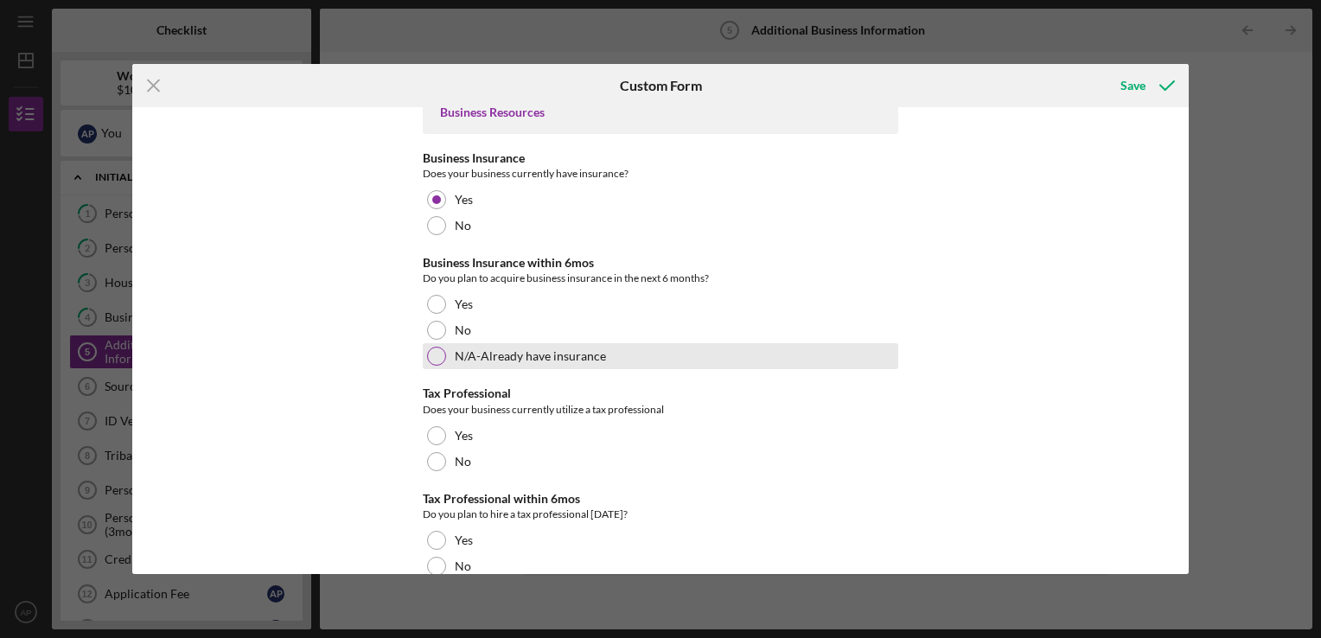
click at [441, 363] on div "N/A-Already have insurance" at bounding box center [660, 356] width 475 height 26
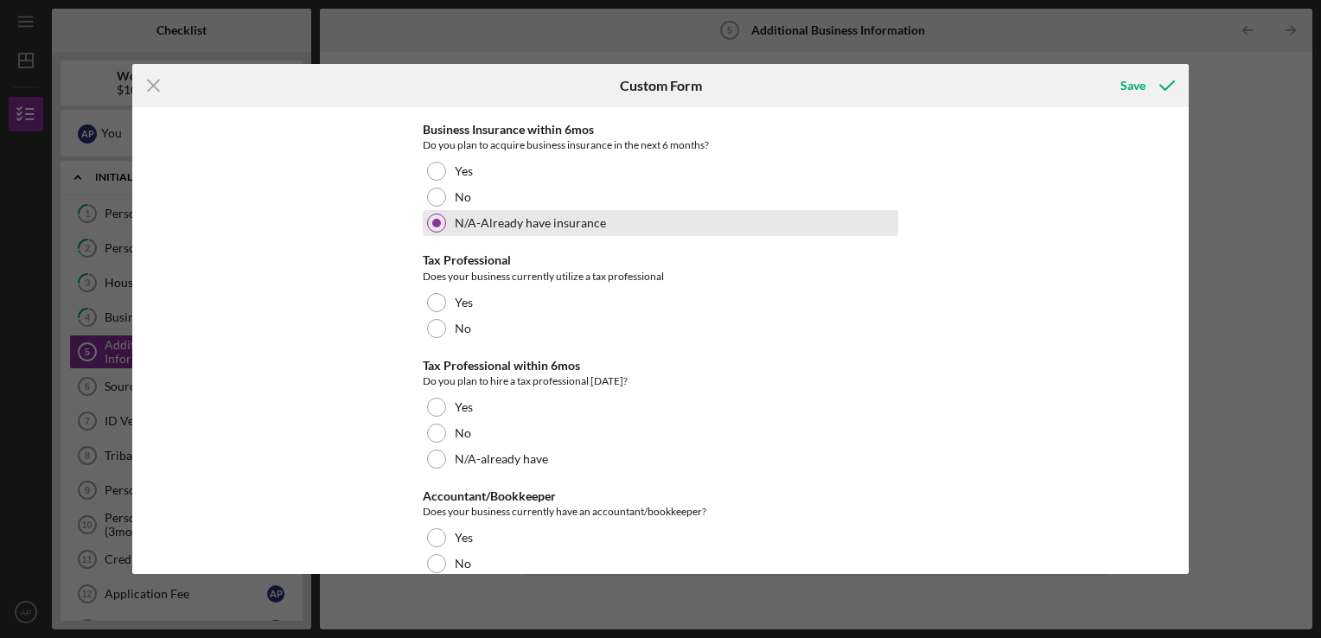
scroll to position [1073, 0]
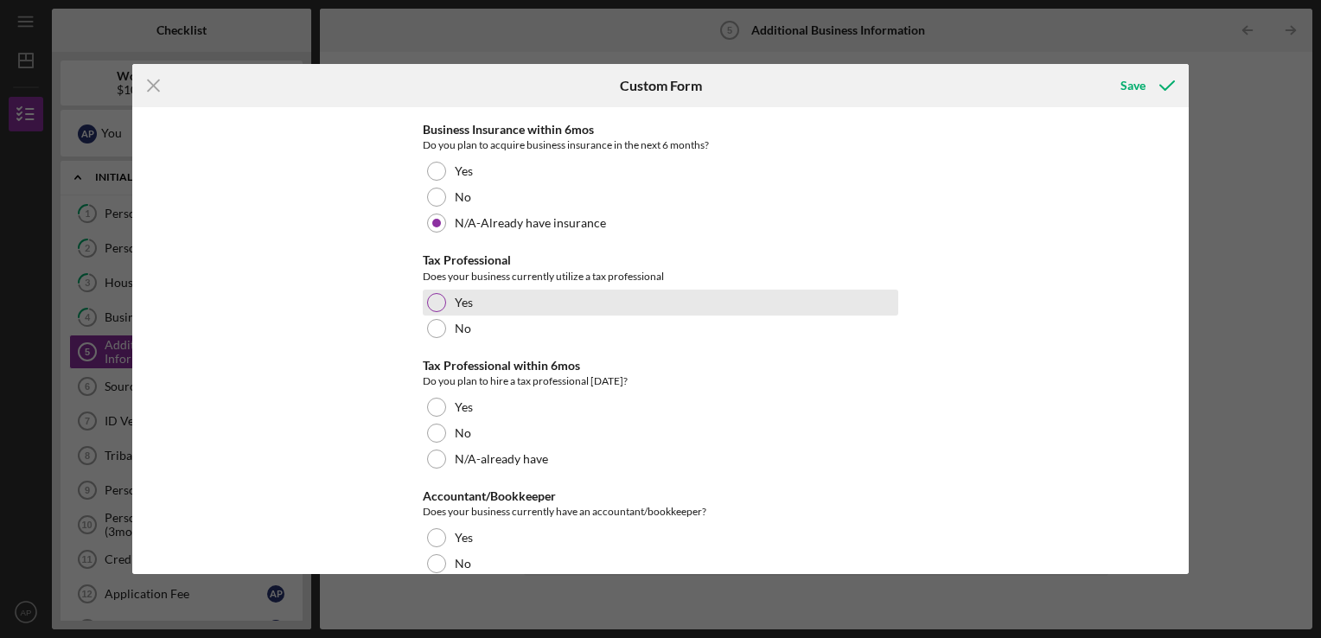
click at [444, 309] on div "Yes" at bounding box center [660, 303] width 475 height 26
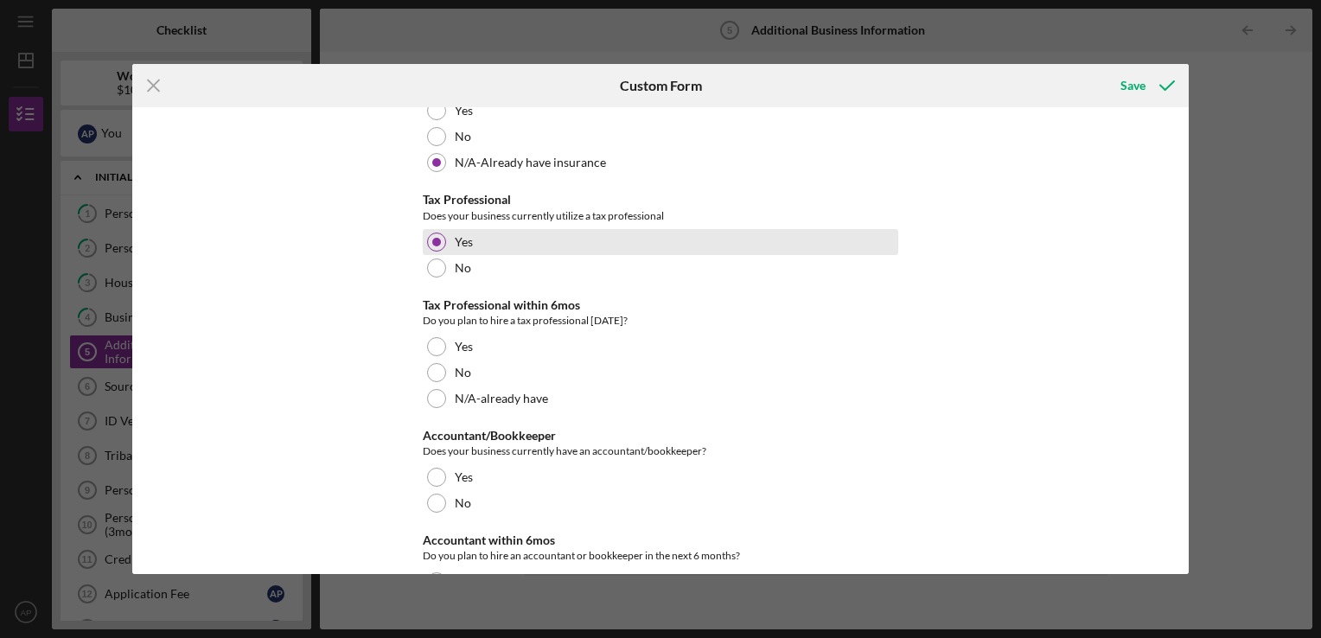
scroll to position [1155, 0]
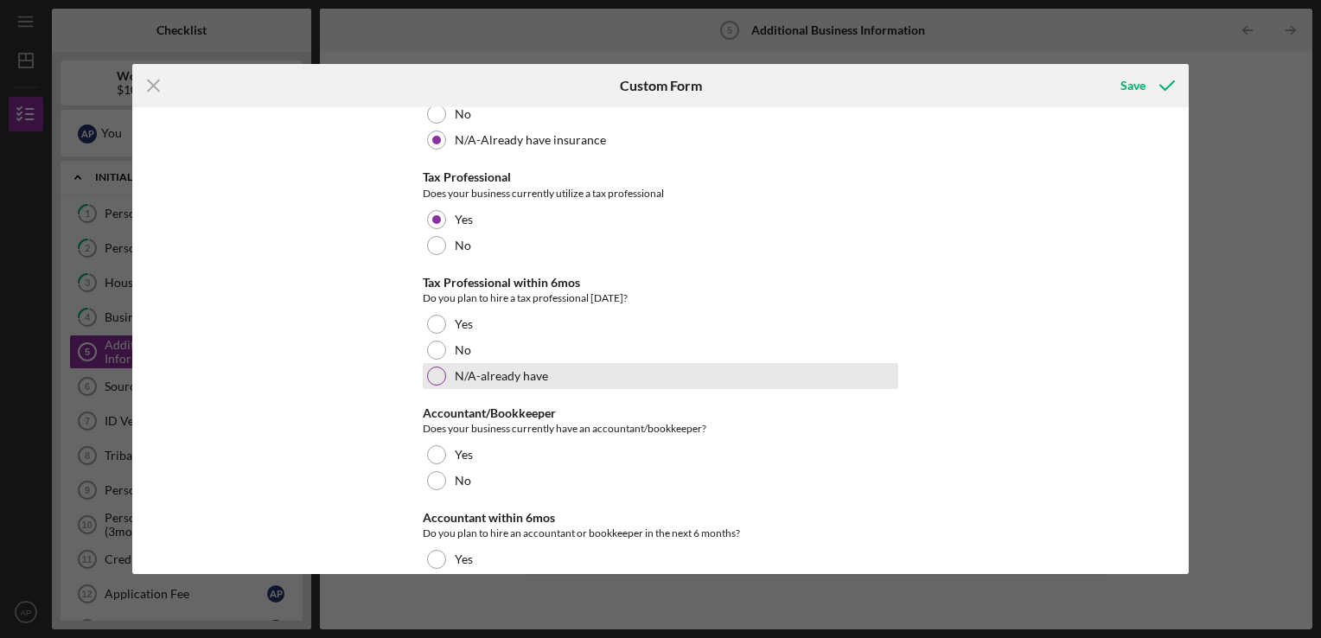
click at [441, 377] on div at bounding box center [436, 375] width 19 height 19
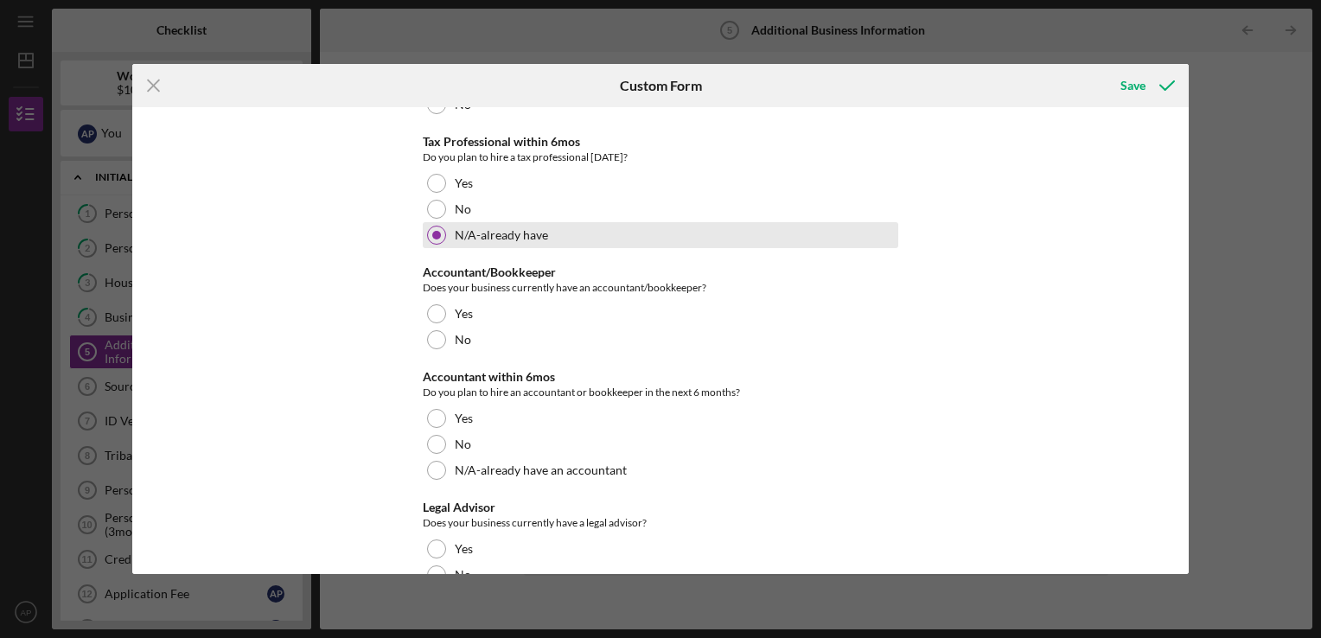
scroll to position [1297, 0]
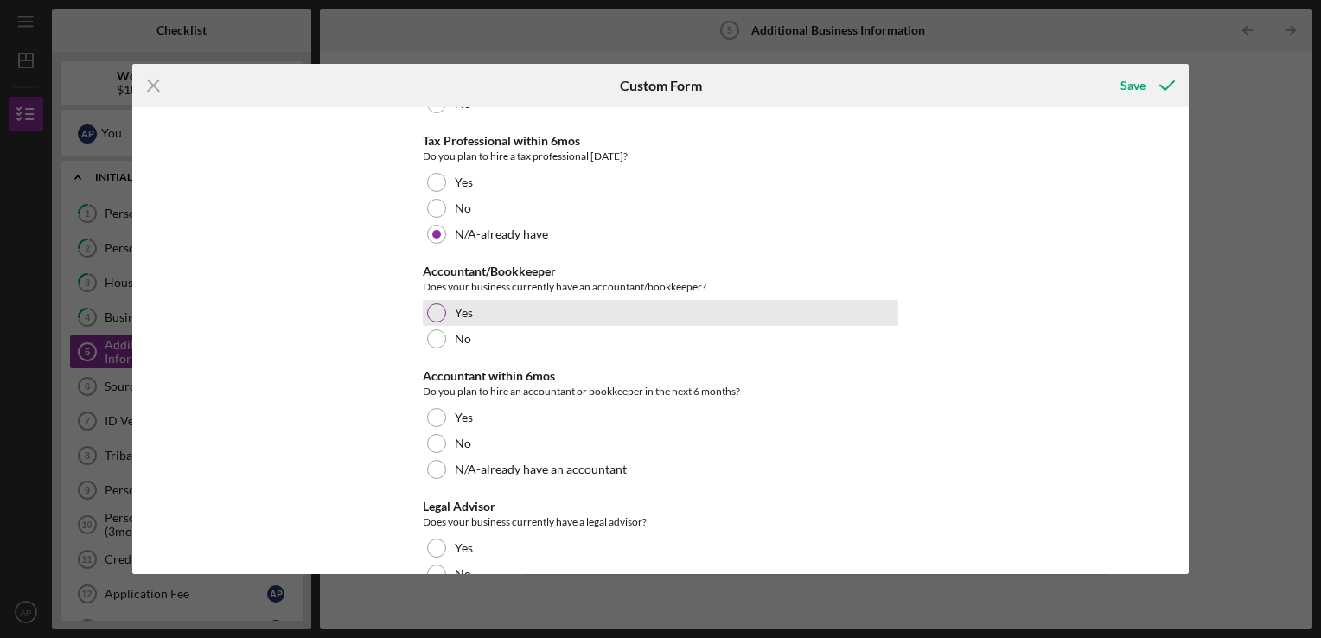
click at [430, 308] on div at bounding box center [436, 312] width 19 height 19
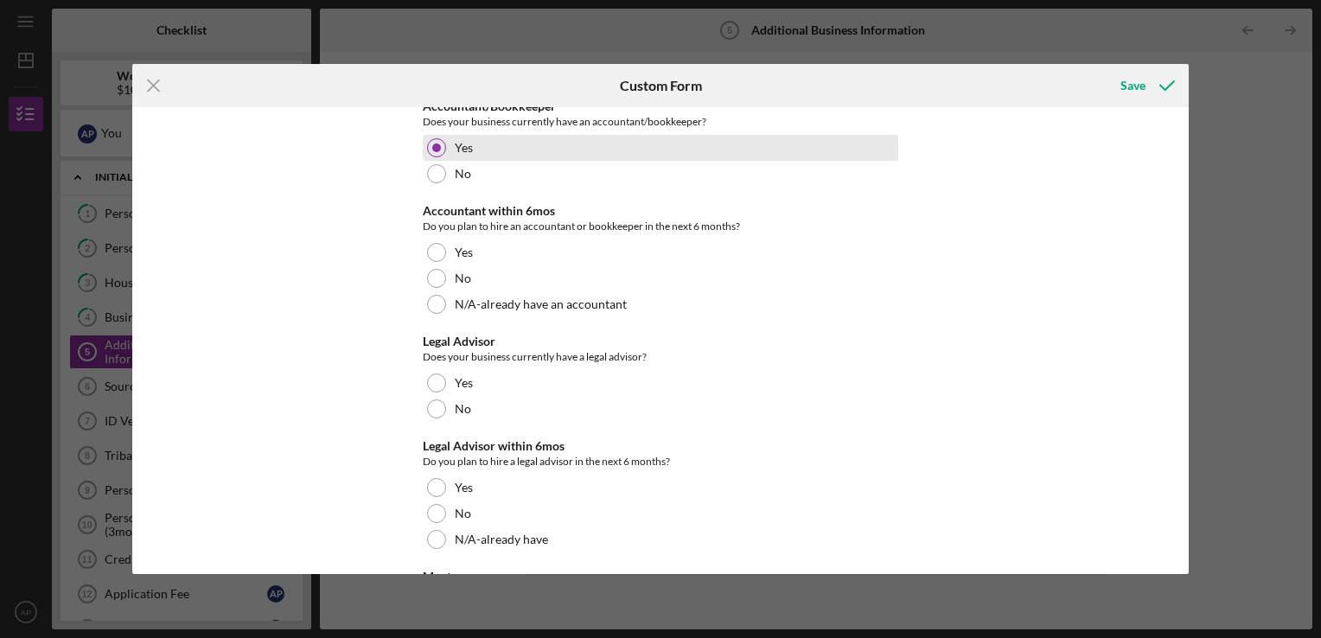
scroll to position [1466, 0]
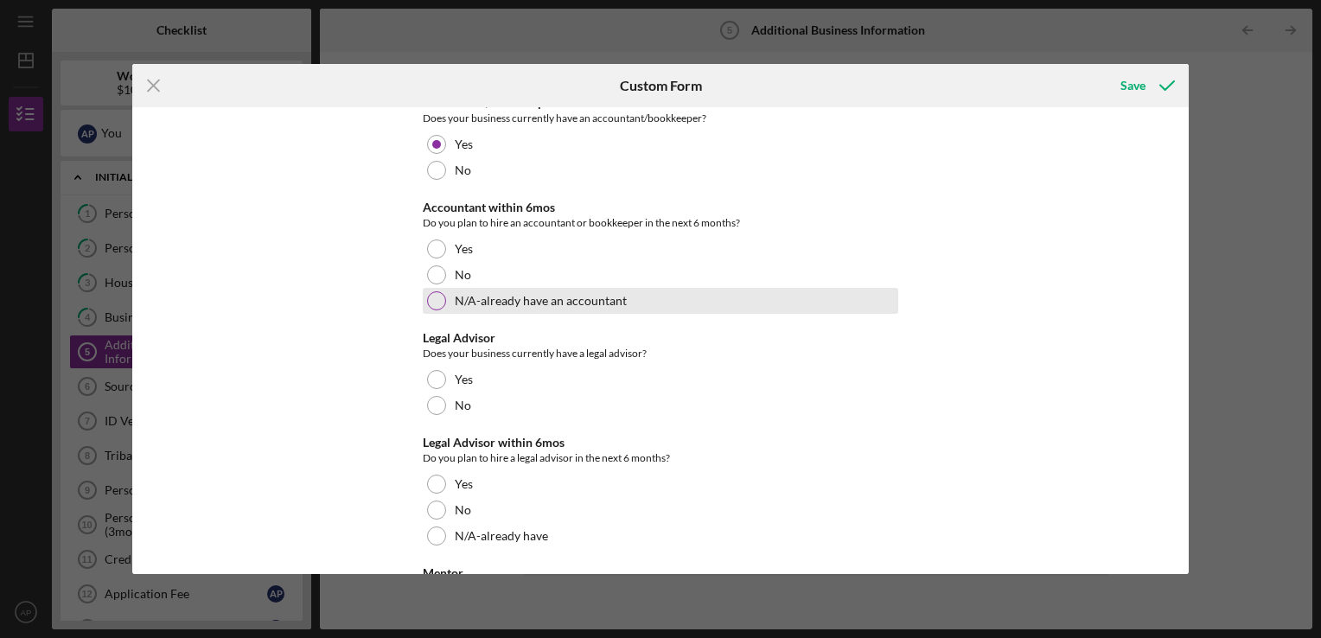
click at [442, 304] on div "N/A-already have an accountant" at bounding box center [660, 301] width 475 height 26
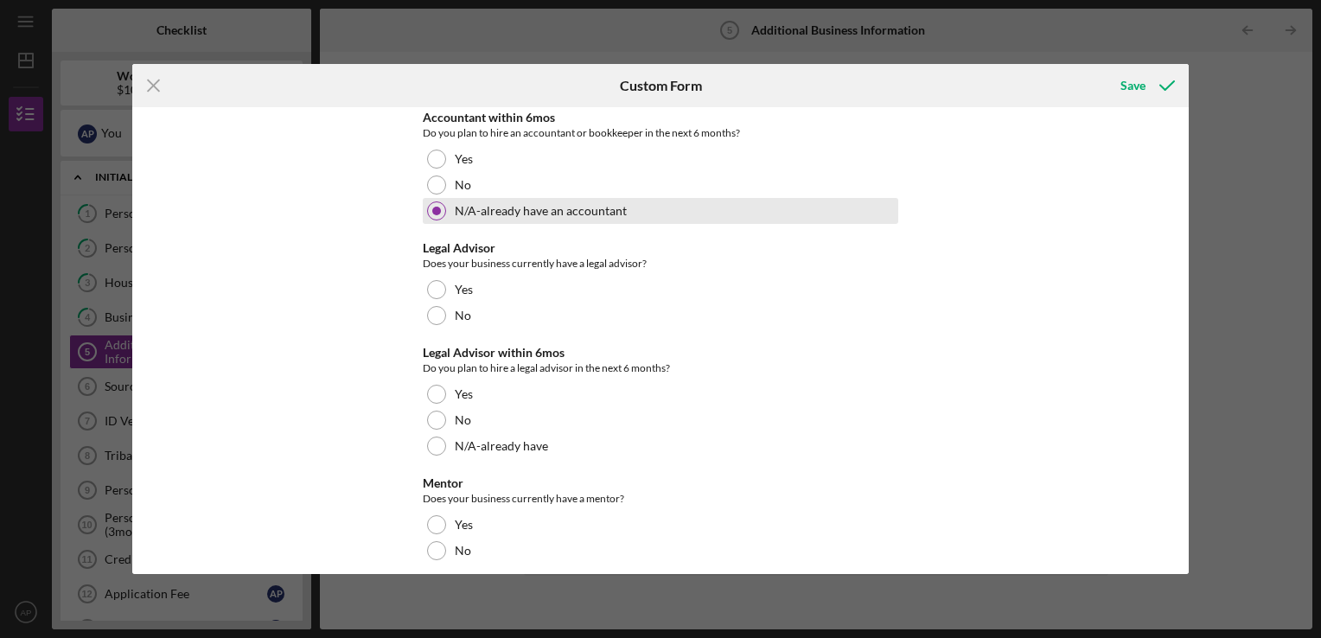
scroll to position [1560, 0]
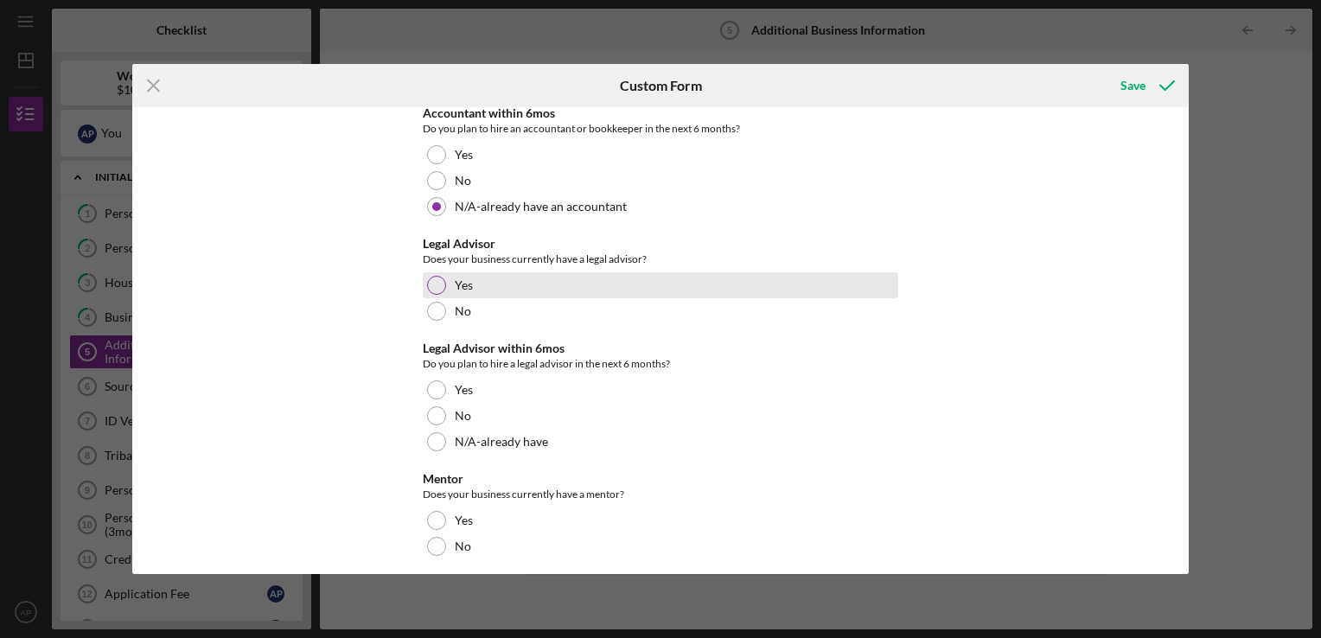
click at [440, 290] on div at bounding box center [436, 285] width 19 height 19
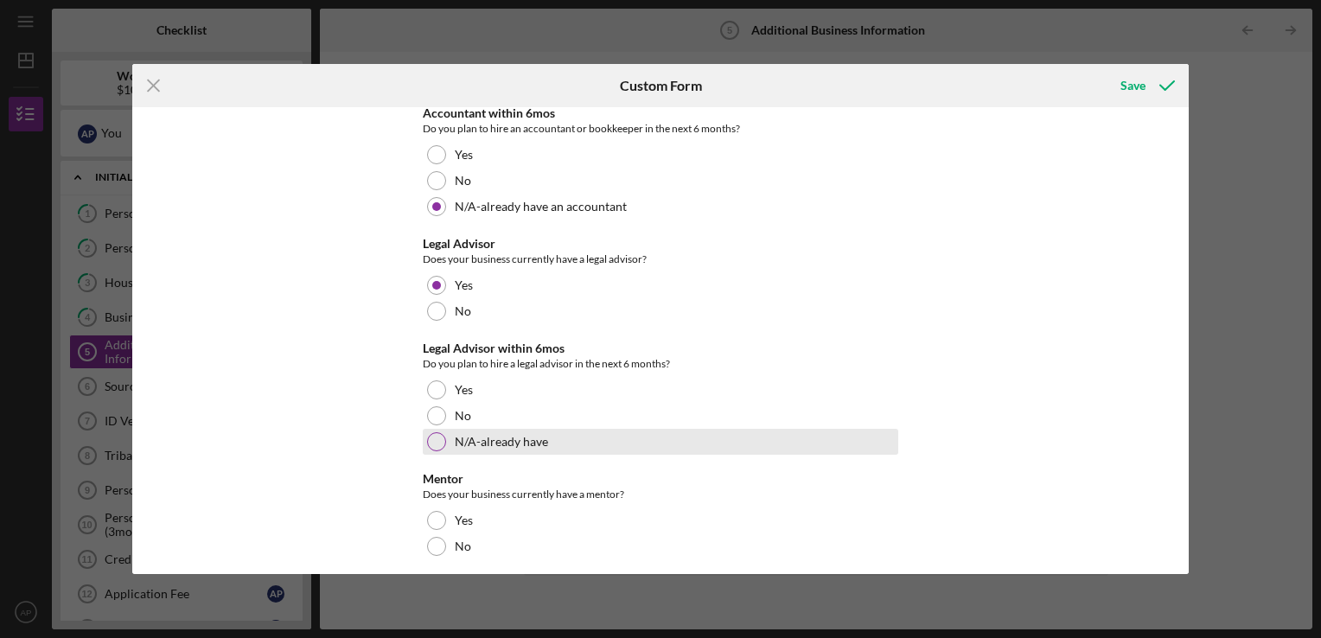
click at [432, 446] on div at bounding box center [436, 441] width 19 height 19
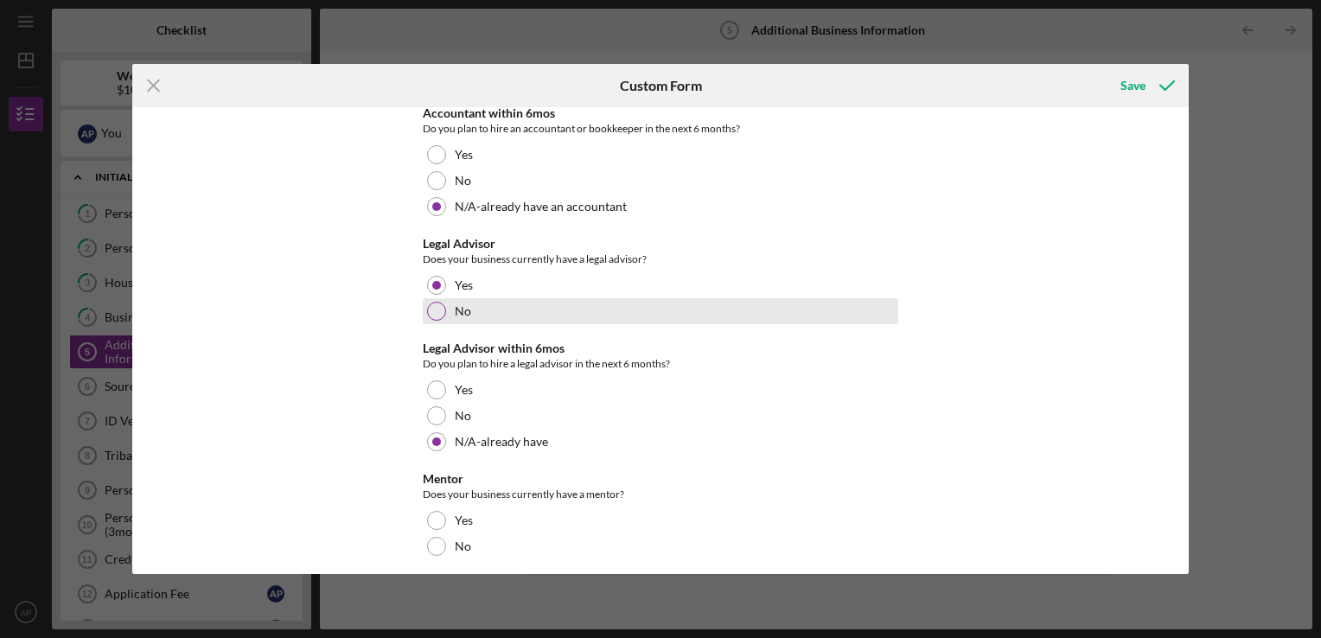
click at [428, 315] on div at bounding box center [436, 311] width 19 height 19
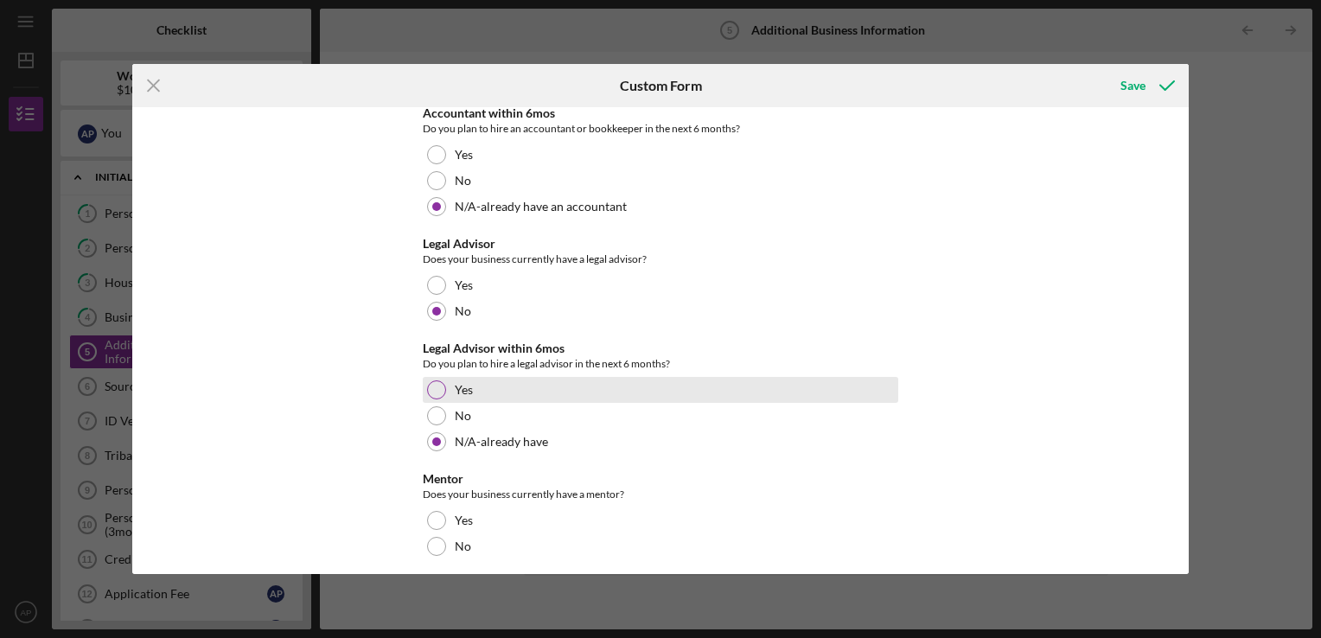
click at [440, 385] on div at bounding box center [436, 389] width 19 height 19
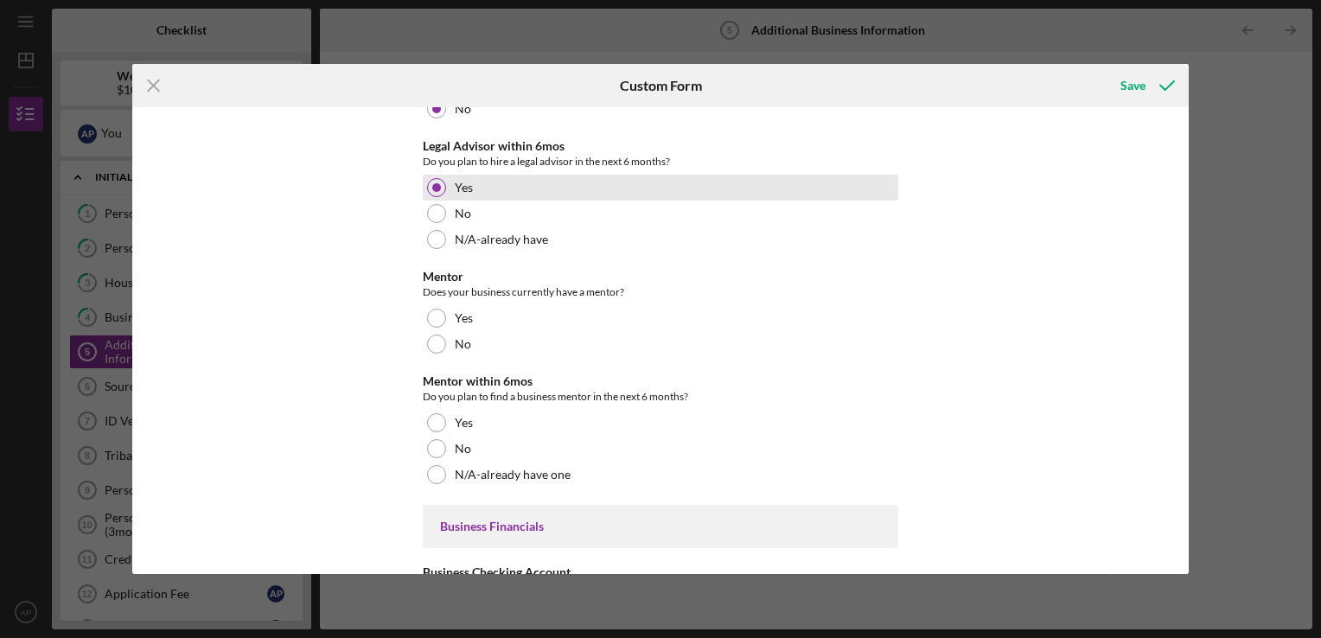
scroll to position [1768, 0]
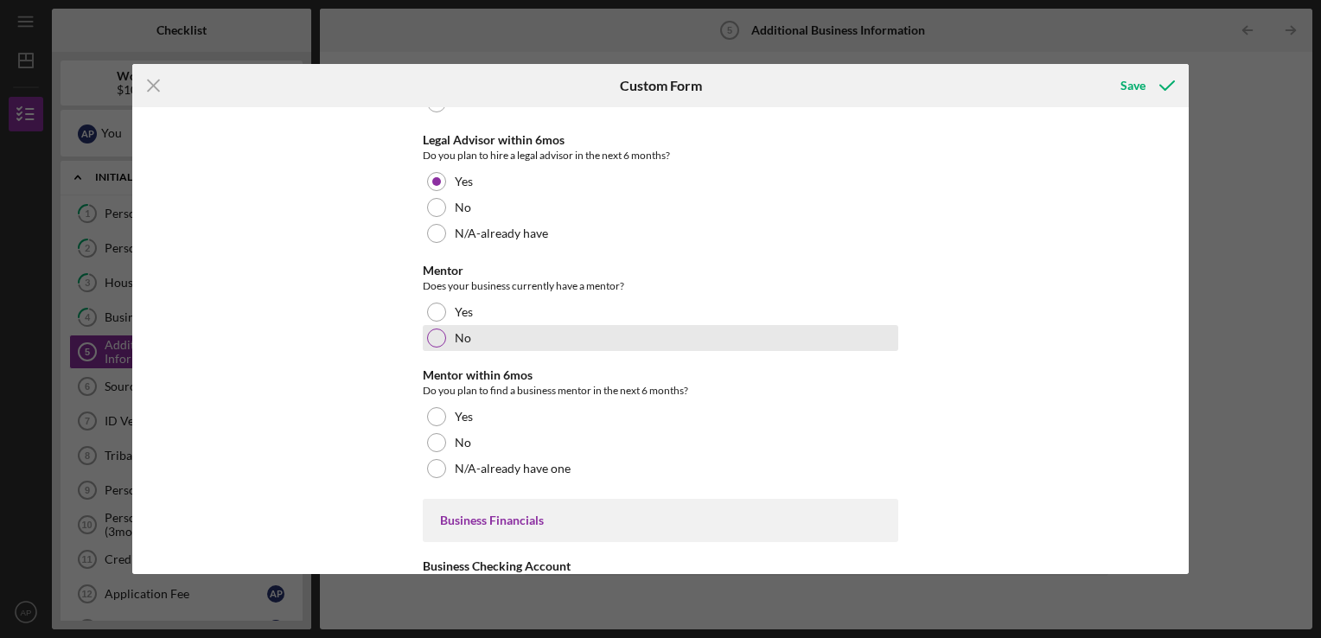
click at [435, 339] on div at bounding box center [436, 337] width 19 height 19
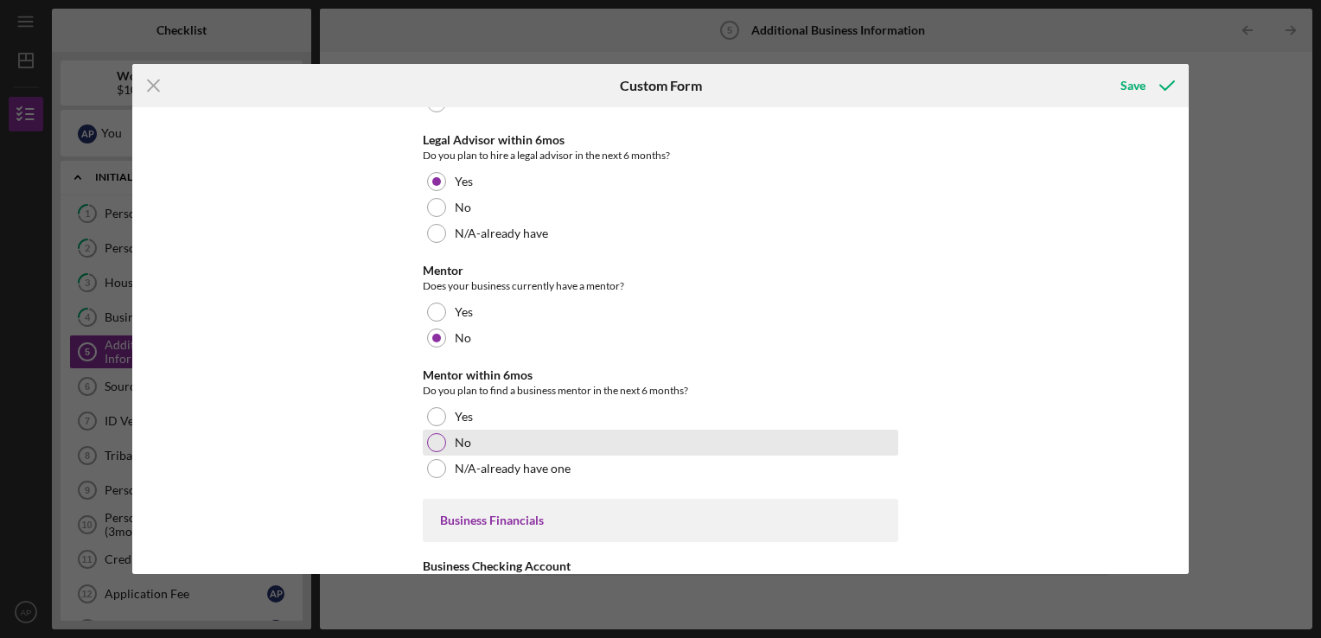
click at [446, 442] on div "No" at bounding box center [660, 443] width 475 height 26
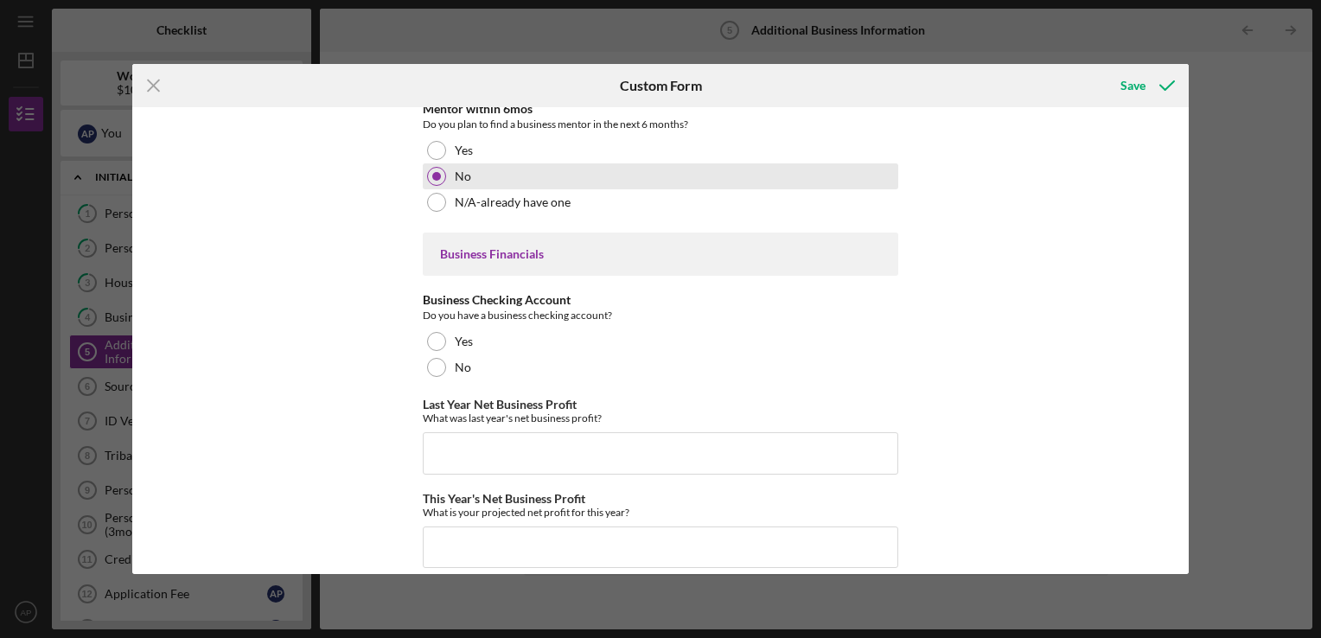
scroll to position [2044, 0]
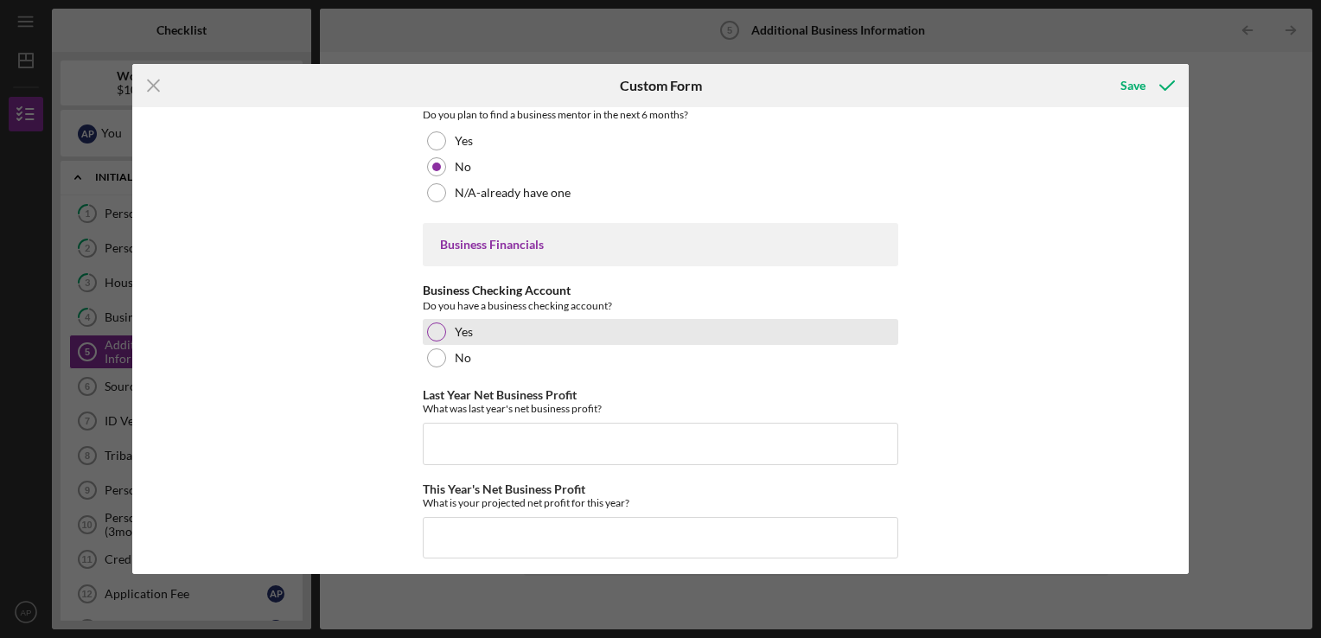
click at [455, 325] on label "Yes" at bounding box center [464, 332] width 18 height 14
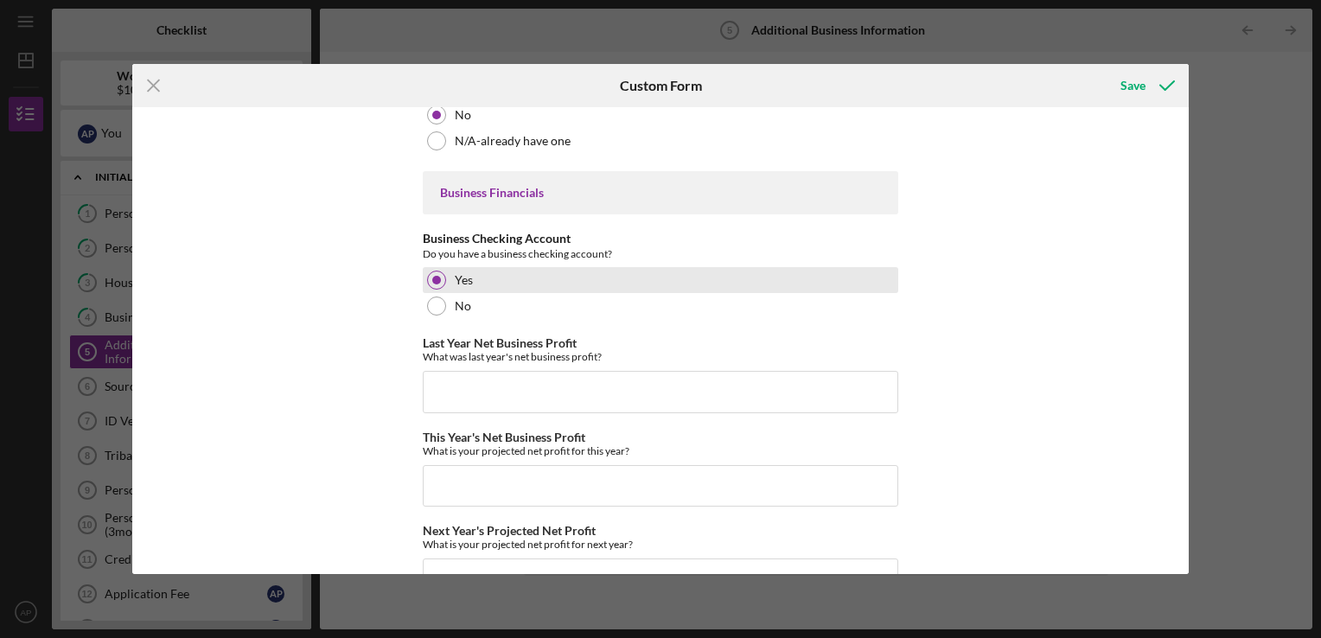
scroll to position [2112, 0]
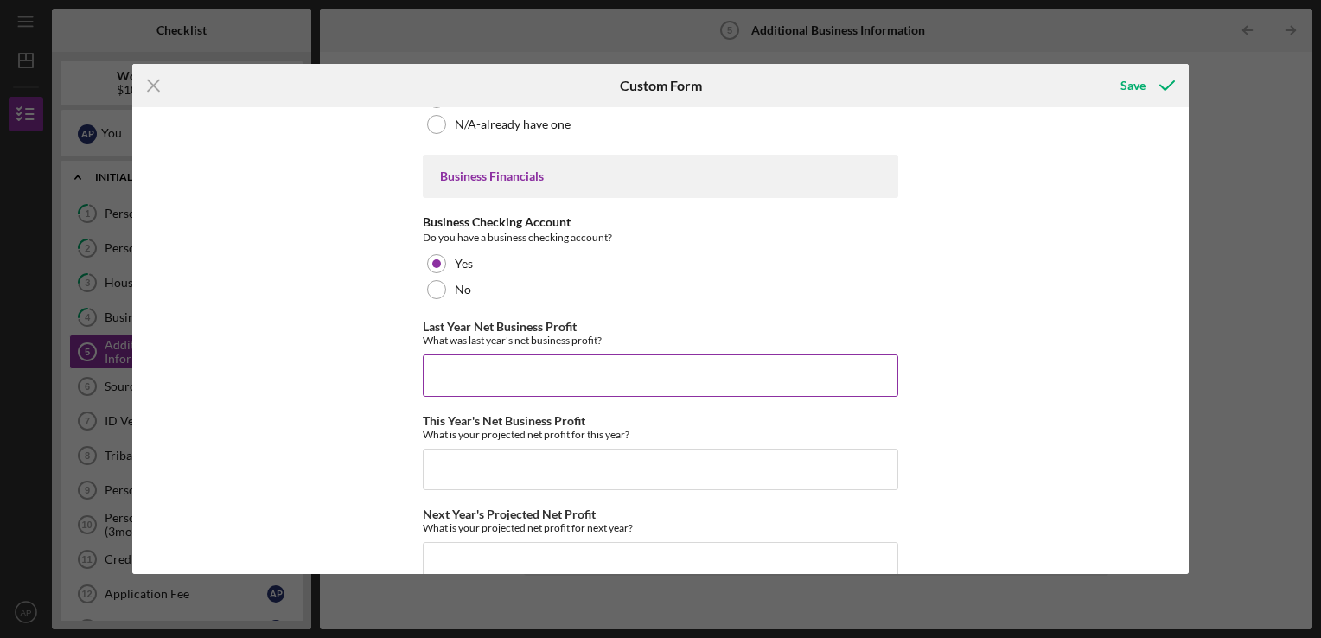
click at [866, 372] on input "Last Year Net Business Profit" at bounding box center [660, 374] width 475 height 41
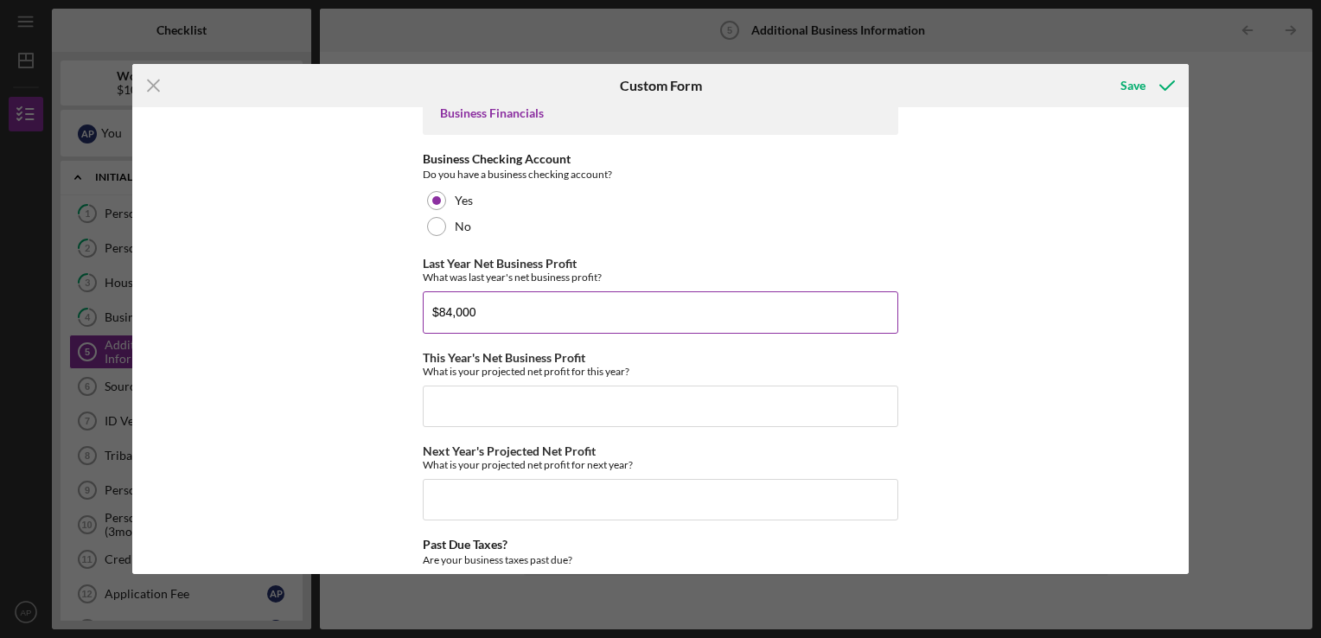
scroll to position [2189, 0]
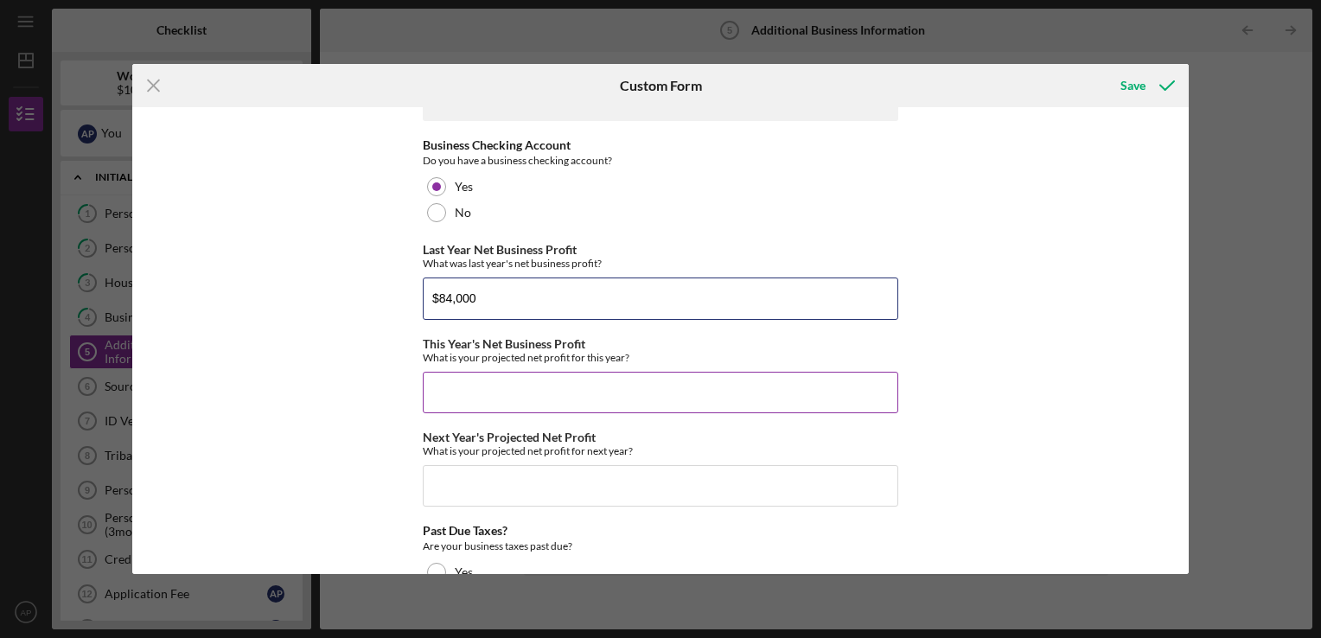
type input "$84,000"
click at [781, 383] on input "This Year's Net Business Profit" at bounding box center [660, 392] width 475 height 41
click at [779, 391] on input "This Year's Net Business Profit" at bounding box center [660, 392] width 475 height 41
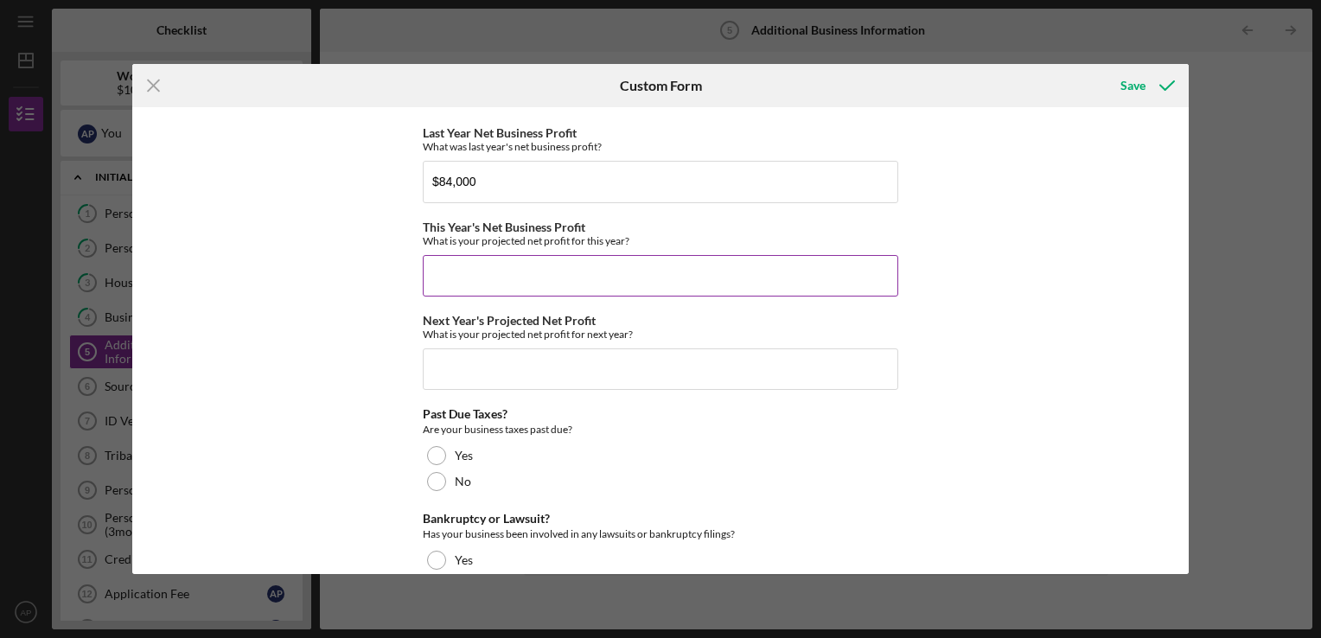
scroll to position [2331, 0]
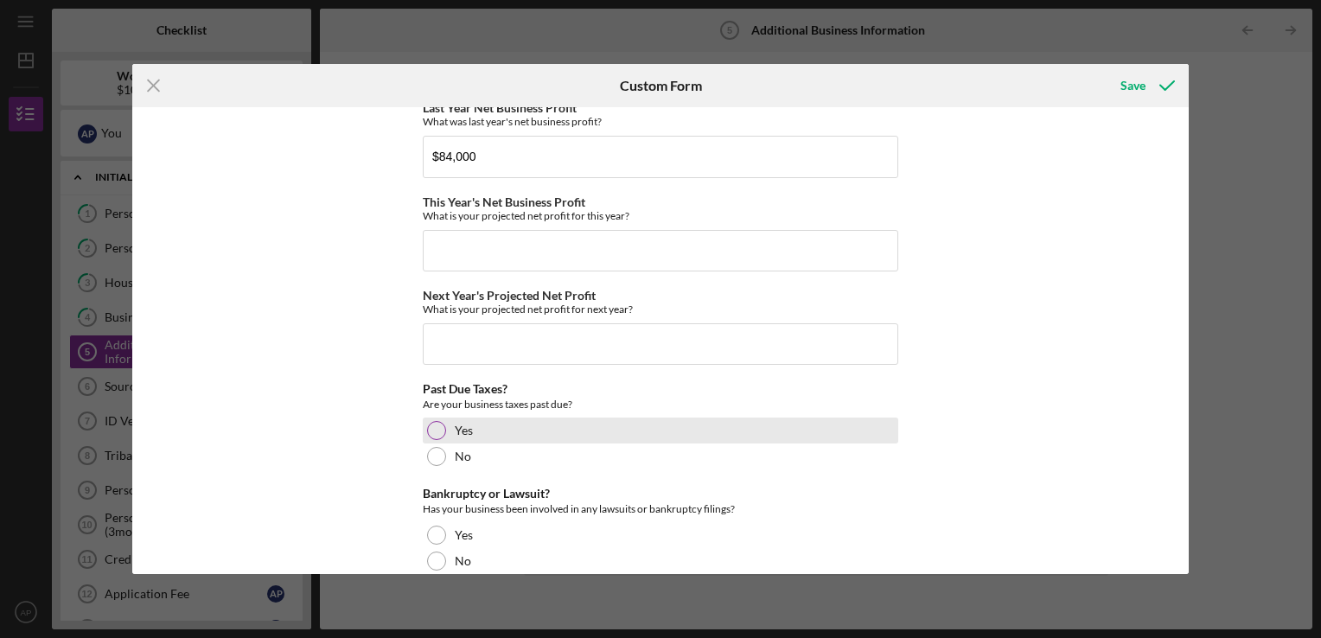
click at [442, 426] on div at bounding box center [436, 430] width 19 height 19
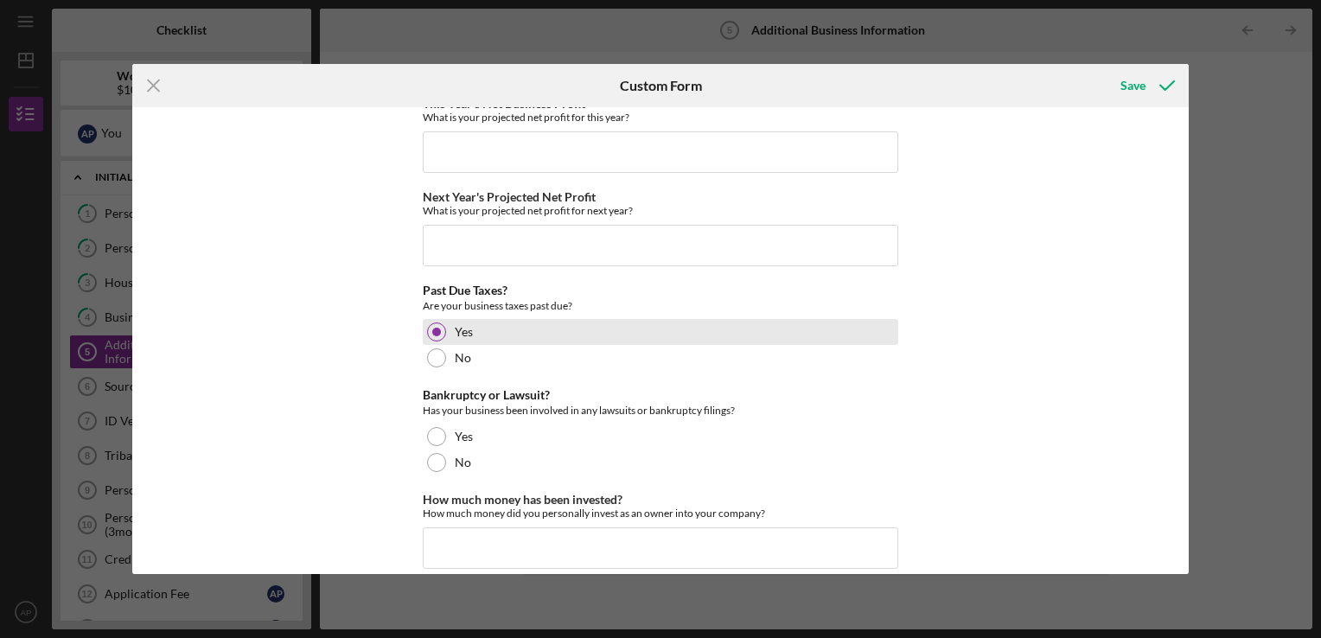
scroll to position [2448, 0]
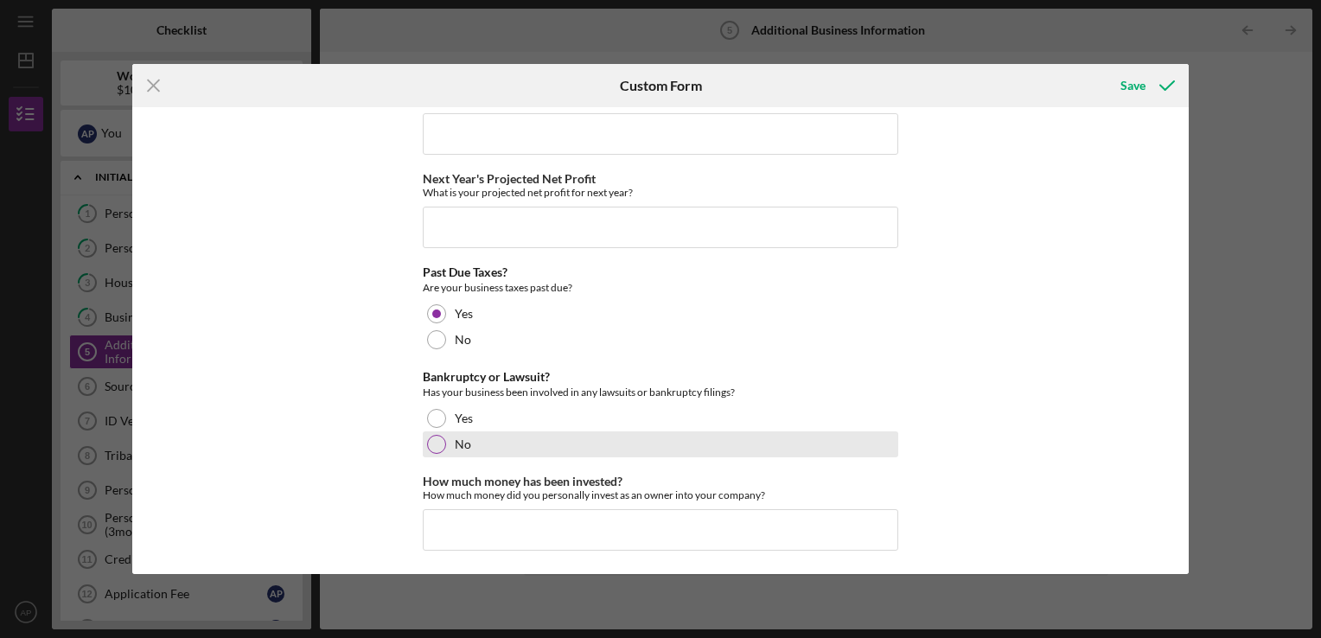
click at [443, 442] on div "No" at bounding box center [660, 444] width 475 height 26
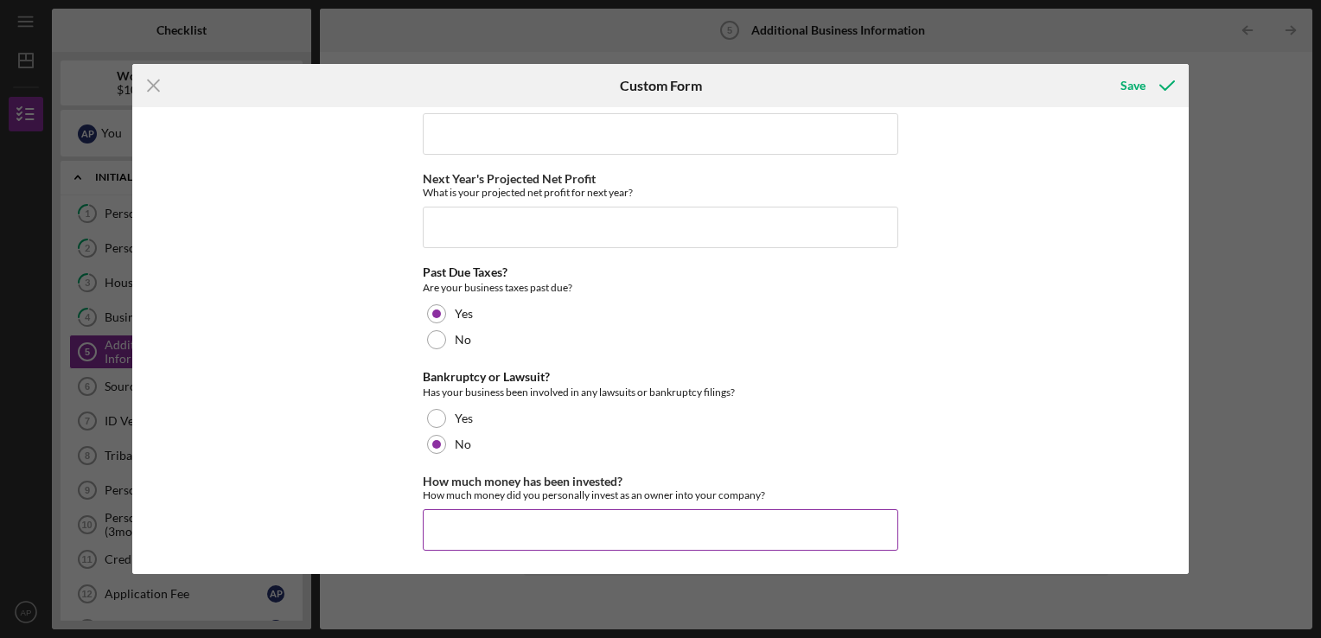
click at [732, 527] on input "How much money has been invested?" at bounding box center [660, 529] width 475 height 41
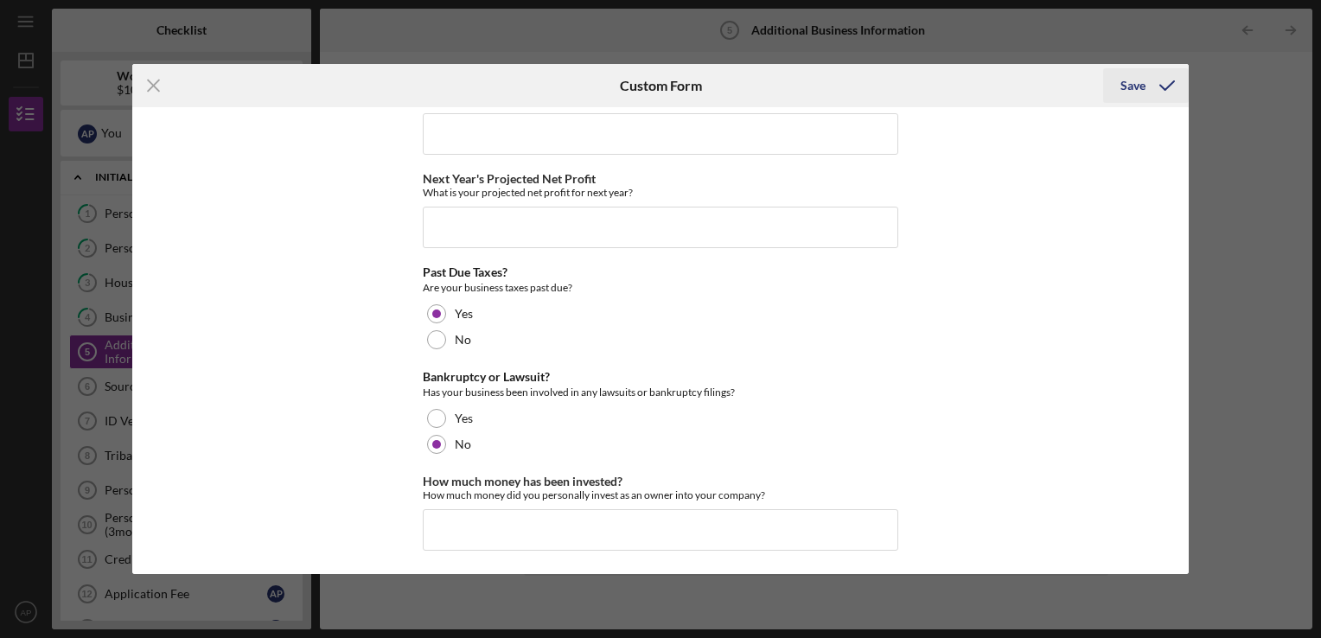
click at [1161, 84] on icon "submit" at bounding box center [1166, 85] width 43 height 43
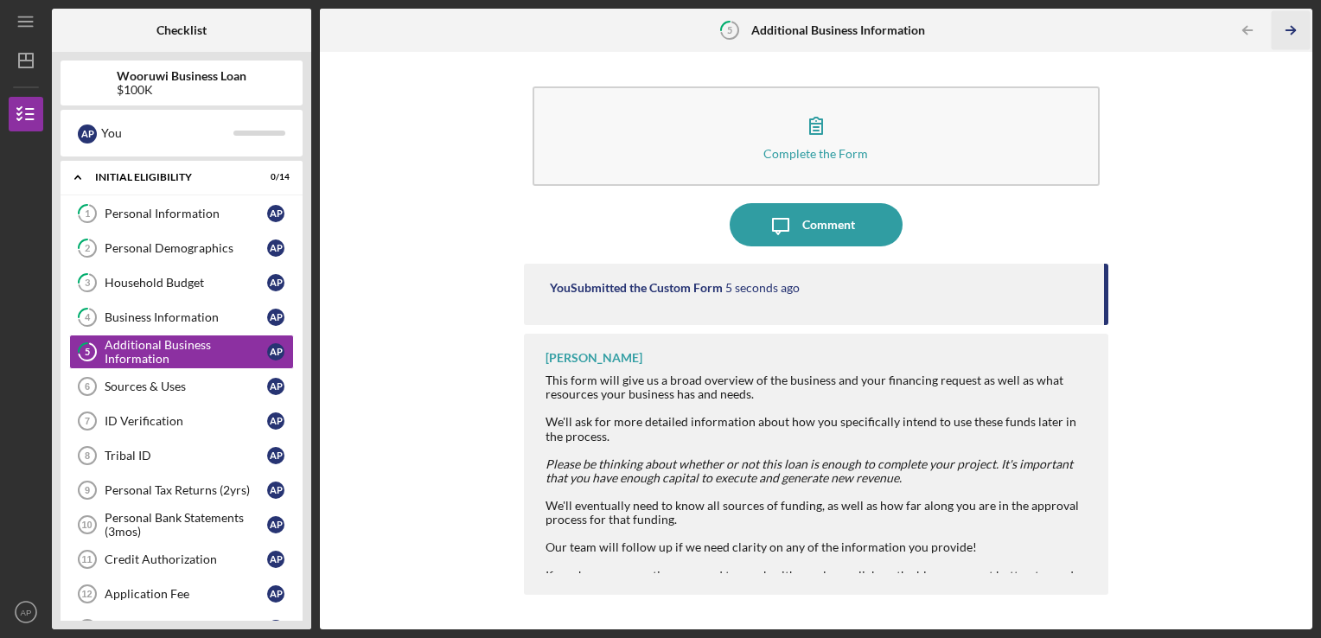
click at [1304, 26] on icon "Icon/Table Pagination Arrow" at bounding box center [1290, 30] width 39 height 39
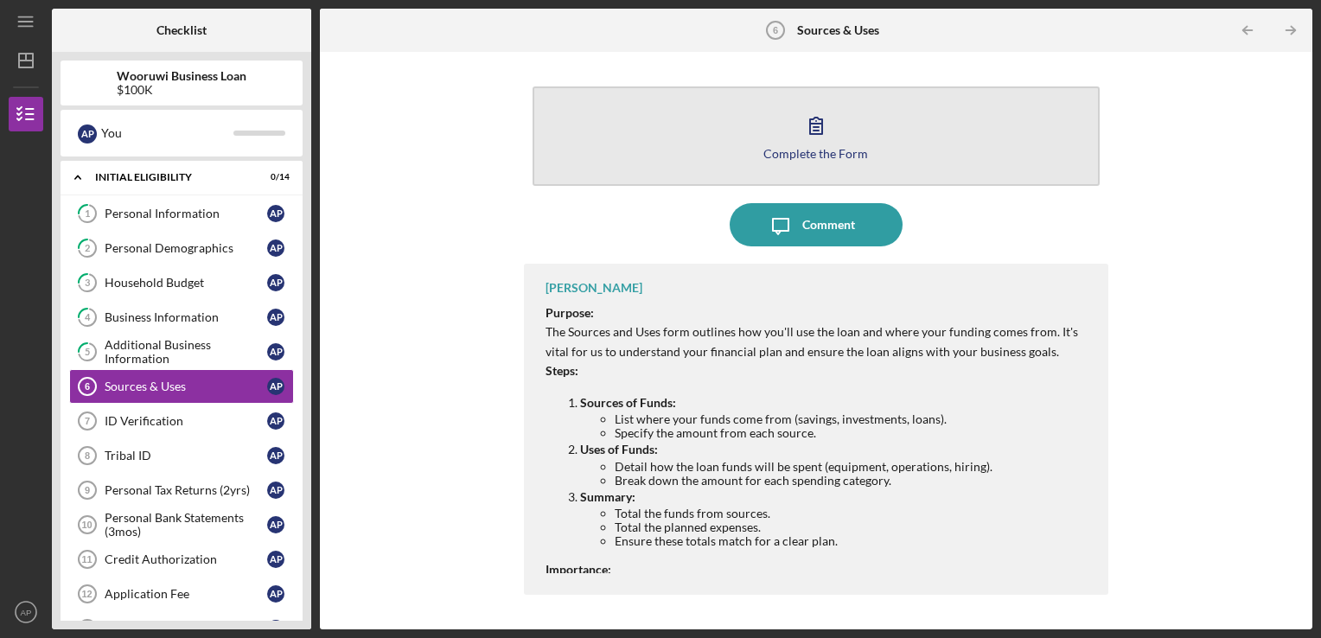
click at [1005, 146] on button "Complete the Form Form" at bounding box center [816, 135] width 568 height 99
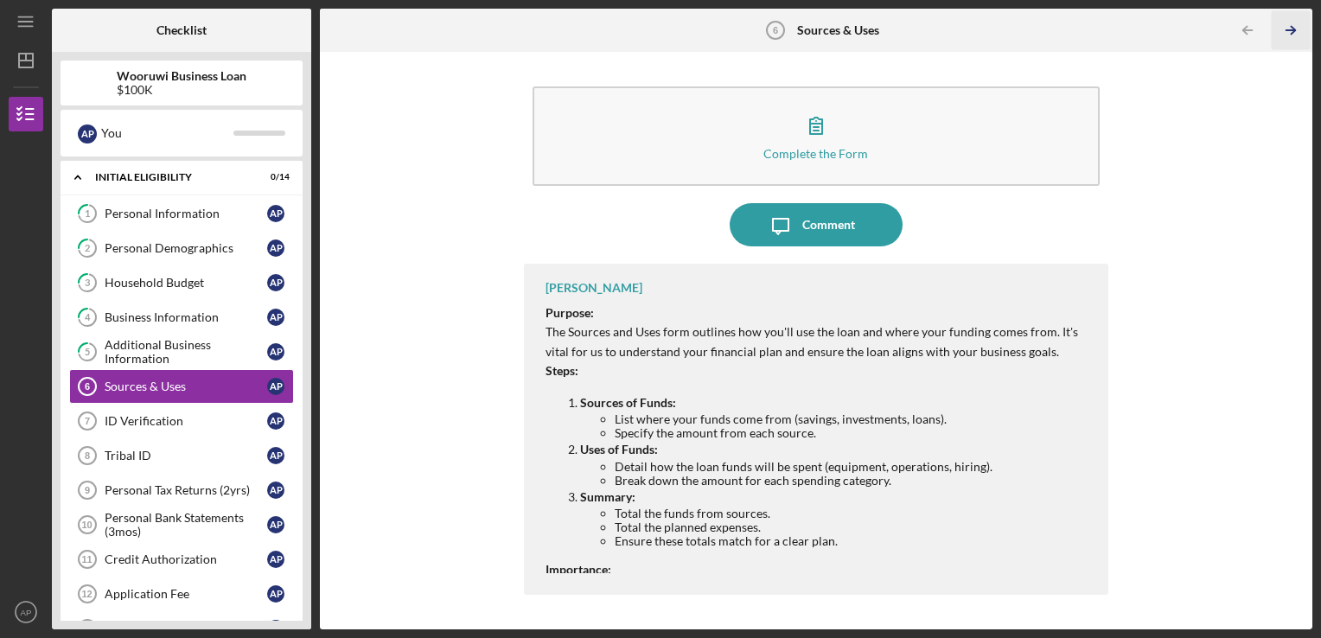
click at [1294, 28] on icon "Icon/Table Pagination Arrow" at bounding box center [1290, 30] width 39 height 39
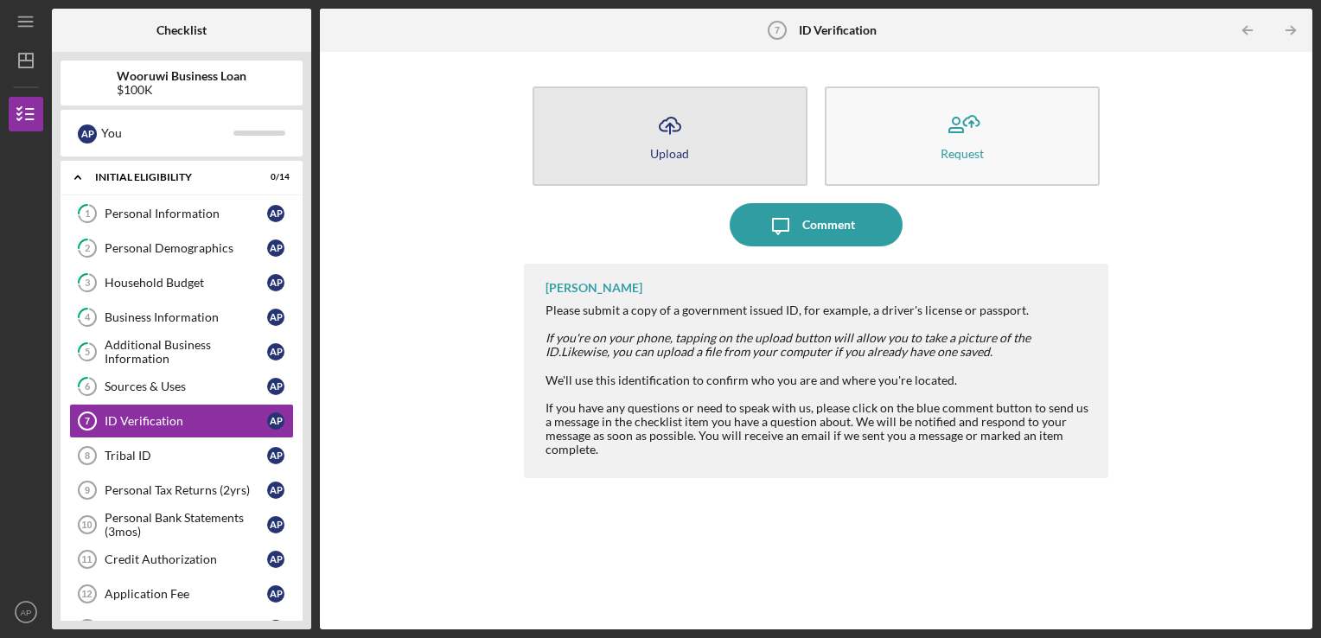
click at [715, 138] on button "Icon/Upload Upload" at bounding box center [669, 135] width 275 height 99
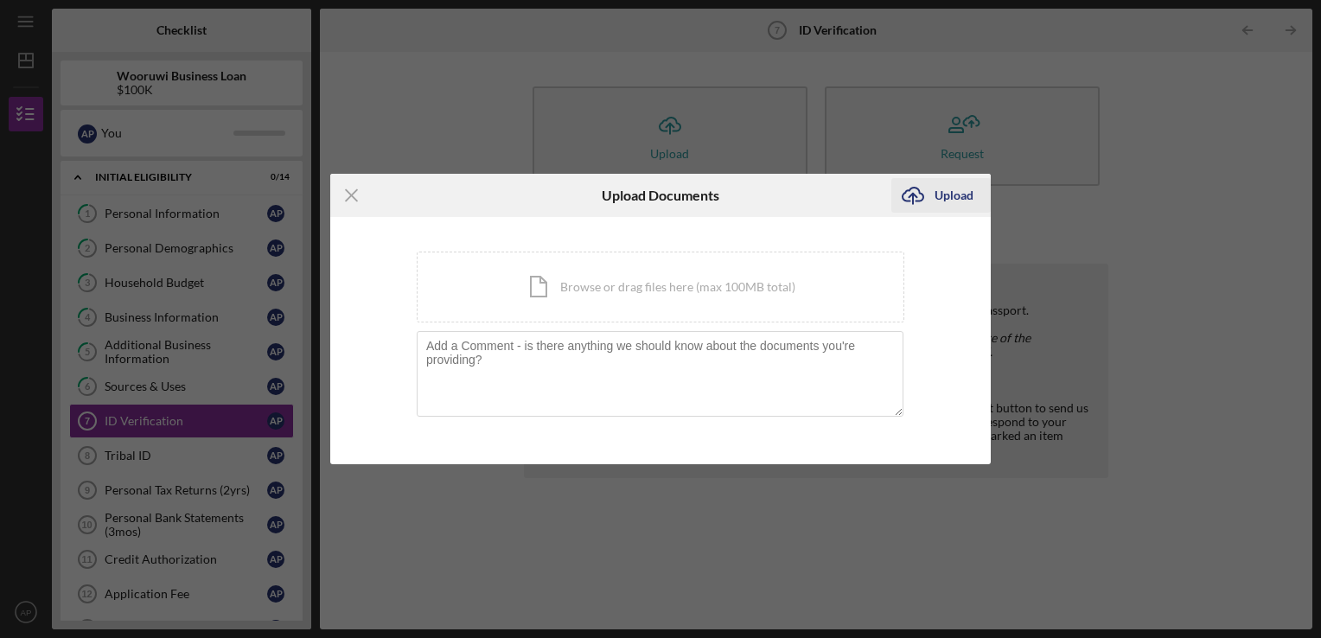
click at [934, 204] on div "Upload" at bounding box center [953, 195] width 39 height 35
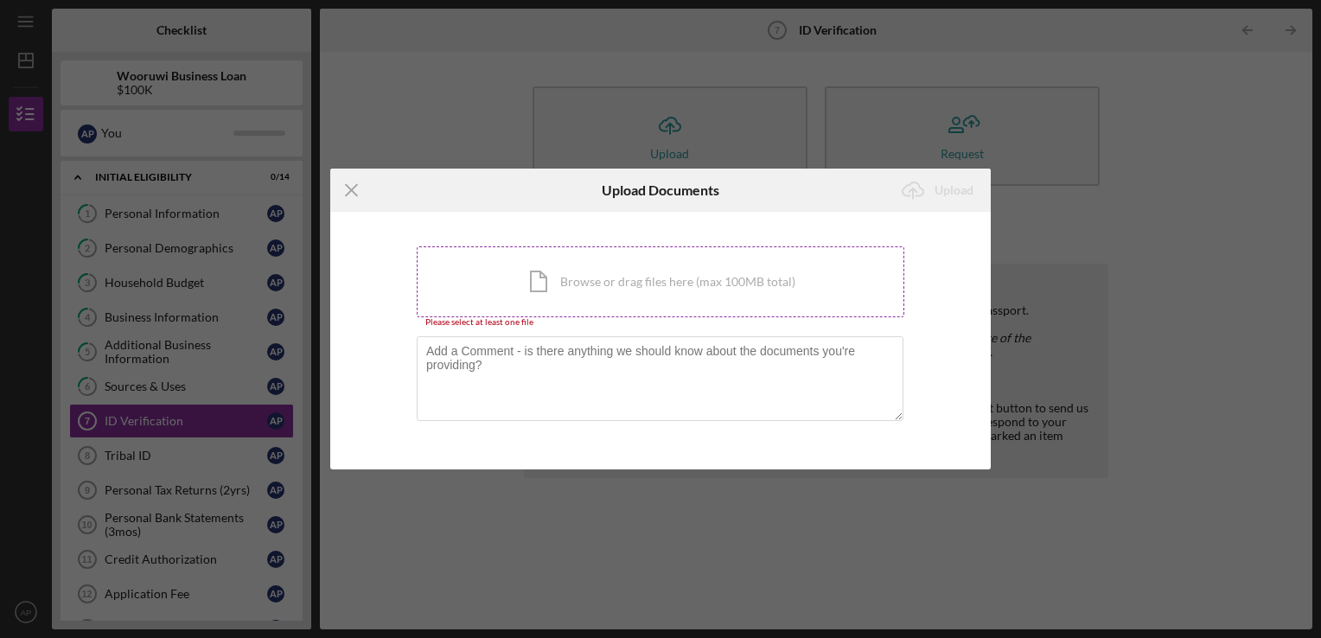
click at [780, 277] on div "Icon/Document Browse or drag files here (max 100MB total) Tap to choose files o…" at bounding box center [660, 281] width 487 height 71
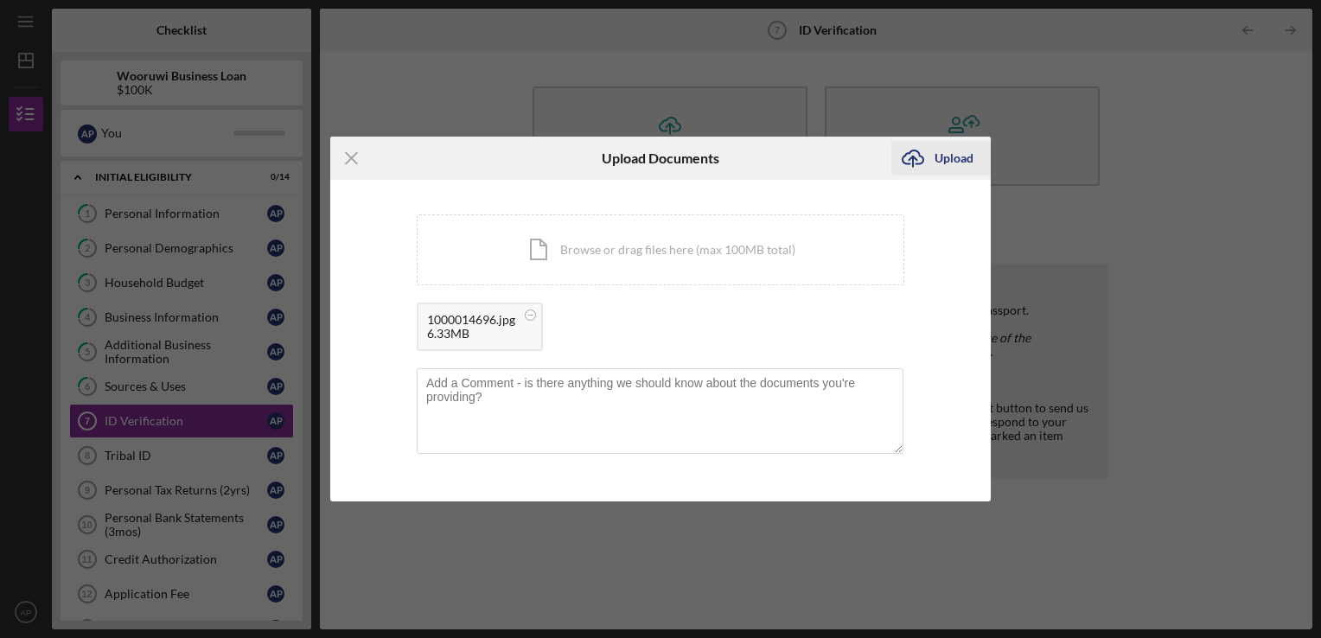
click at [947, 159] on div "Upload" at bounding box center [953, 158] width 39 height 35
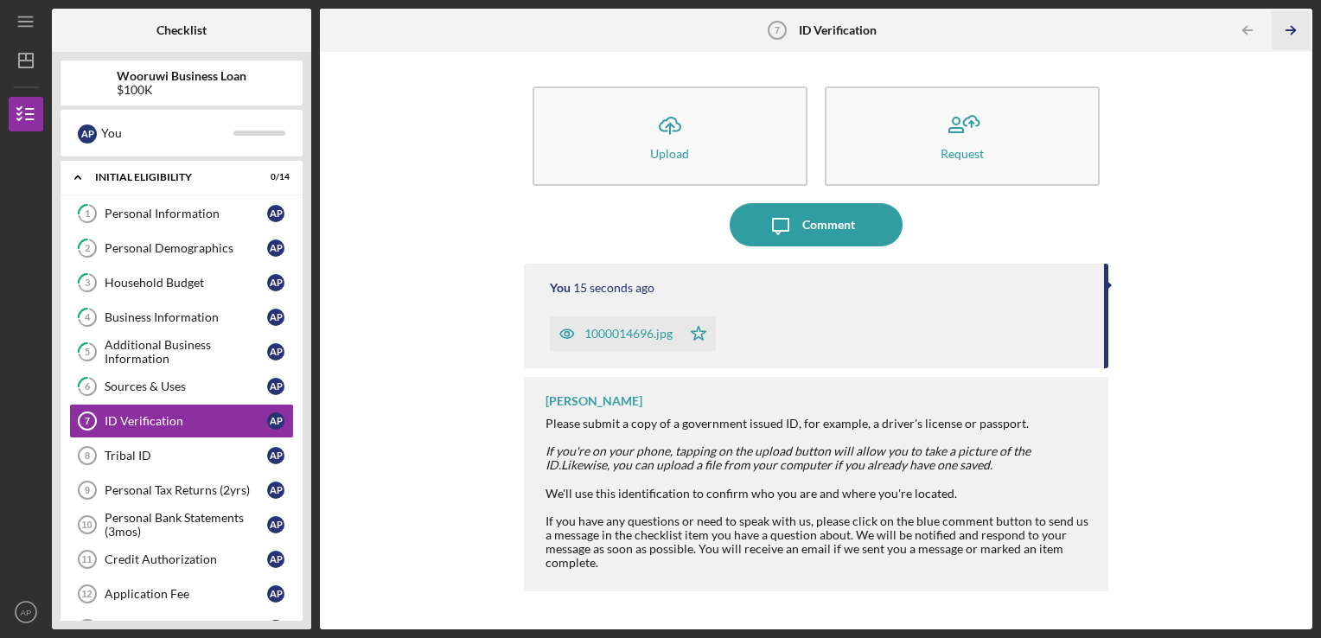
click at [1288, 30] on line "button" at bounding box center [1290, 30] width 9 height 0
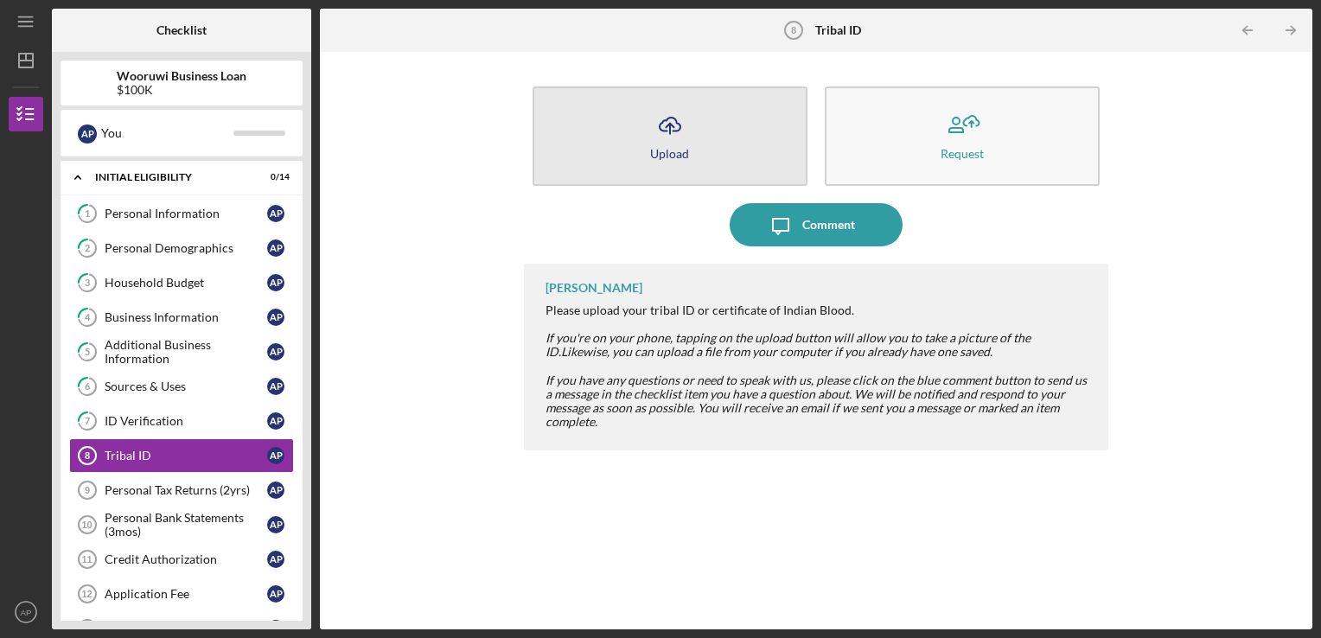
click at [761, 152] on button "Icon/Upload Upload" at bounding box center [669, 135] width 275 height 99
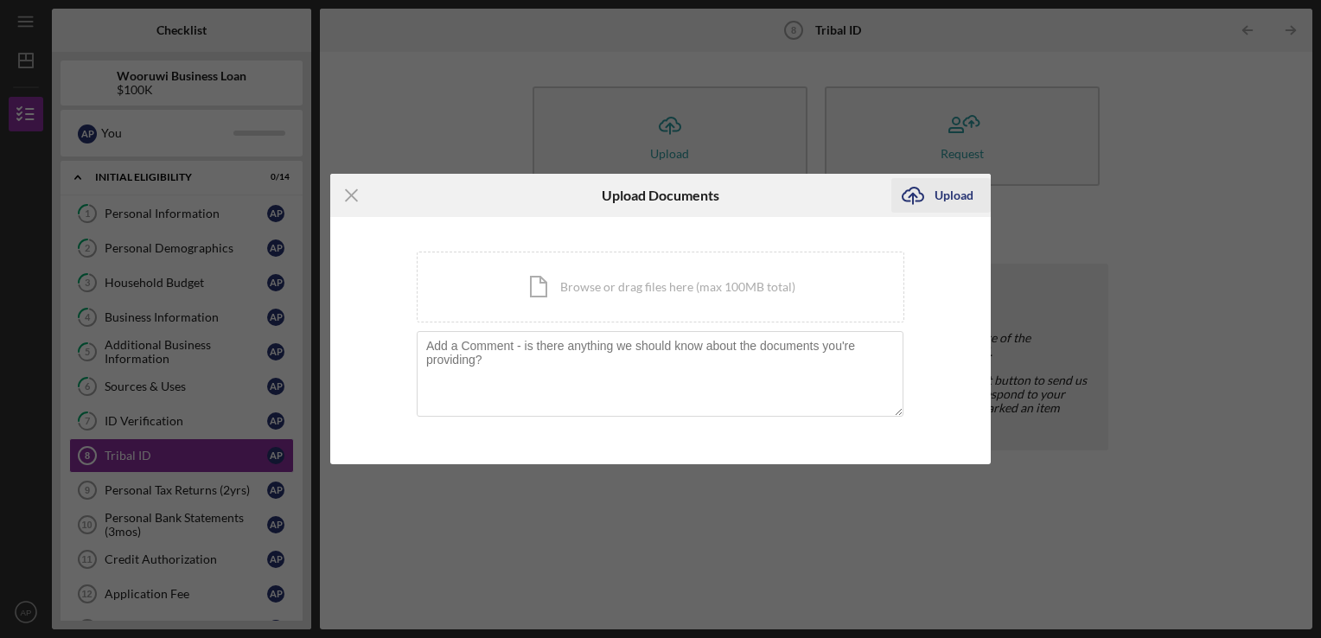
click at [939, 201] on div "Upload" at bounding box center [953, 195] width 39 height 35
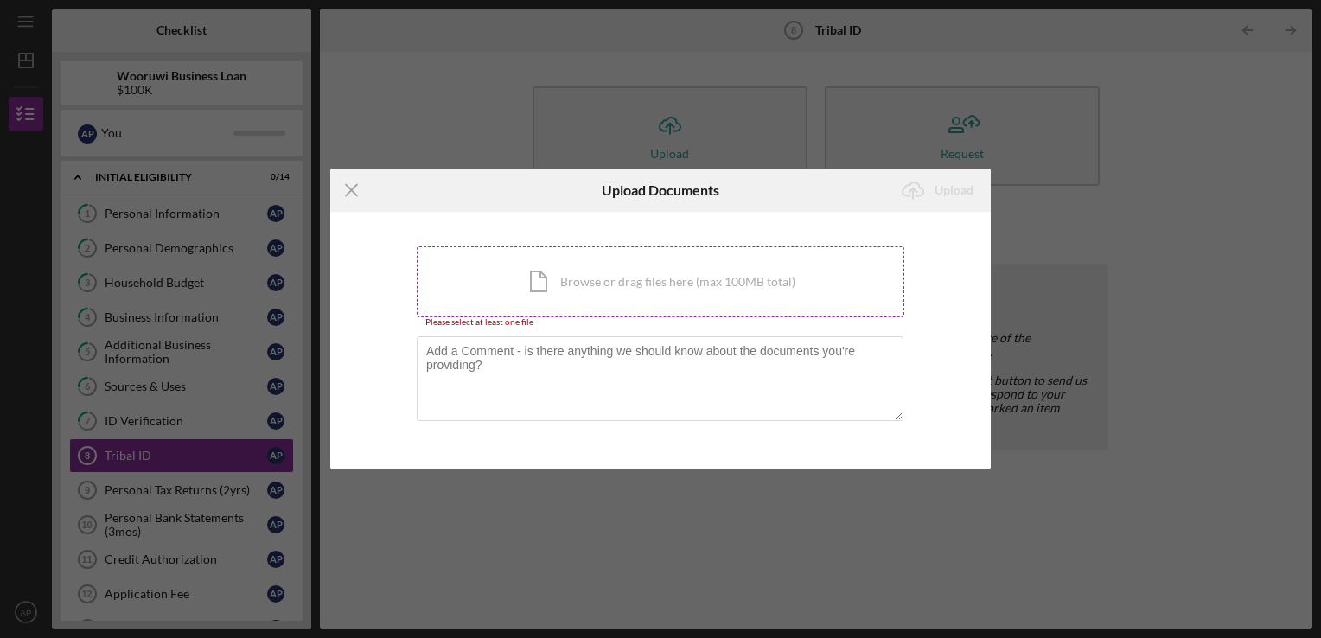
click at [774, 279] on div "Icon/Document Browse or drag files here (max 100MB total) Tap to choose files o…" at bounding box center [660, 281] width 487 height 71
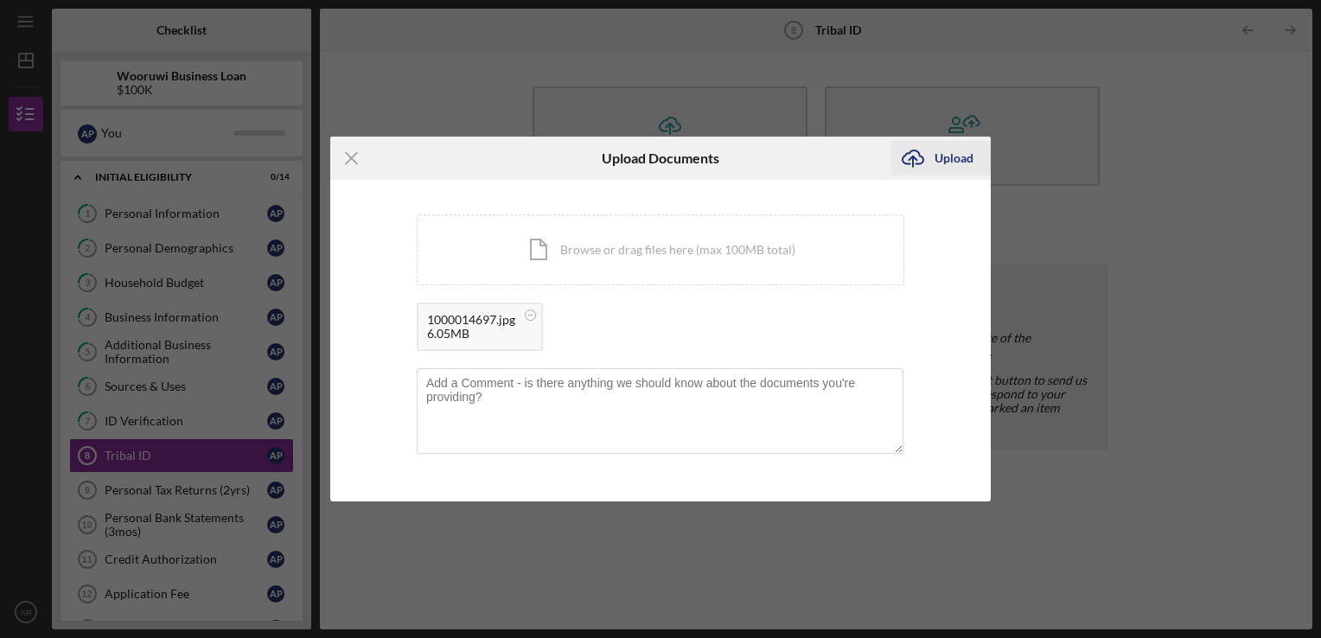
click at [958, 160] on div "Upload" at bounding box center [953, 158] width 39 height 35
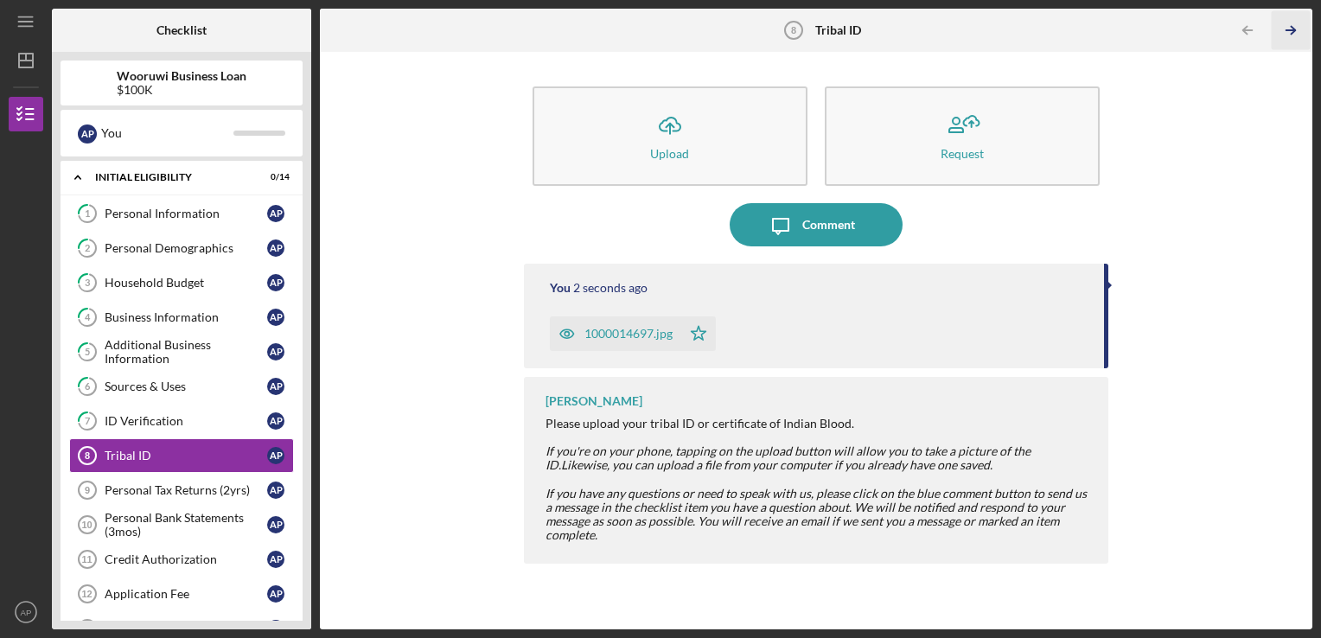
click at [1286, 35] on icon "Icon/Table Pagination Arrow" at bounding box center [1290, 30] width 39 height 39
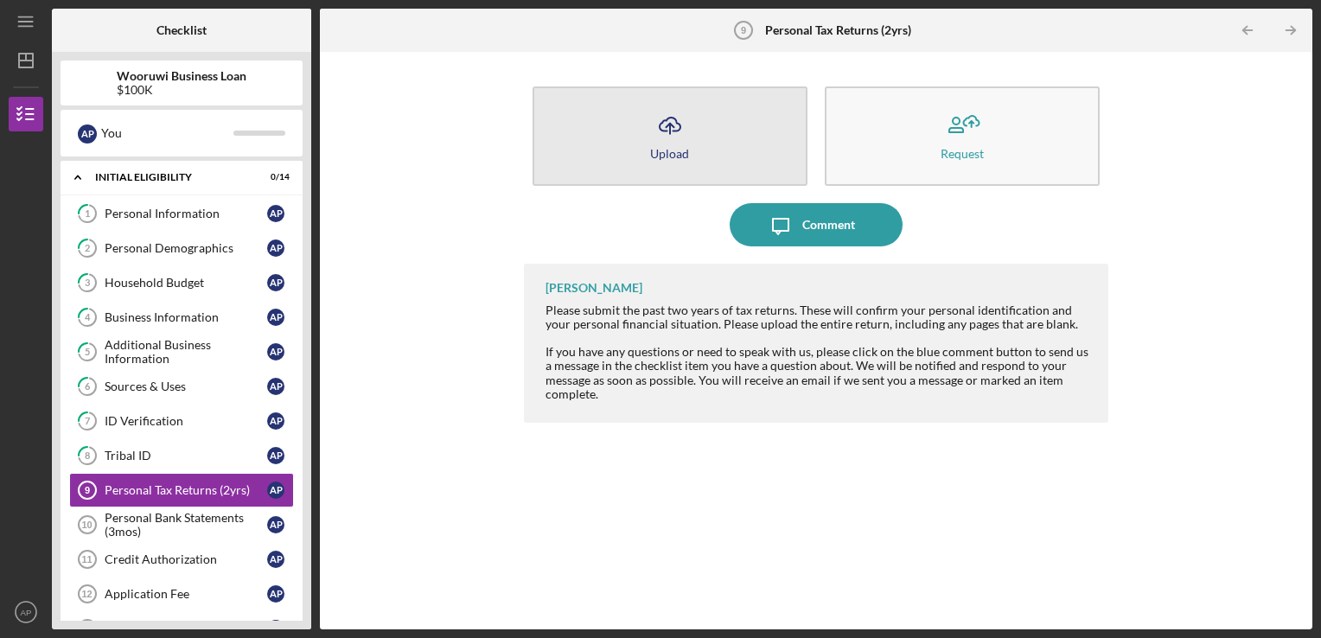
click at [754, 141] on button "Icon/Upload Upload" at bounding box center [669, 135] width 275 height 99
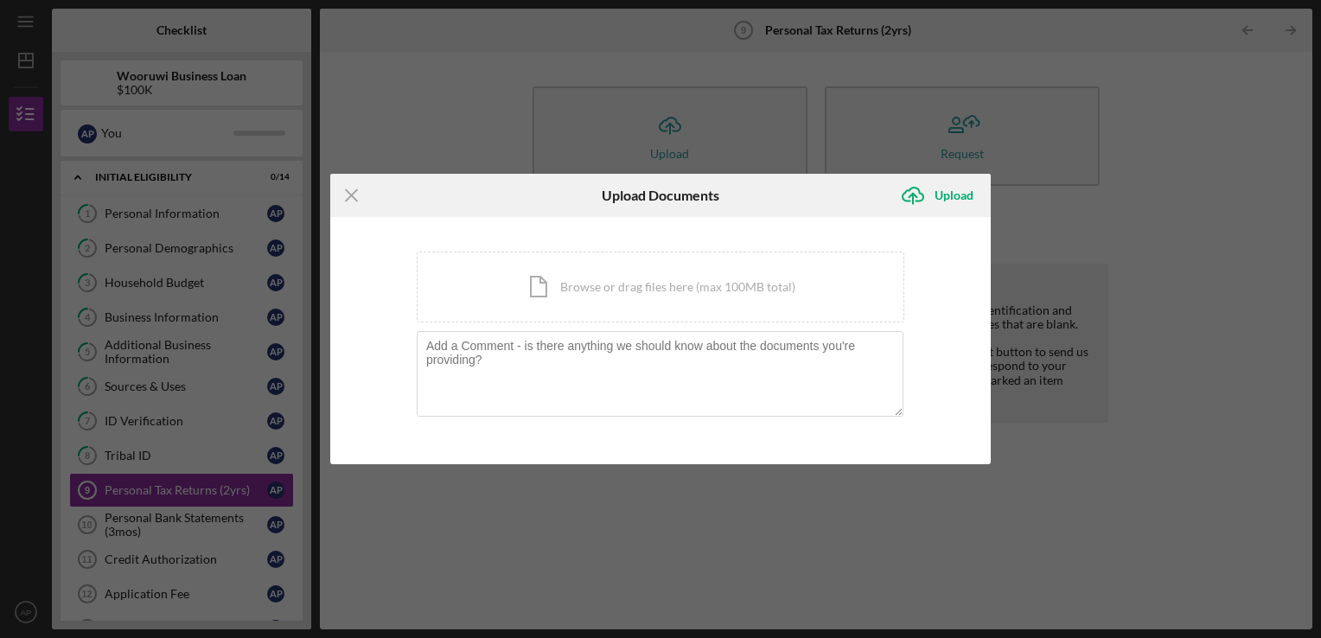
click at [966, 499] on div "Icon/Menu Close Upload Documents Icon/Upload Upload You're uploading documents …" at bounding box center [660, 319] width 1321 height 638
click at [358, 188] on icon "Icon/Menu Close" at bounding box center [351, 195] width 43 height 43
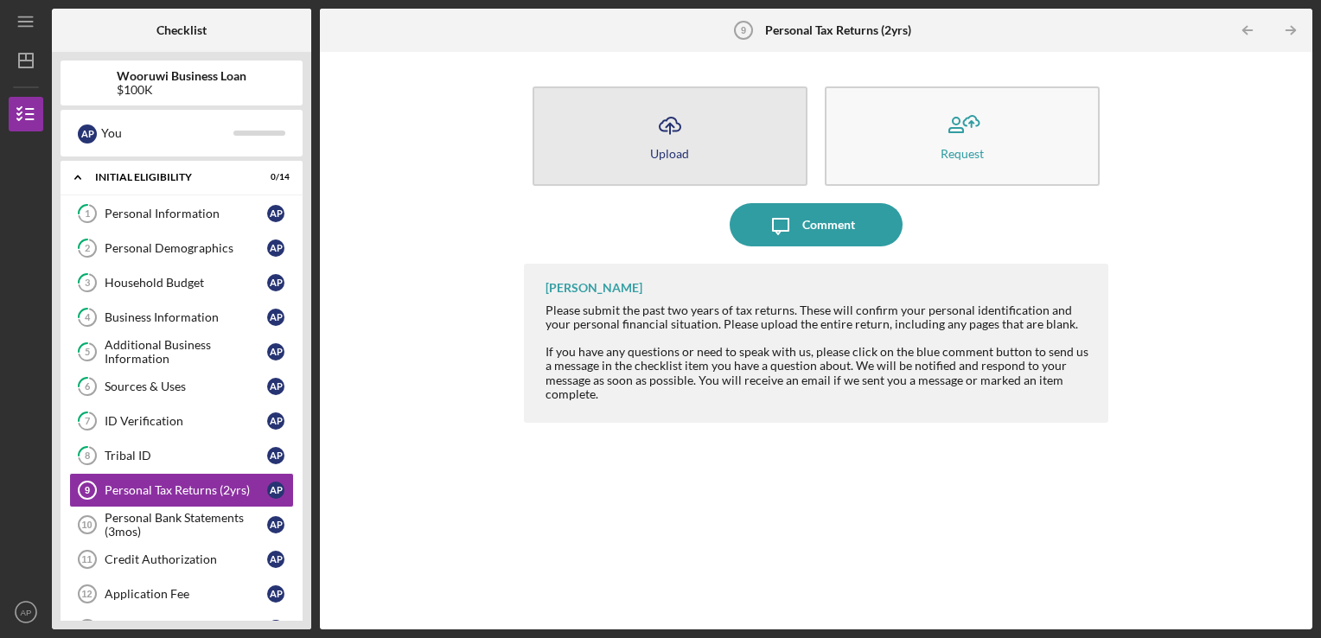
click at [748, 144] on button "Icon/Upload Upload" at bounding box center [669, 135] width 275 height 99
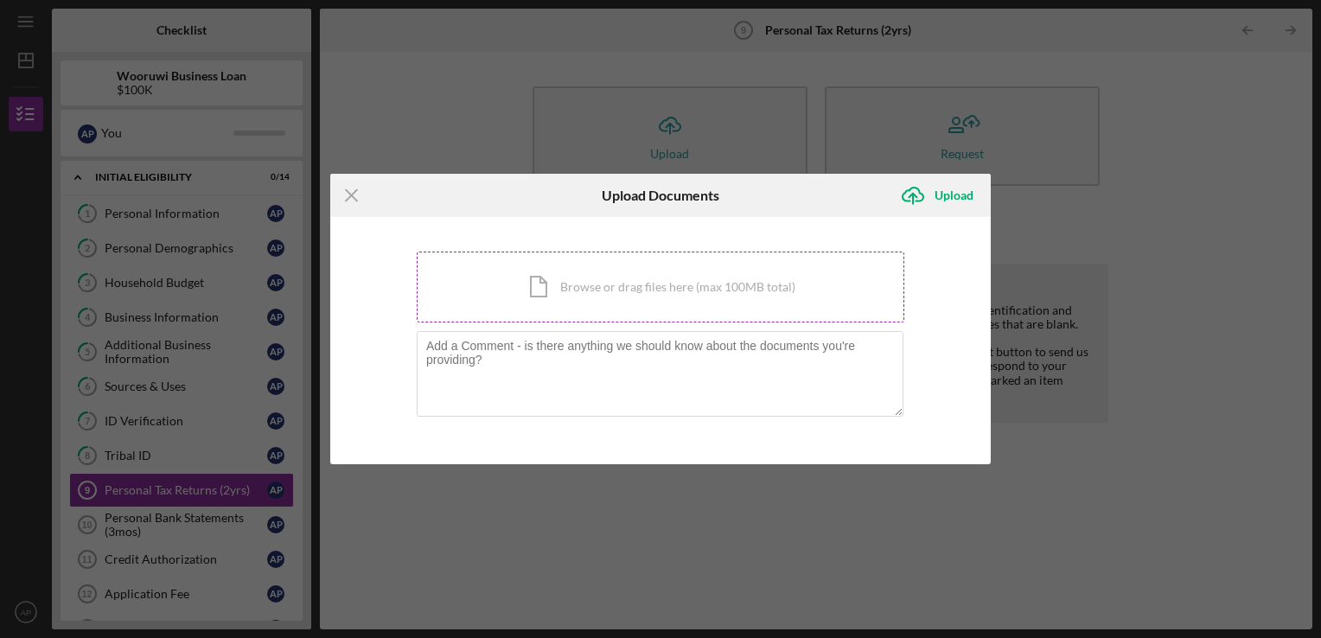
click at [724, 285] on div "Icon/Document Browse or drag files here (max 100MB total) Tap to choose files o…" at bounding box center [660, 286] width 487 height 71
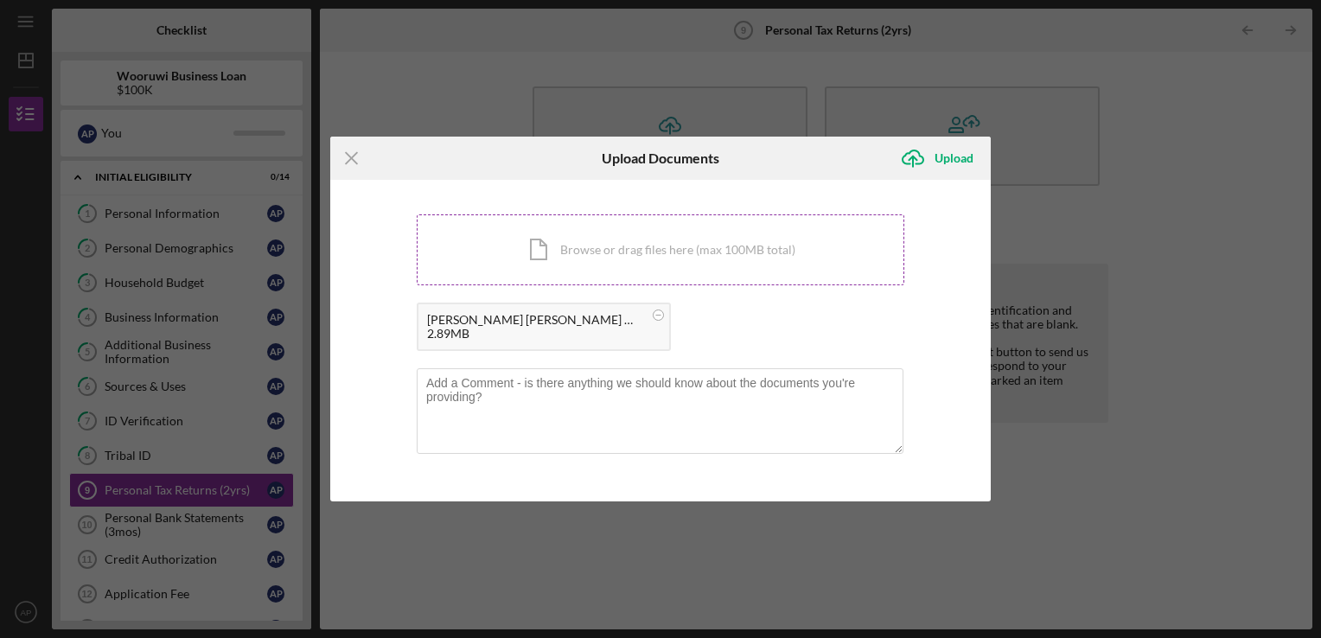
click at [746, 259] on div "Icon/Document Browse or drag files here (max 100MB total) Tap to choose files o…" at bounding box center [660, 249] width 487 height 71
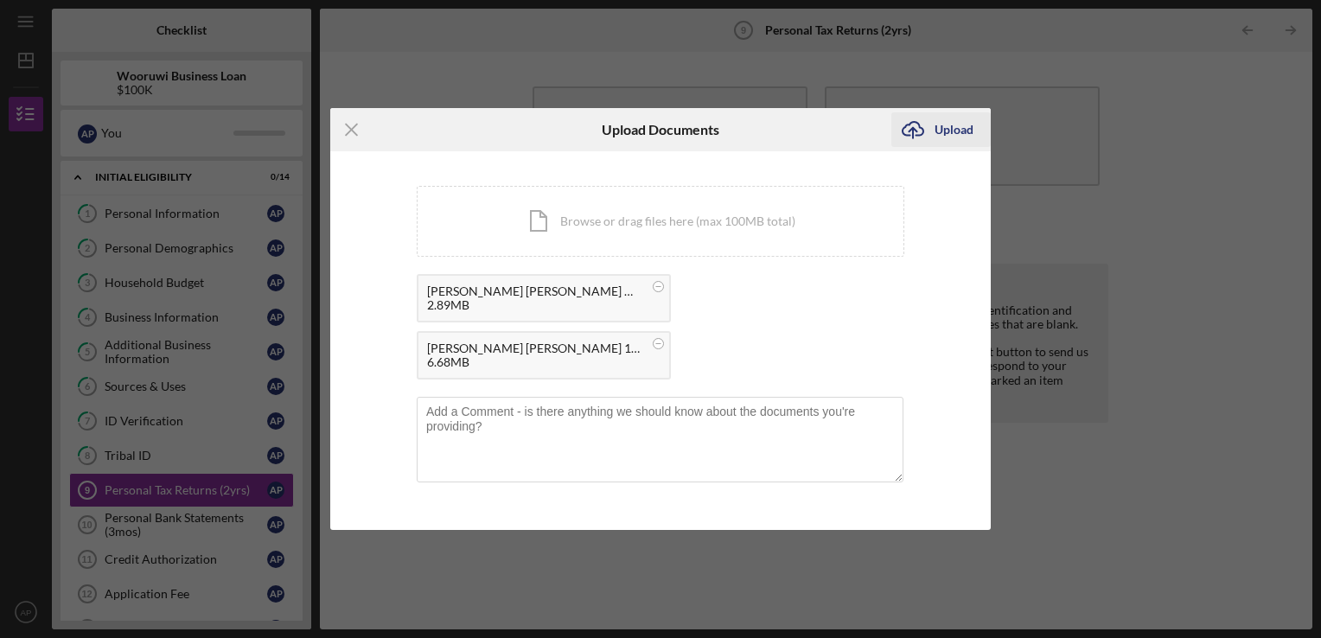
click at [958, 132] on div "Upload" at bounding box center [953, 129] width 39 height 35
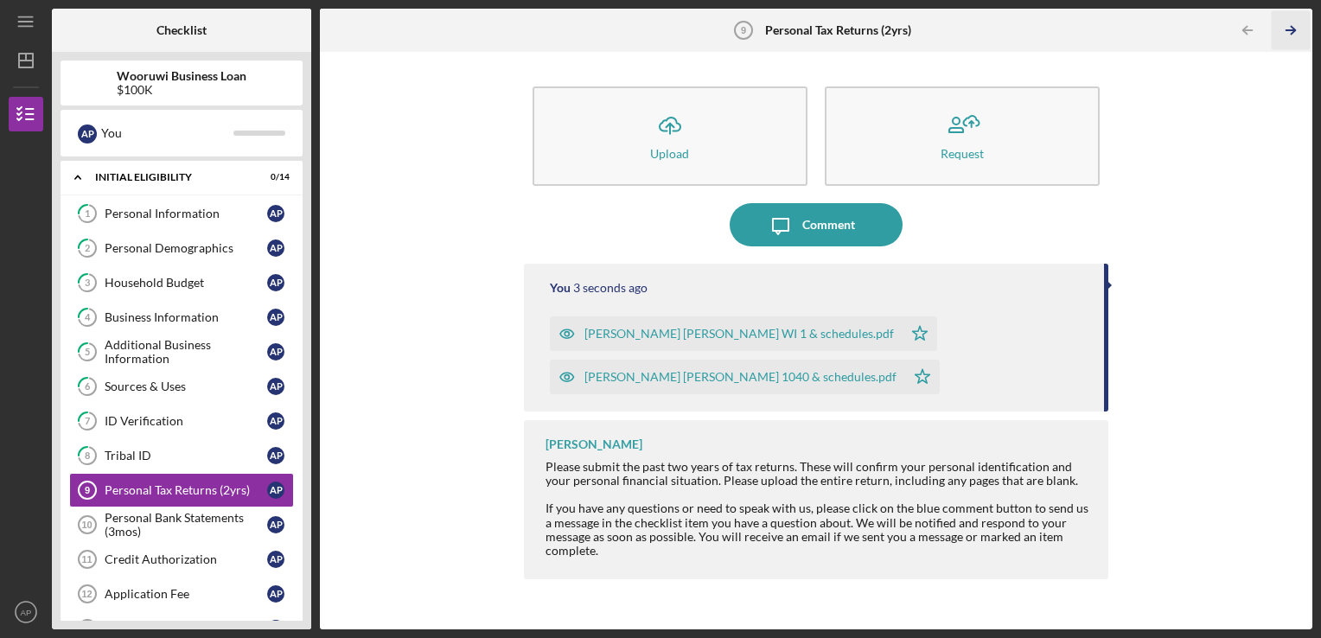
click at [1293, 30] on line "button" at bounding box center [1290, 30] width 9 height 0
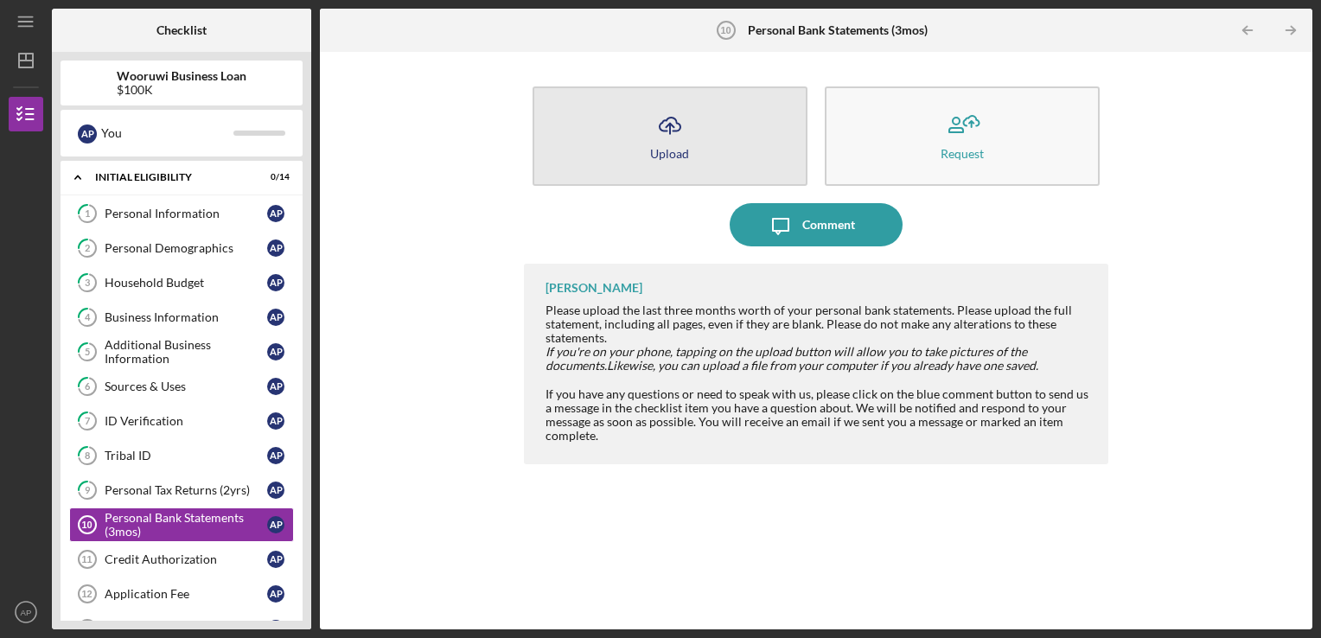
click at [771, 152] on button "Icon/Upload Upload" at bounding box center [669, 135] width 275 height 99
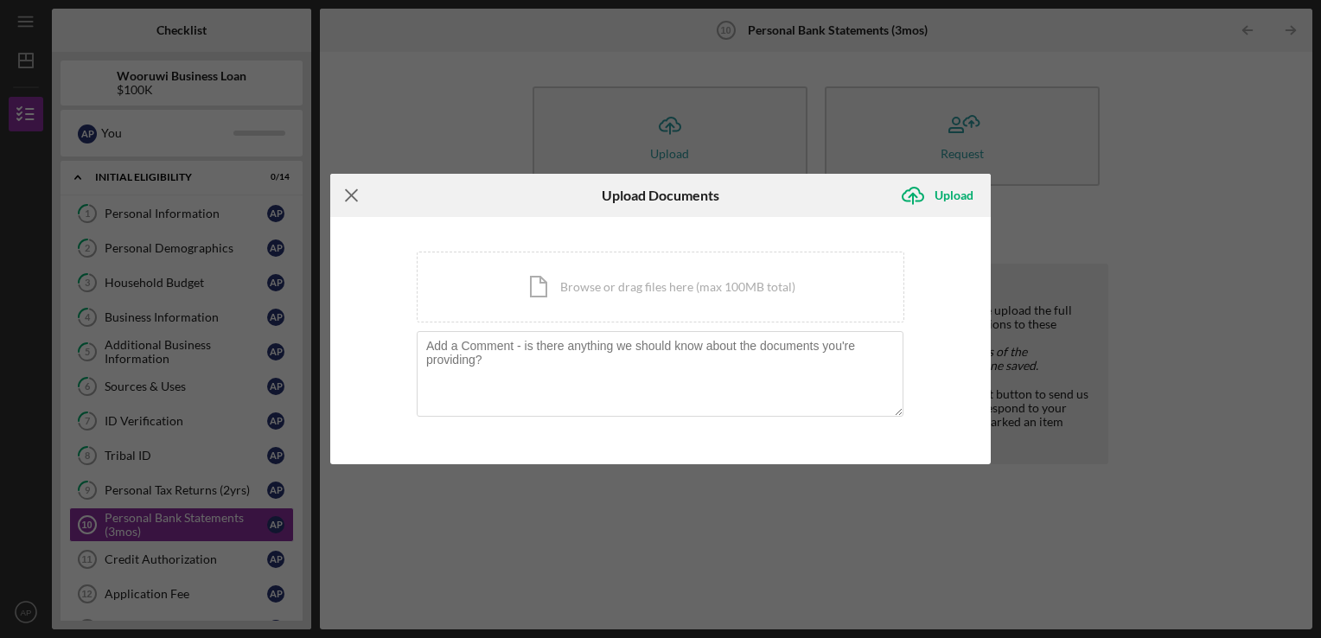
click at [351, 195] on line at bounding box center [351, 195] width 11 height 11
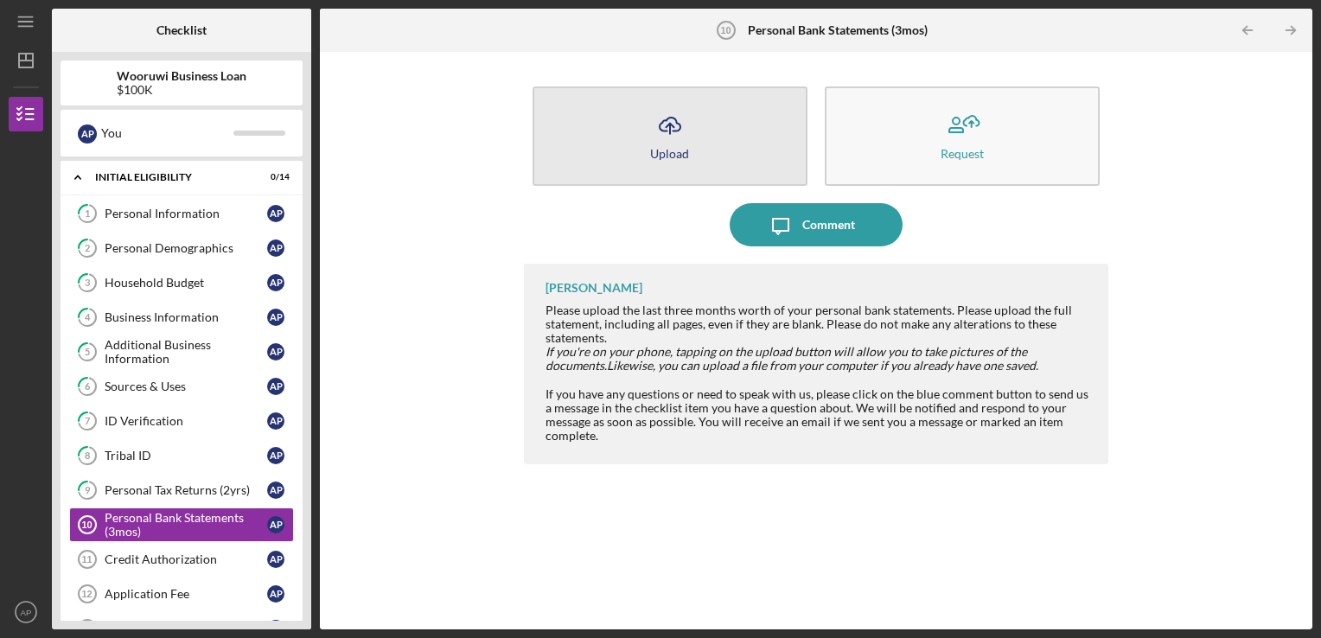
click at [727, 170] on button "Icon/Upload Upload" at bounding box center [669, 135] width 275 height 99
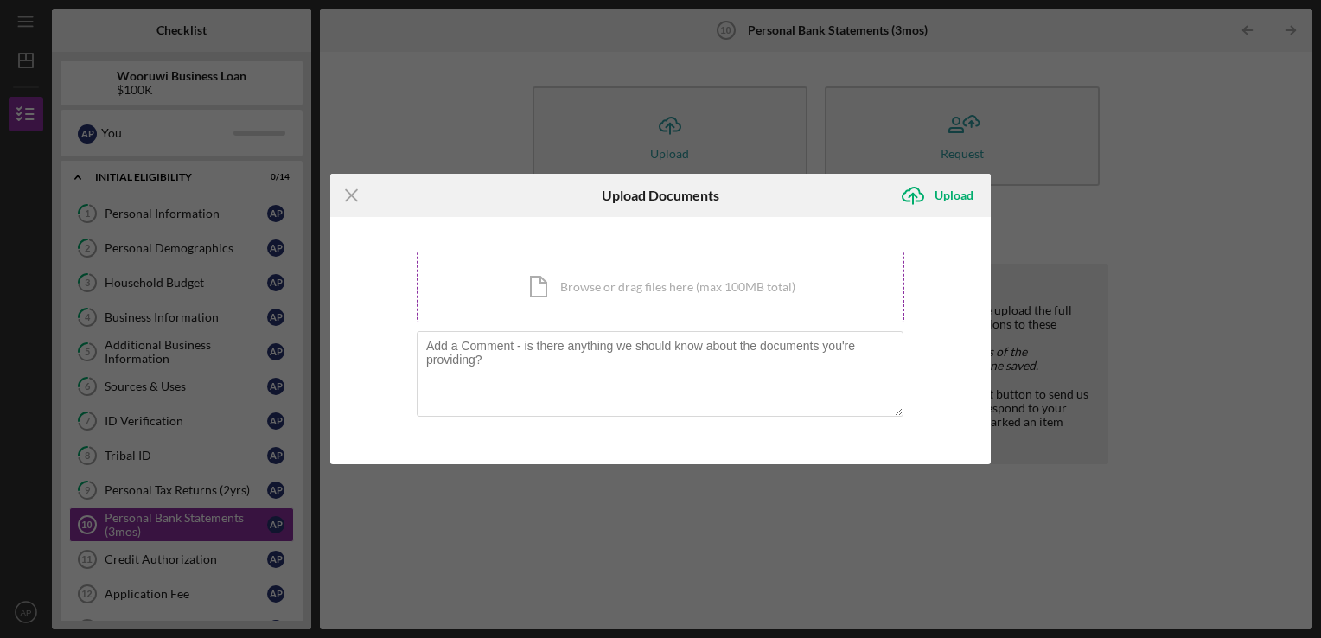
click at [661, 301] on div "Icon/Document Browse or drag files here (max 100MB total) Tap to choose files o…" at bounding box center [660, 286] width 487 height 71
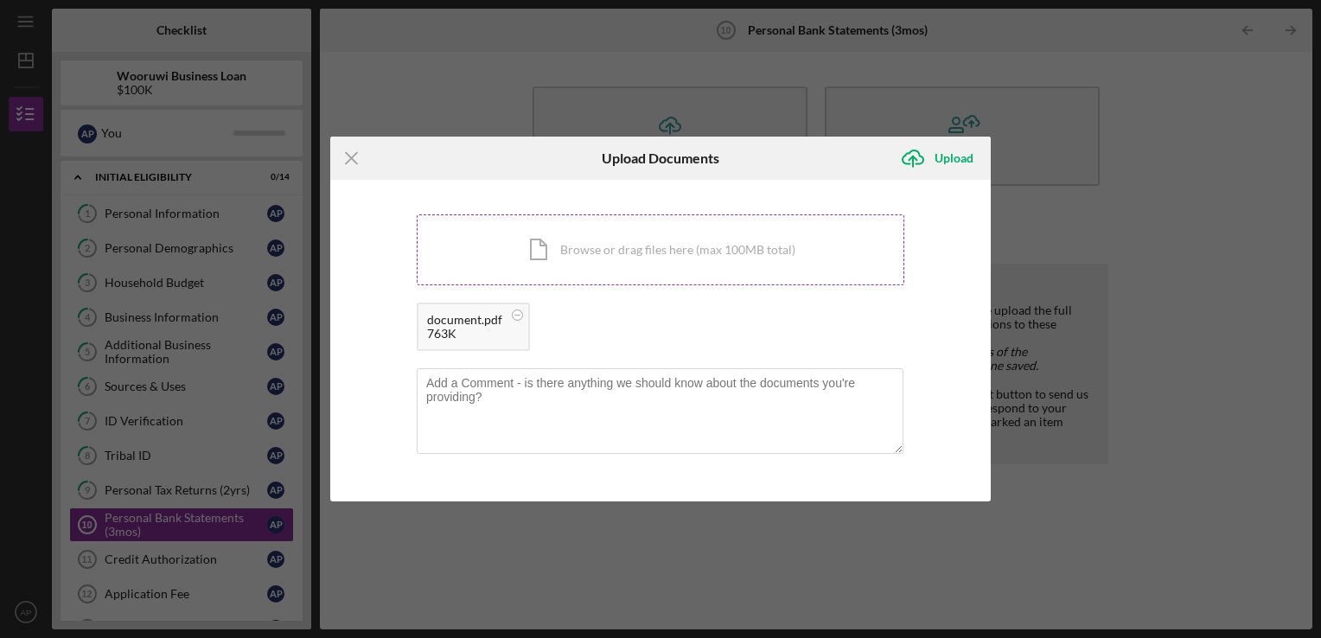
click at [626, 279] on div "Icon/Document Browse or drag files here (max 100MB total) Tap to choose files o…" at bounding box center [660, 249] width 487 height 71
click at [592, 261] on div "Icon/Document Browse or drag files here (max 100MB total) Tap to choose files o…" at bounding box center [660, 249] width 487 height 71
click at [940, 151] on div "Upload" at bounding box center [953, 158] width 39 height 35
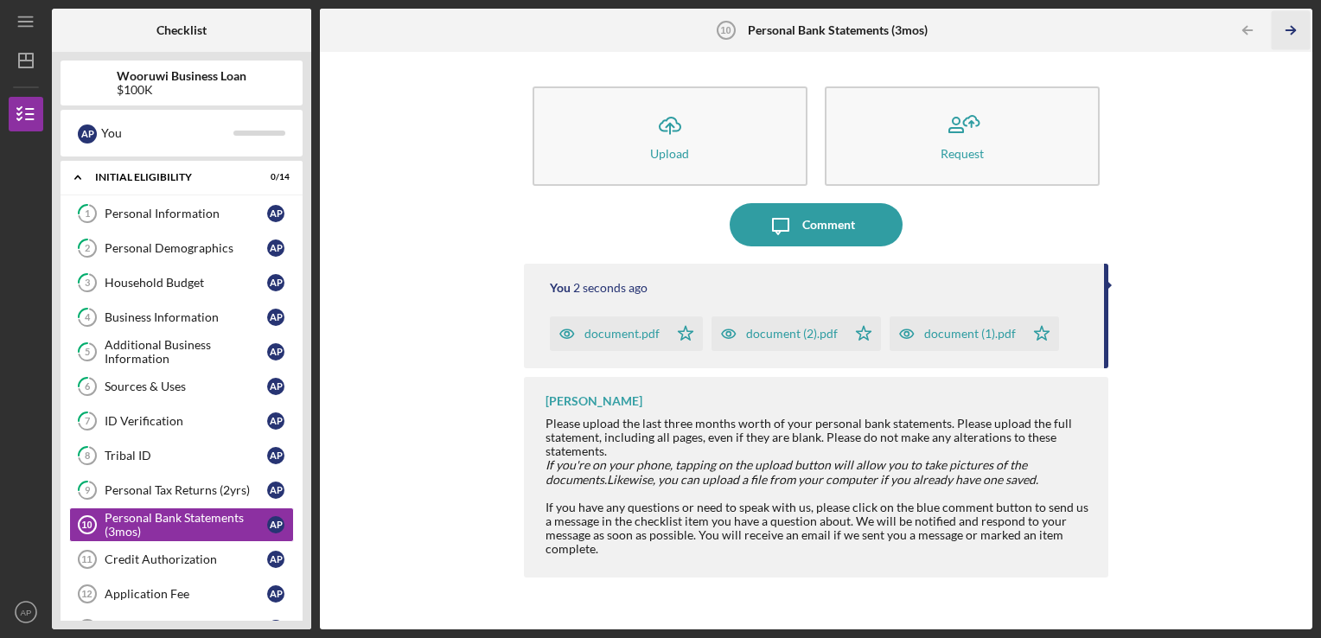
click at [1293, 30] on line "button" at bounding box center [1290, 30] width 9 height 0
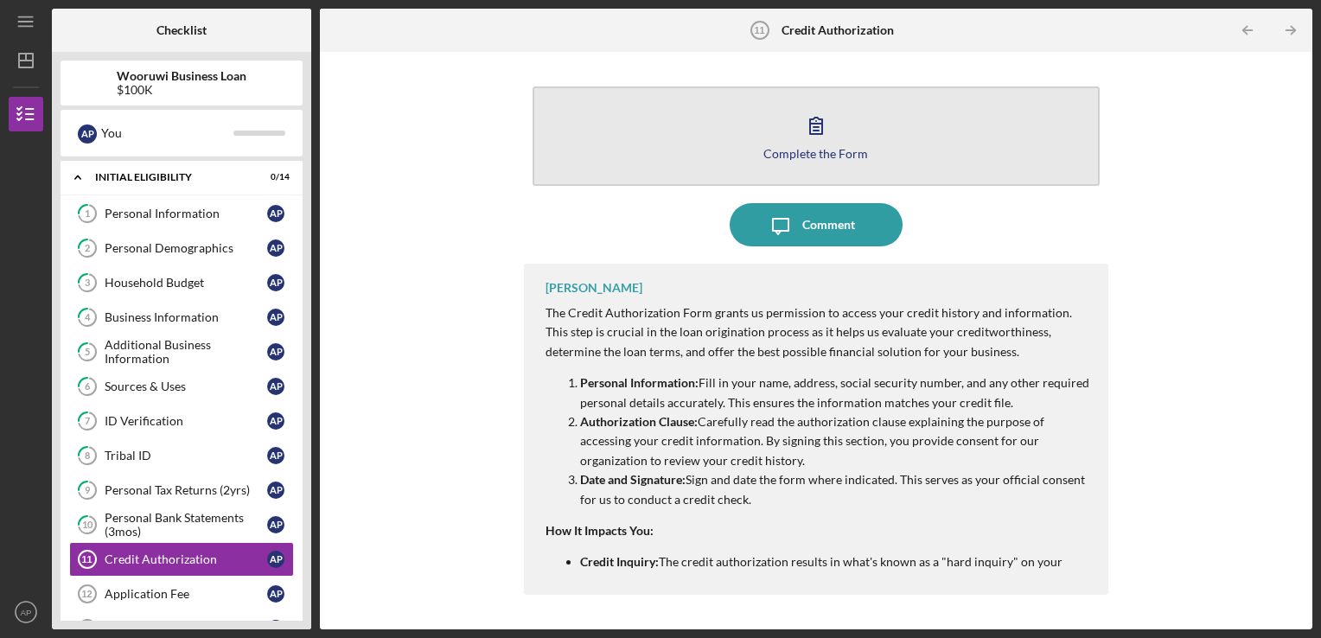
click at [1075, 139] on button "Complete the Form Form" at bounding box center [816, 135] width 568 height 99
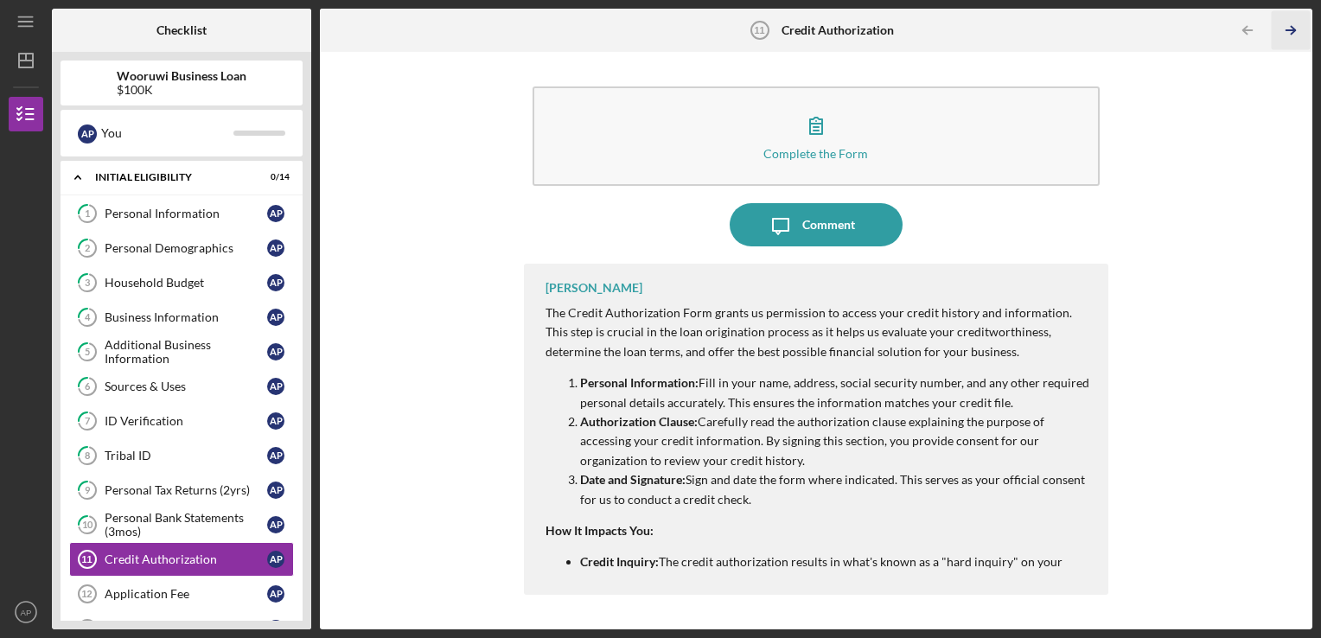
click at [1288, 35] on icon "Icon/Table Pagination Arrow" at bounding box center [1290, 30] width 39 height 39
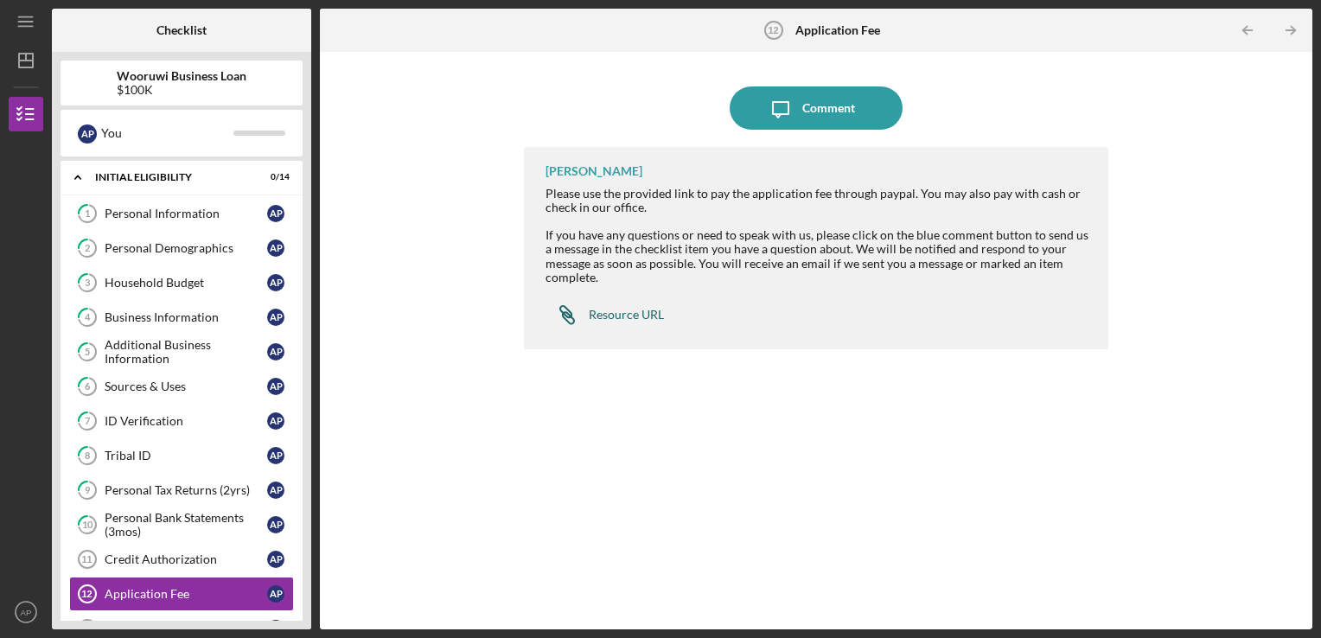
click at [652, 313] on div "Resource URL" at bounding box center [626, 315] width 75 height 14
click at [1293, 30] on line "button" at bounding box center [1290, 30] width 9 height 0
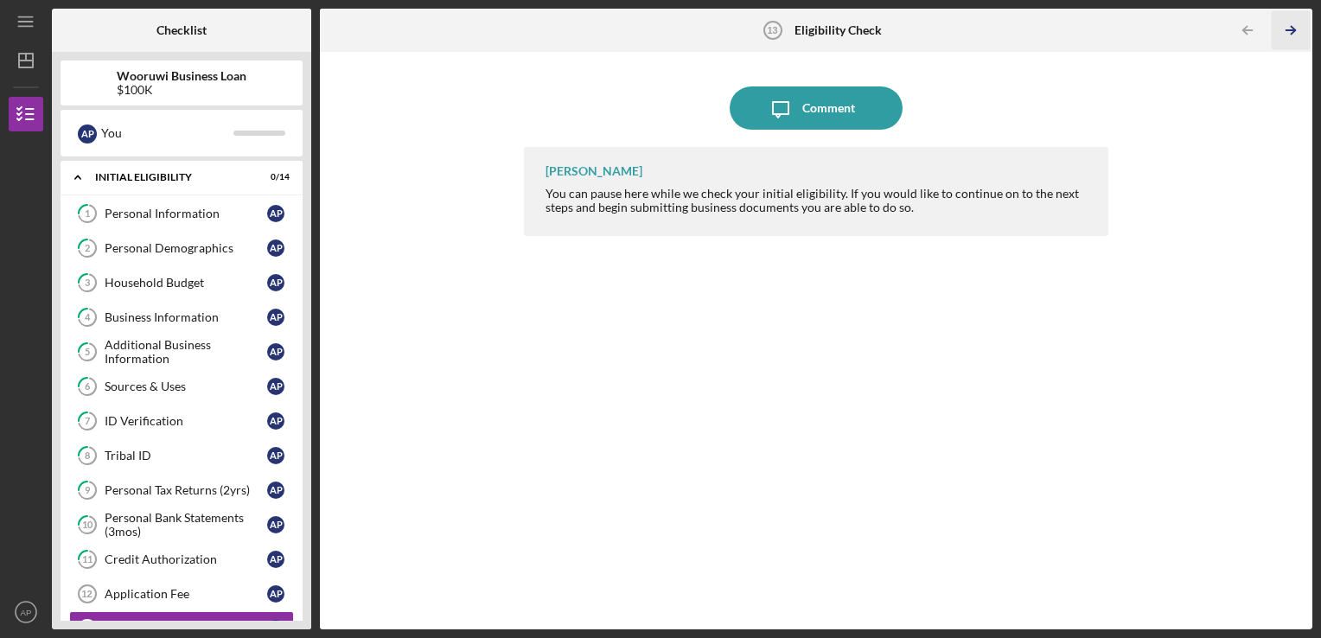
click at [1293, 28] on icon "Icon/Table Pagination Arrow" at bounding box center [1290, 30] width 39 height 39
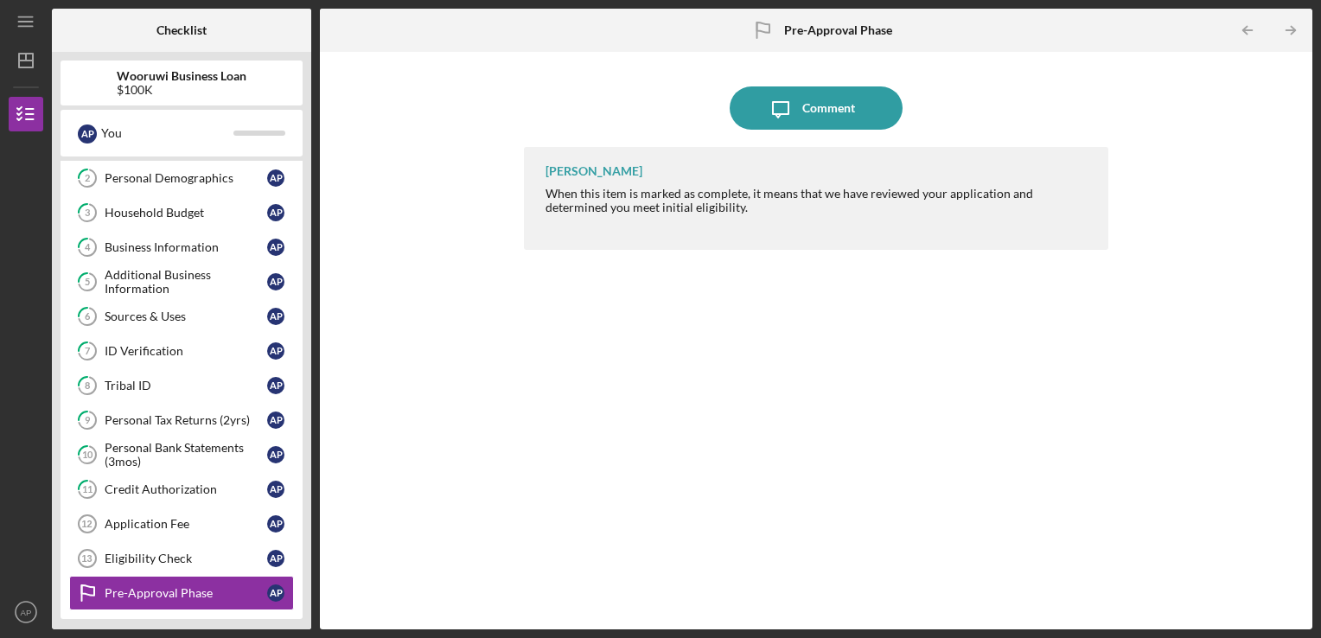
scroll to position [227, 0]
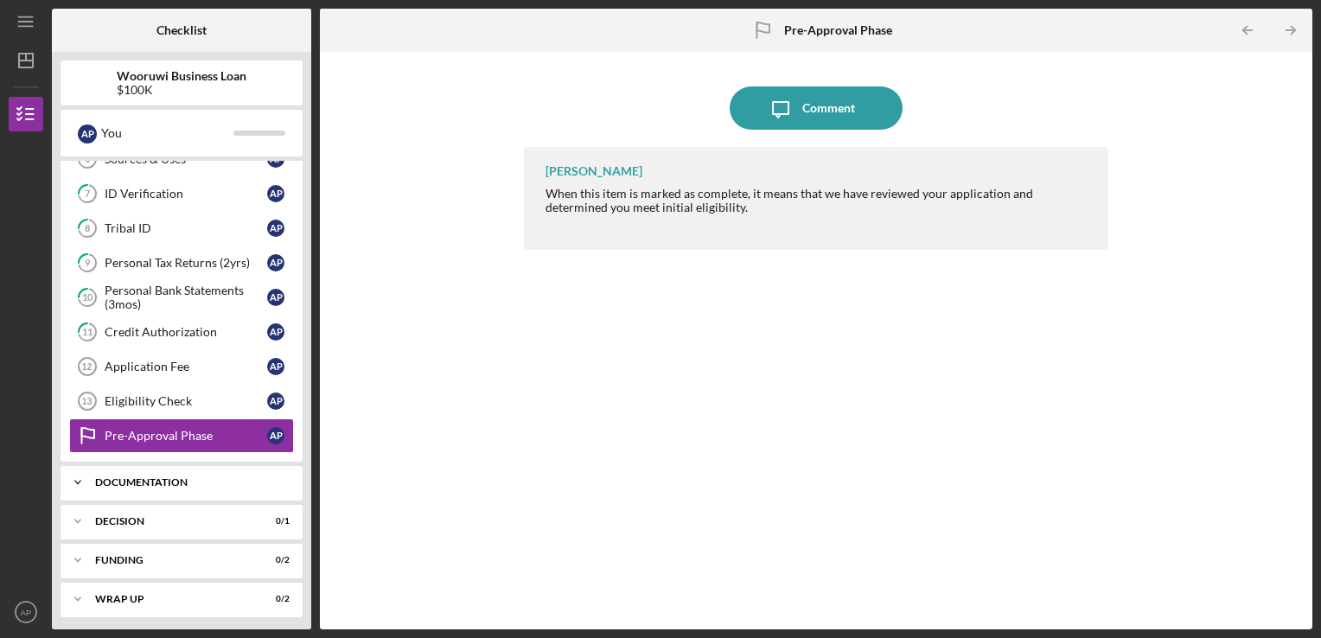
click at [130, 477] on div "Documentation" at bounding box center [188, 482] width 186 height 10
